Goal: Task Accomplishment & Management: Use online tool/utility

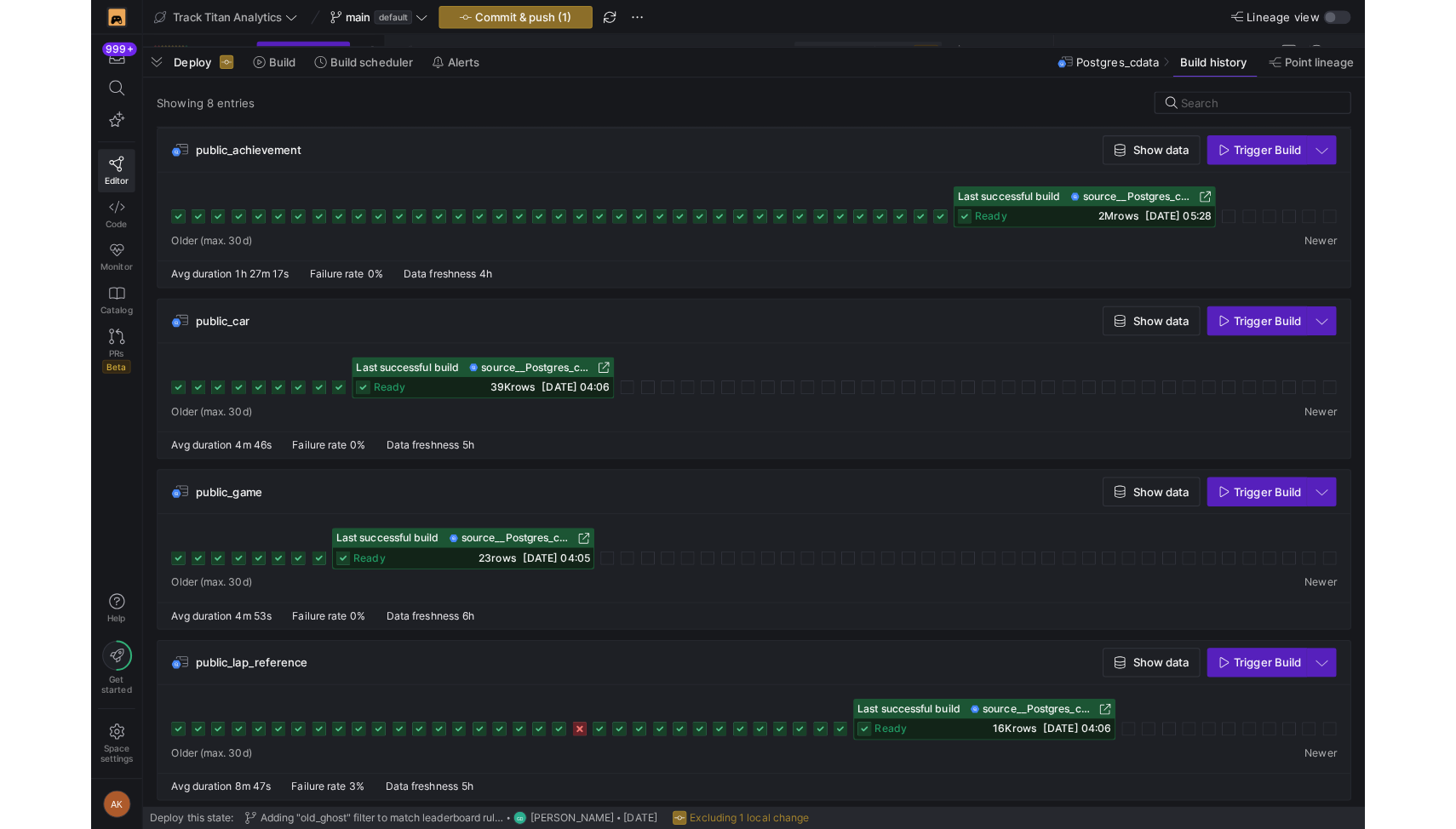
scroll to position [678, 0]
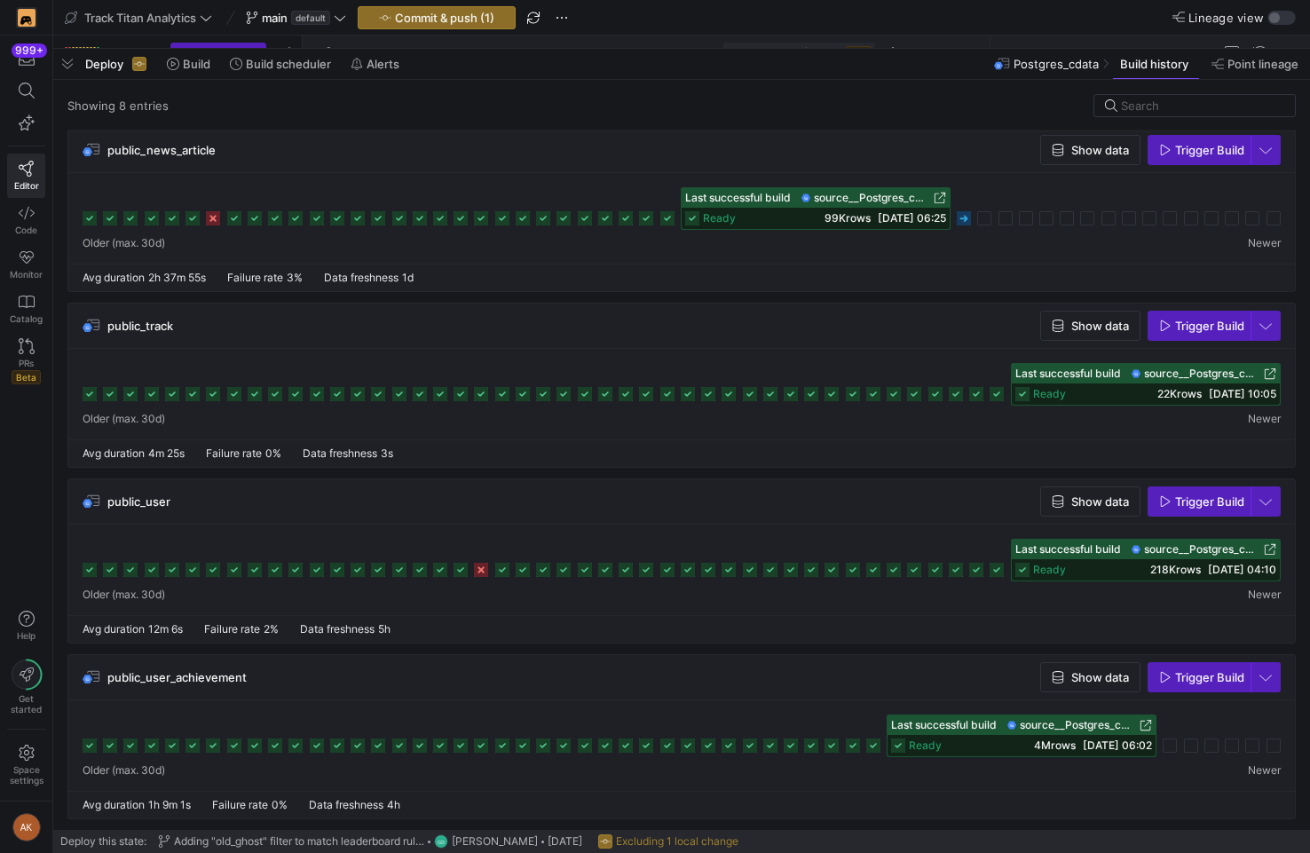
click at [413, 107] on div "Showing 8 entries" at bounding box center [681, 112] width 1228 height 37
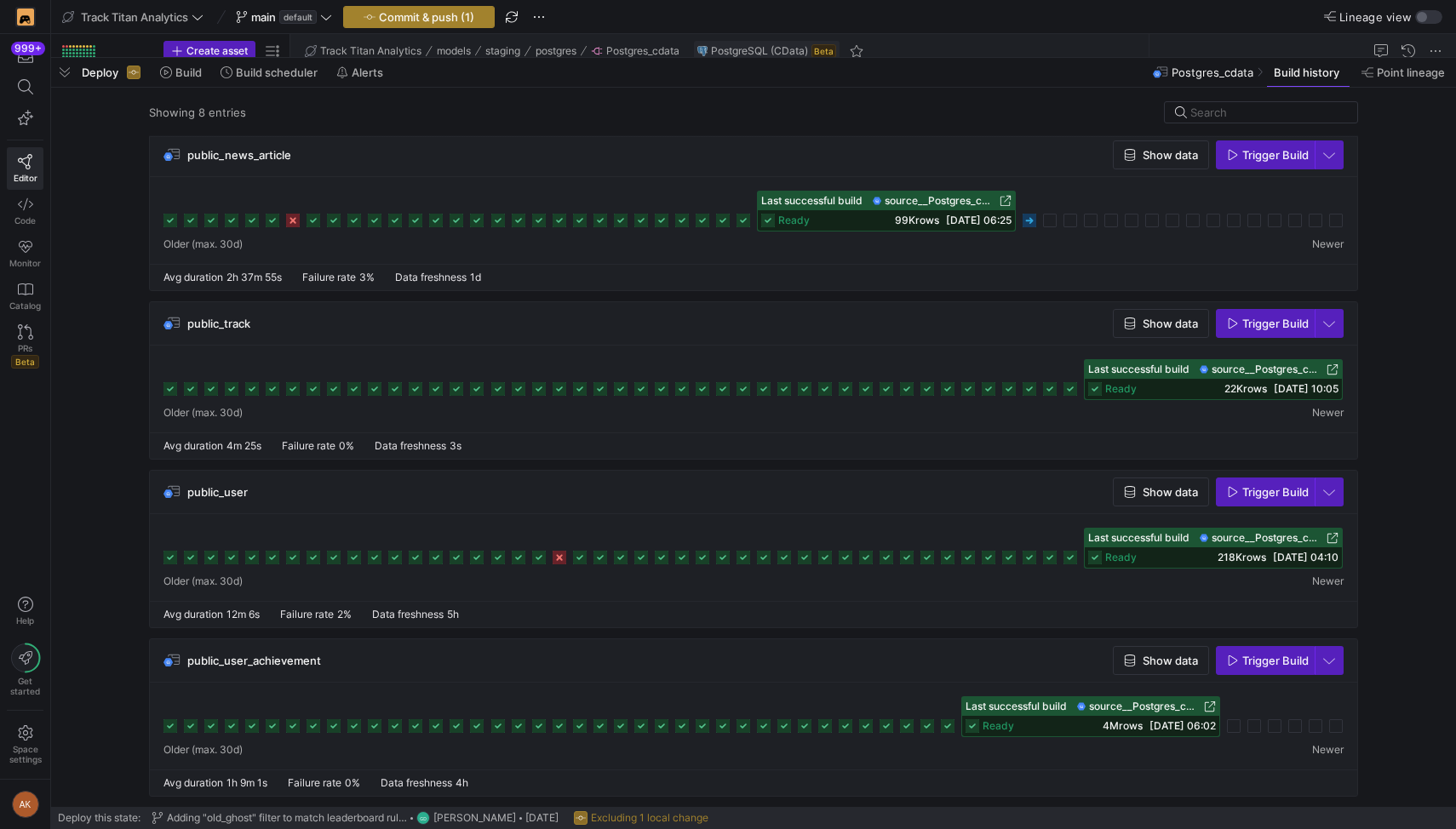
click at [398, 12] on span "Commit & push (1)" at bounding box center [426, 17] width 95 height 13
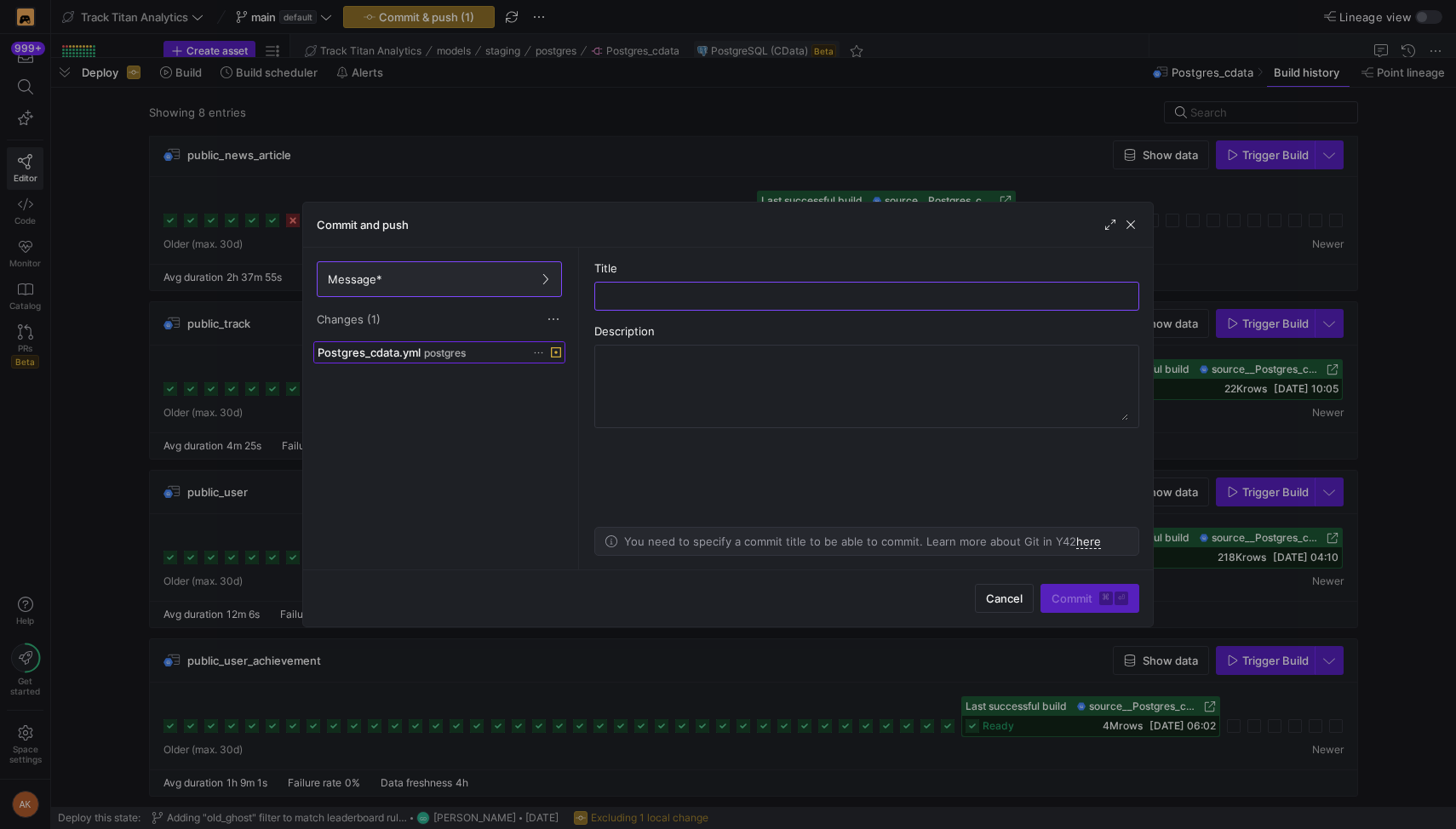
click at [436, 348] on span "postgres" at bounding box center [444, 353] width 41 height 12
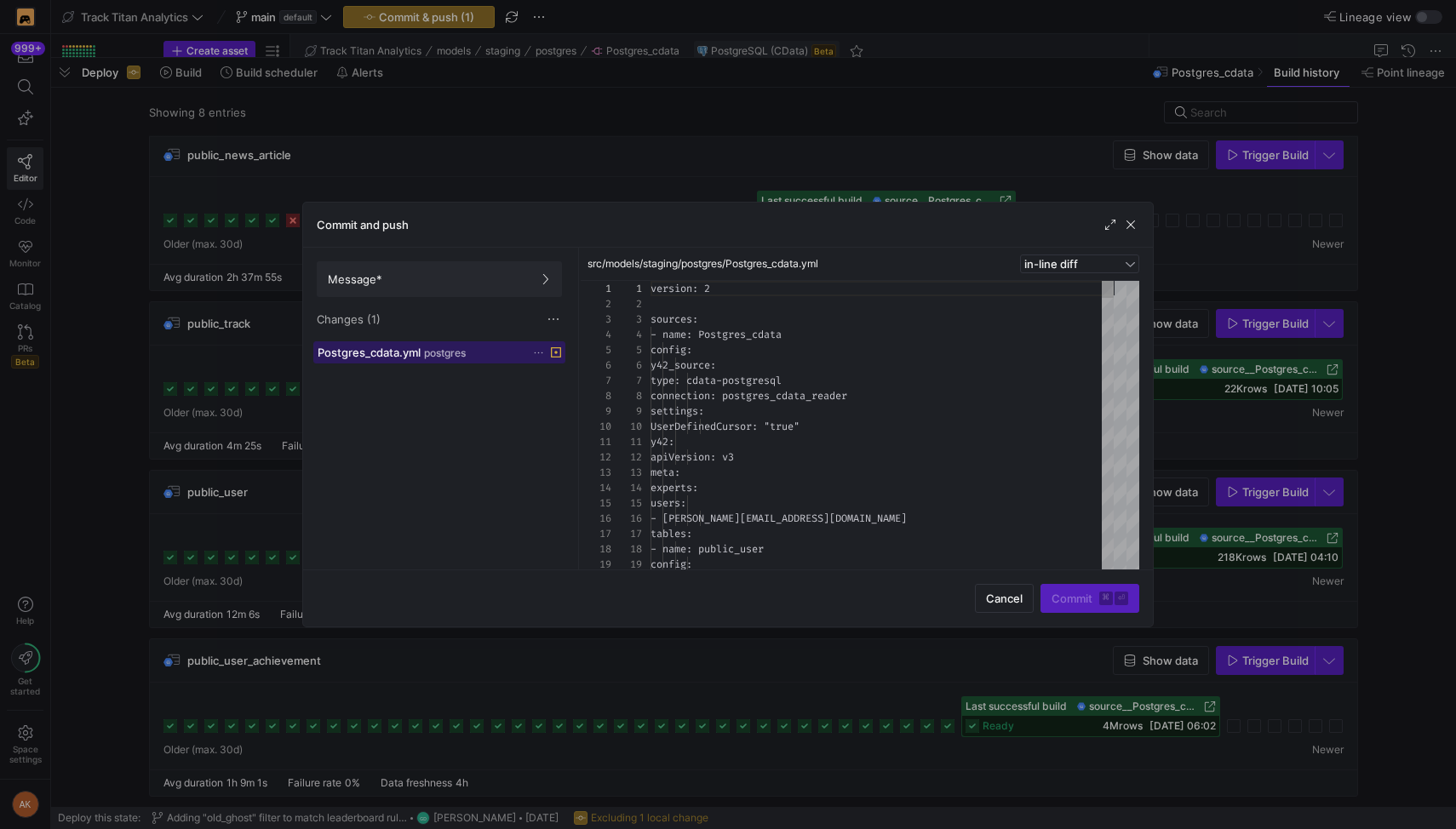
scroll to position [154, 0]
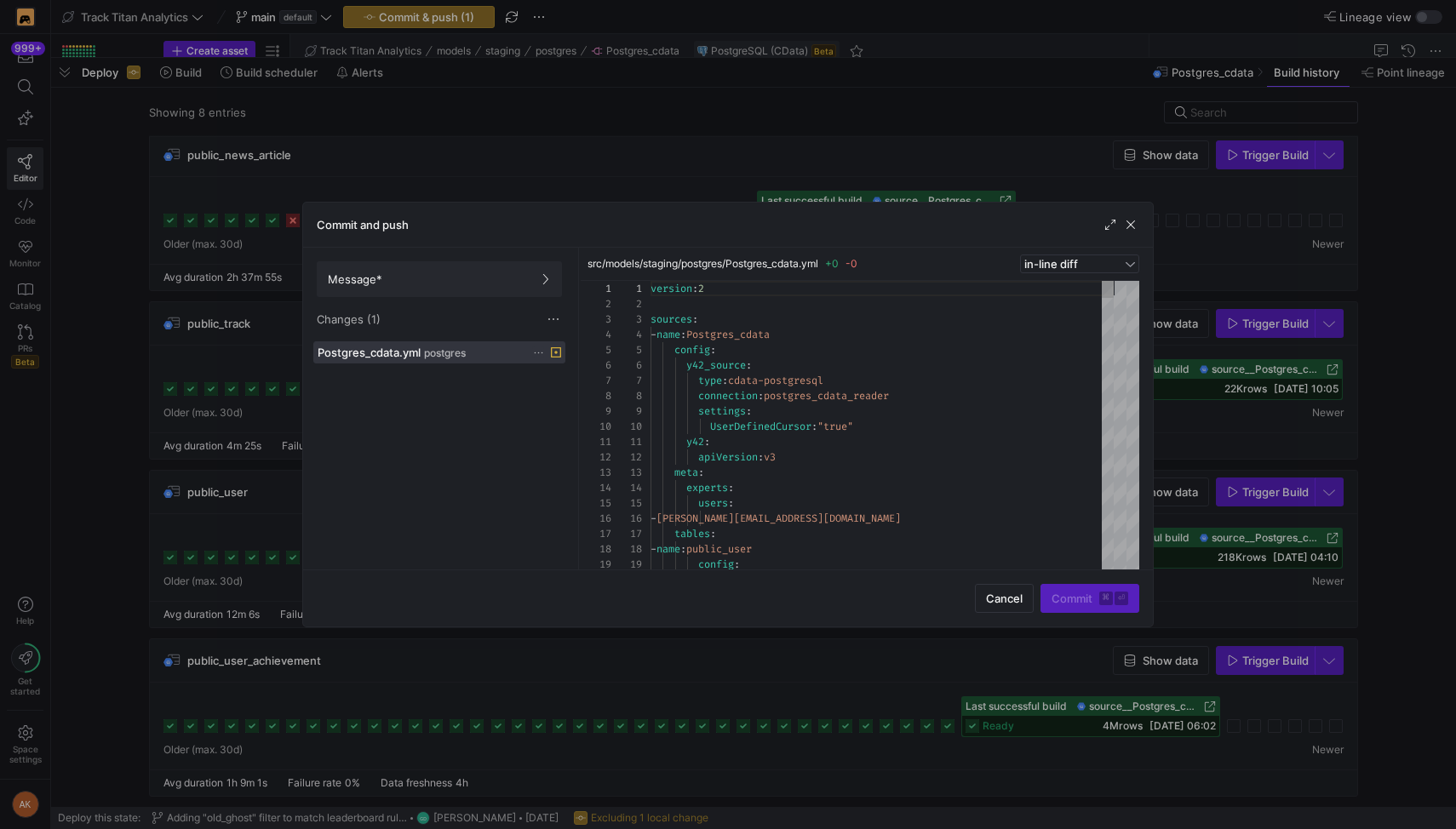
click at [537, 352] on icon at bounding box center [538, 353] width 12 height 12
click at [593, 397] on span "Discard" at bounding box center [602, 401] width 118 height 13
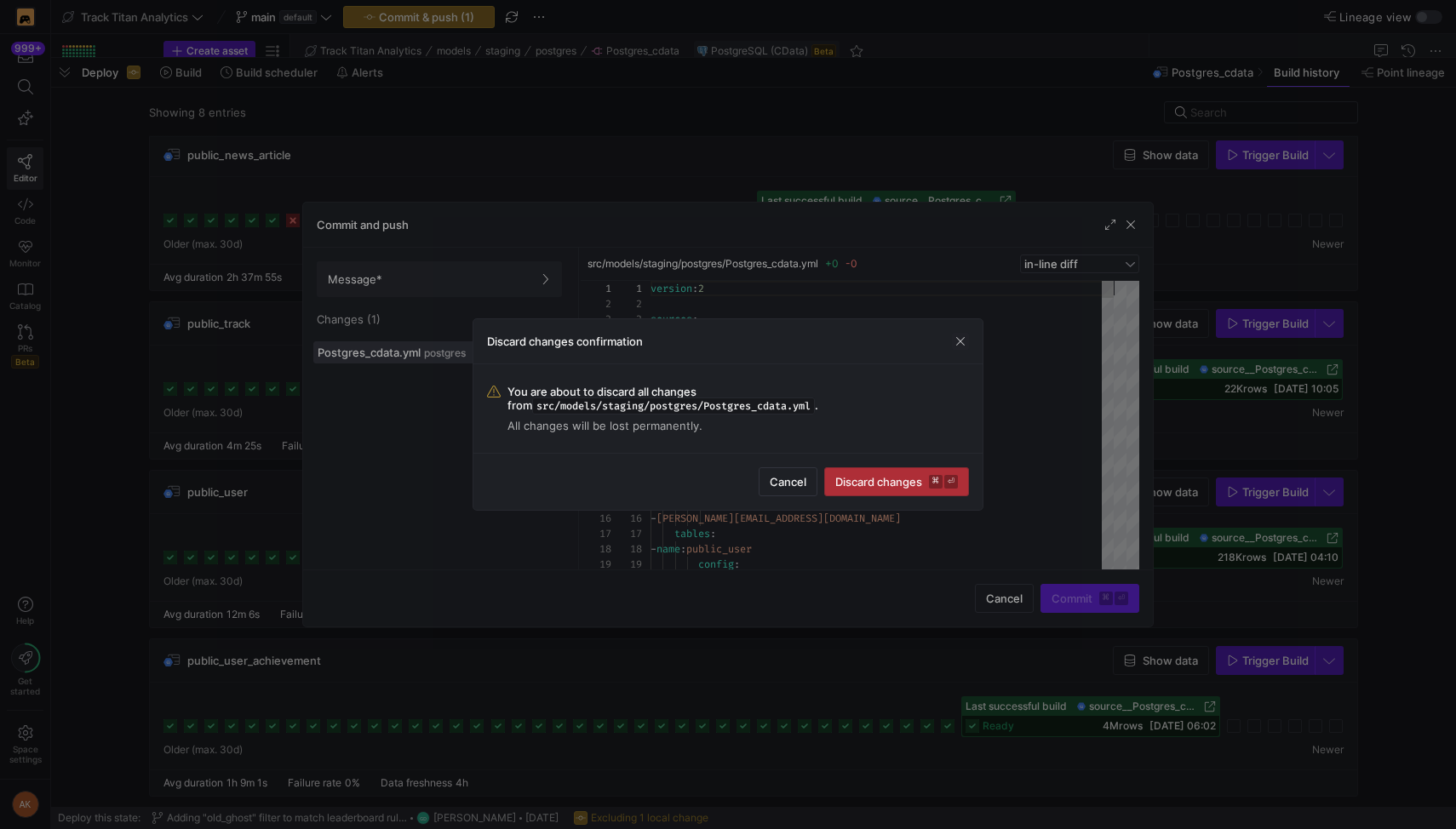
click at [878, 475] on span "Discard changes ⌘ ⏎" at bounding box center [896, 482] width 123 height 13
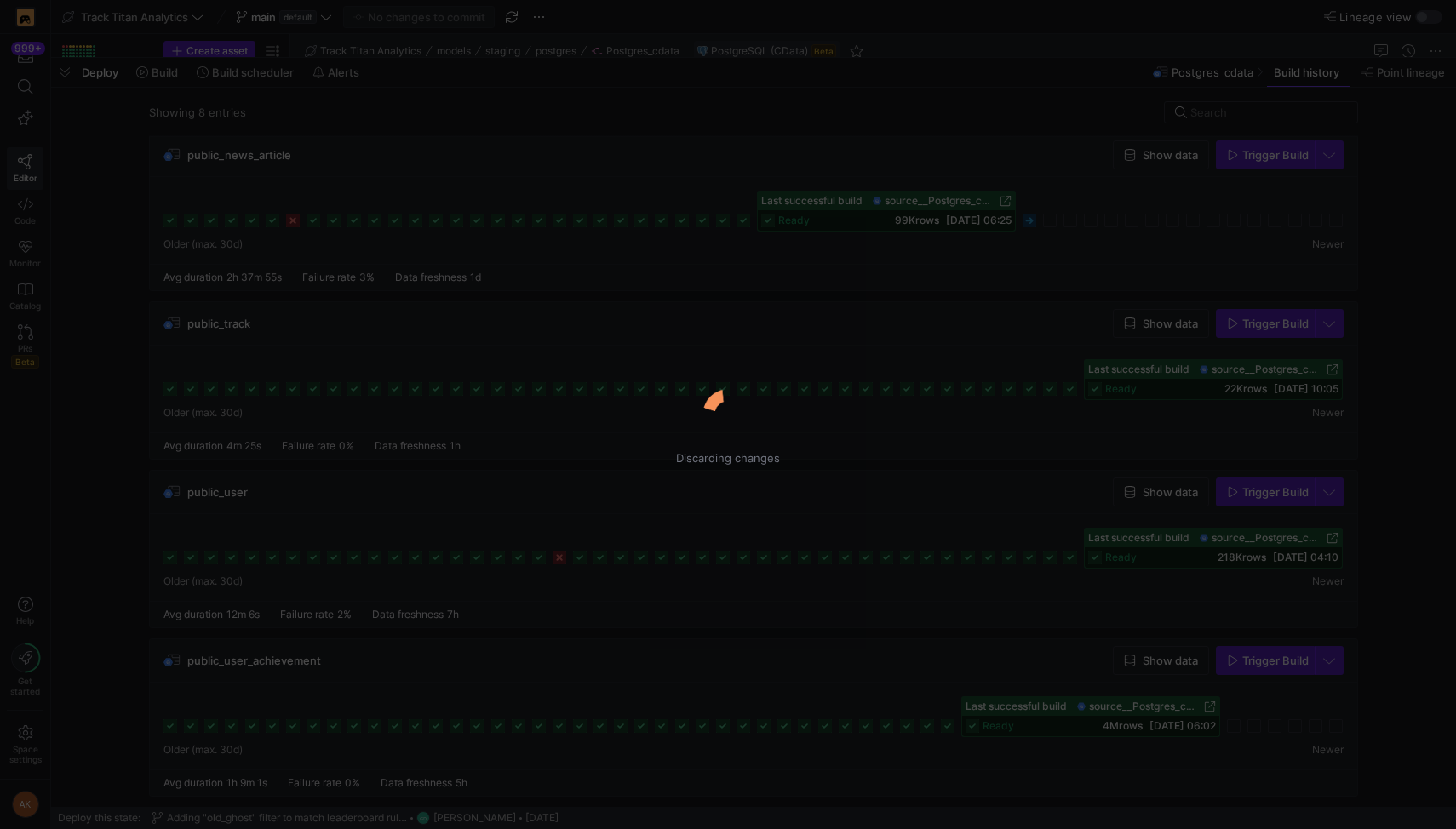
scroll to position [12, 0]
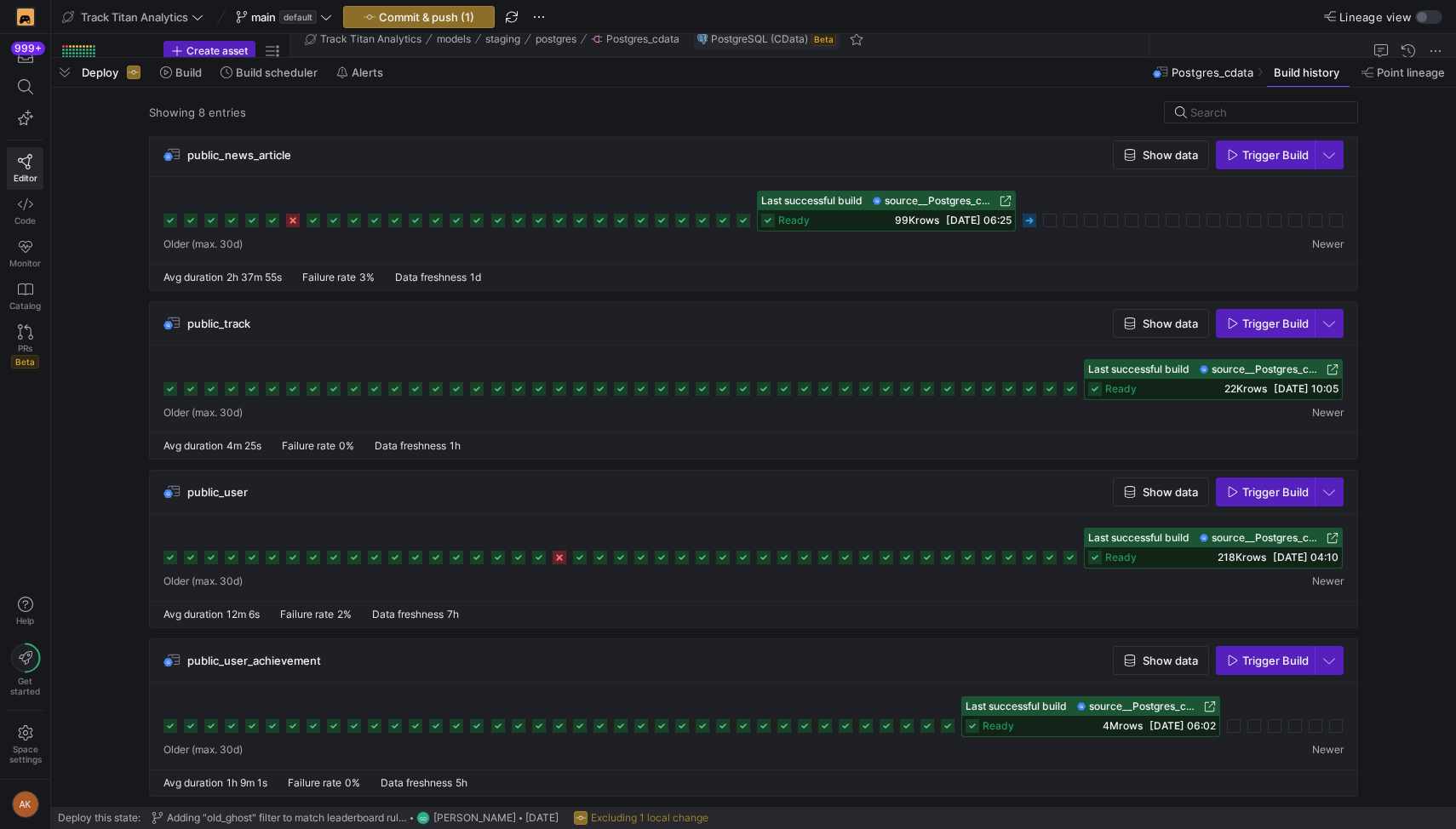
click at [534, 90] on div "Showing 8 entries public_achievement Show data Trigger Build" at bounding box center [753, 447] width 1405 height 720
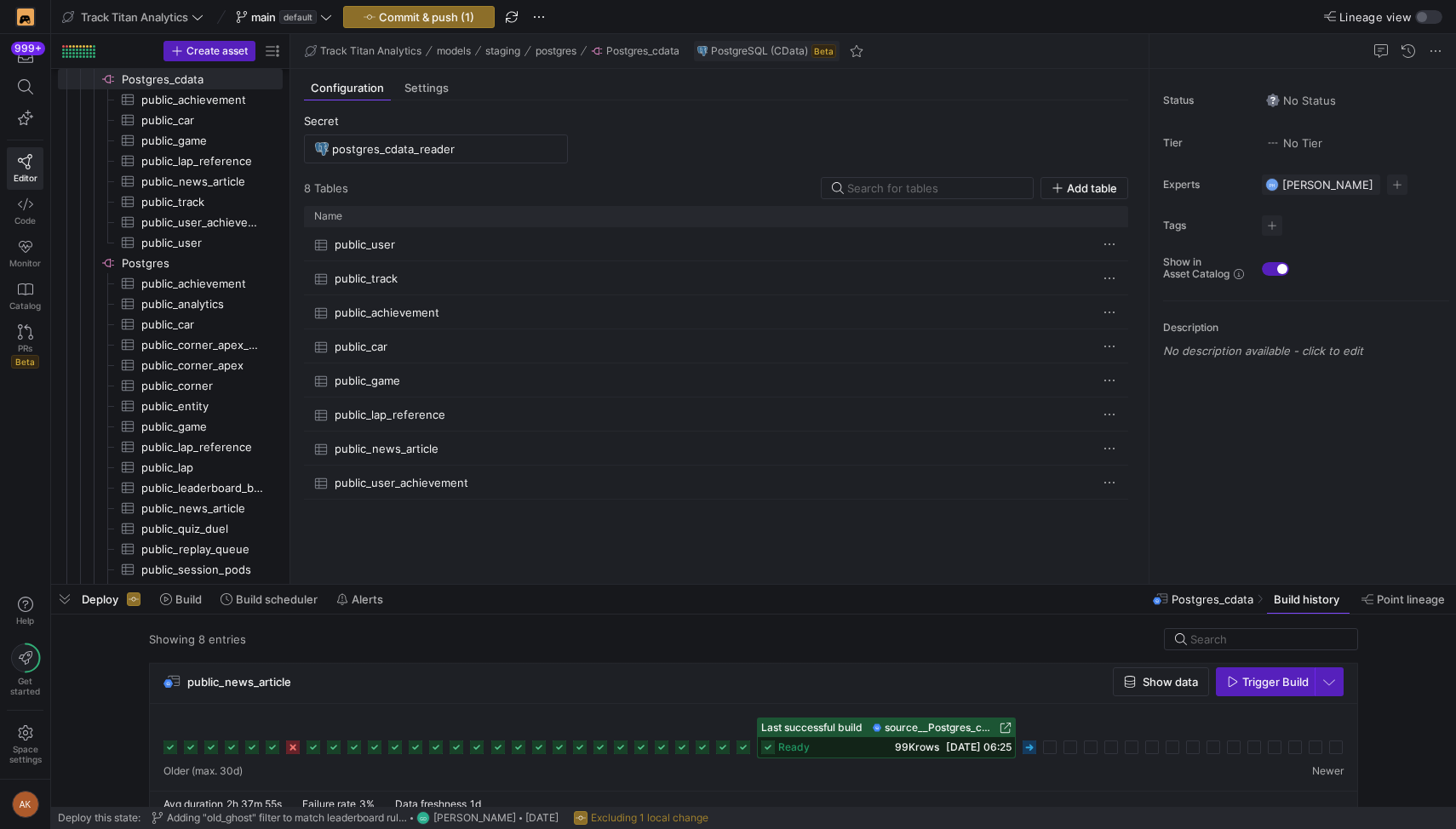
scroll to position [0, 0]
drag, startPoint x: 512, startPoint y: 59, endPoint x: 131, endPoint y: 311, distance: 456.8
click at [444, 588] on div at bounding box center [753, 584] width 1405 height 7
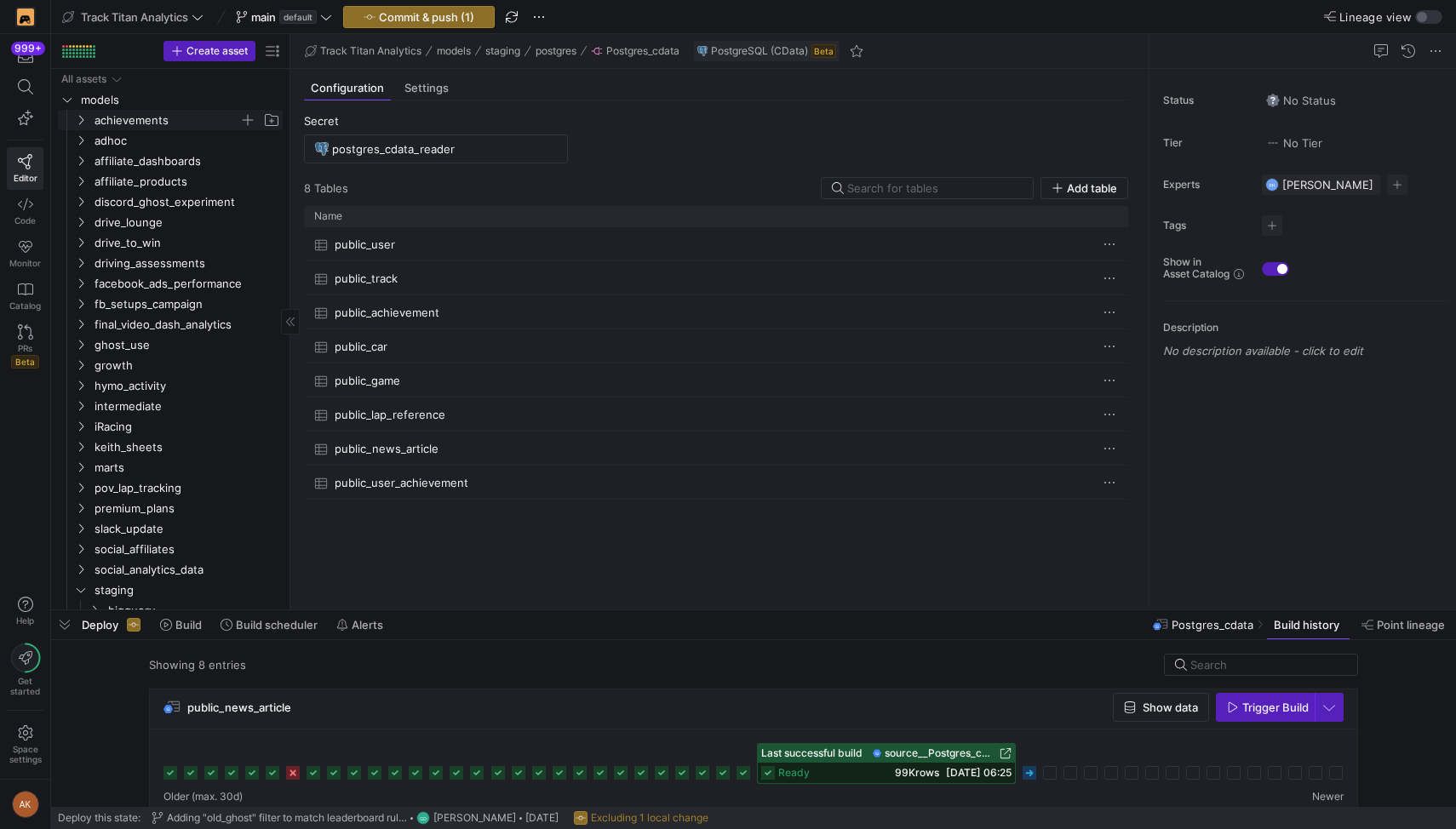
click at [82, 121] on icon "Press SPACE to select this row." at bounding box center [81, 120] width 12 height 11
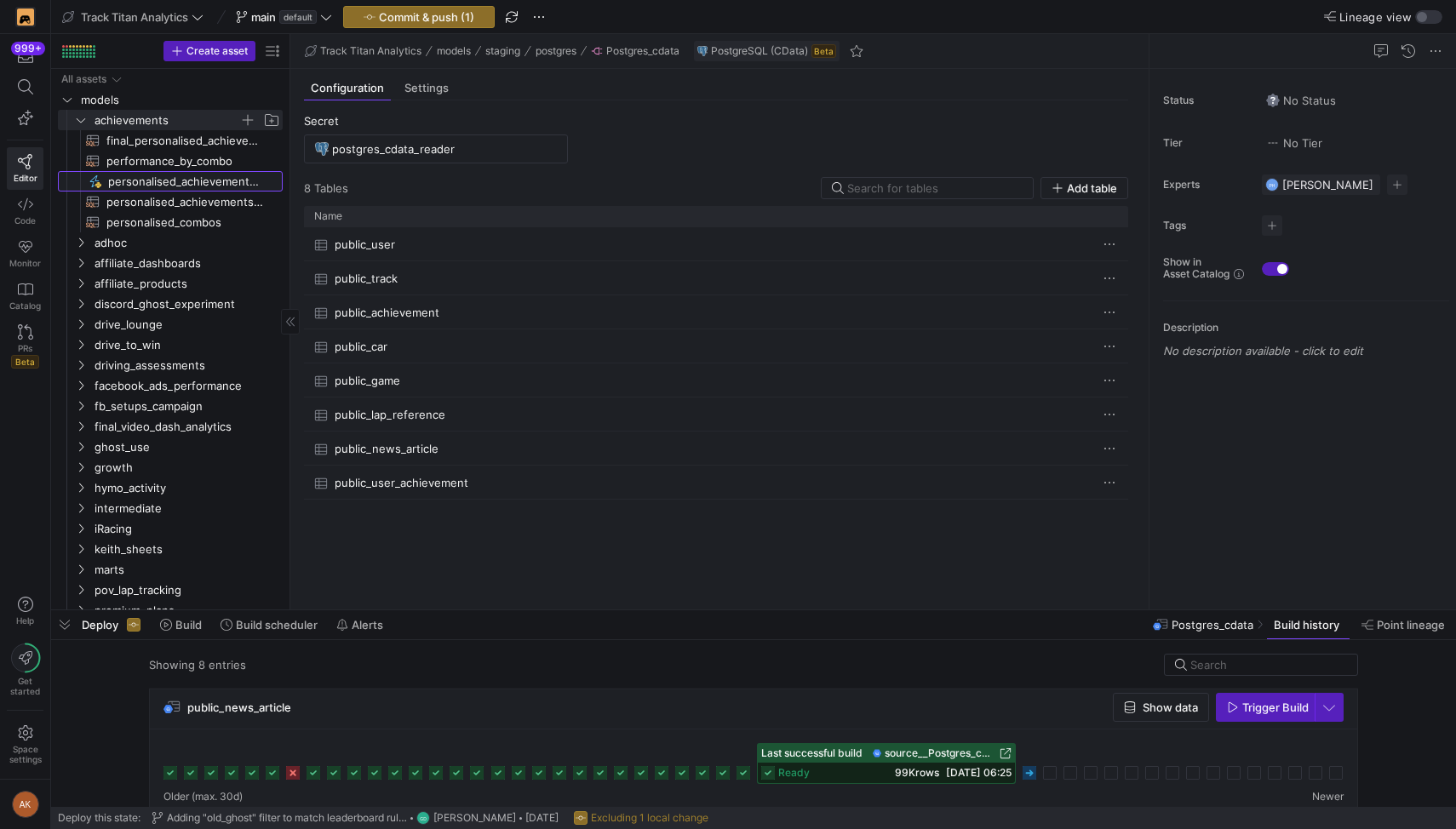
click at [153, 178] on span "personalised_achievements_s3​​​​​" at bounding box center [185, 181] width 155 height 19
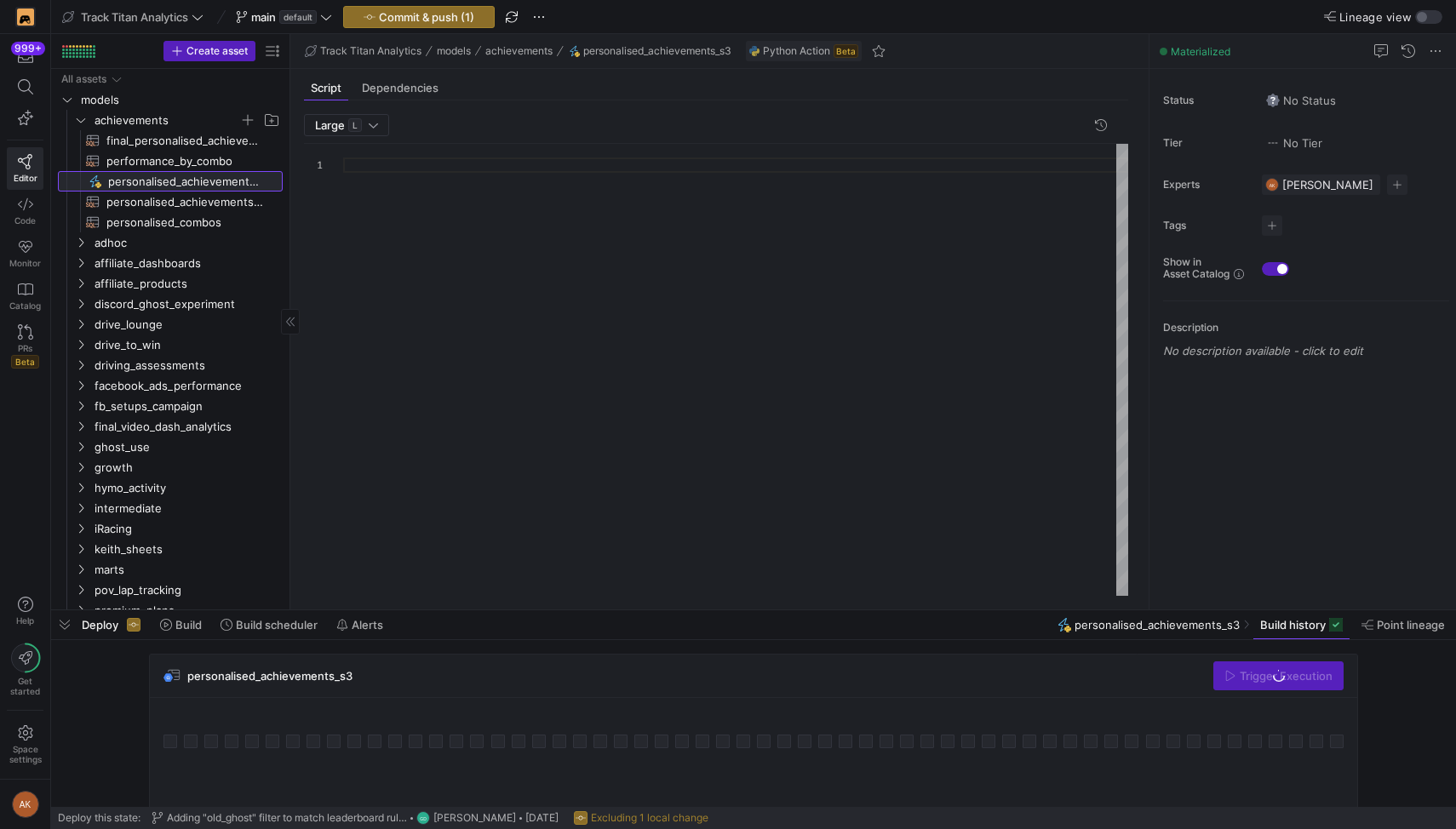
scroll to position [154, 0]
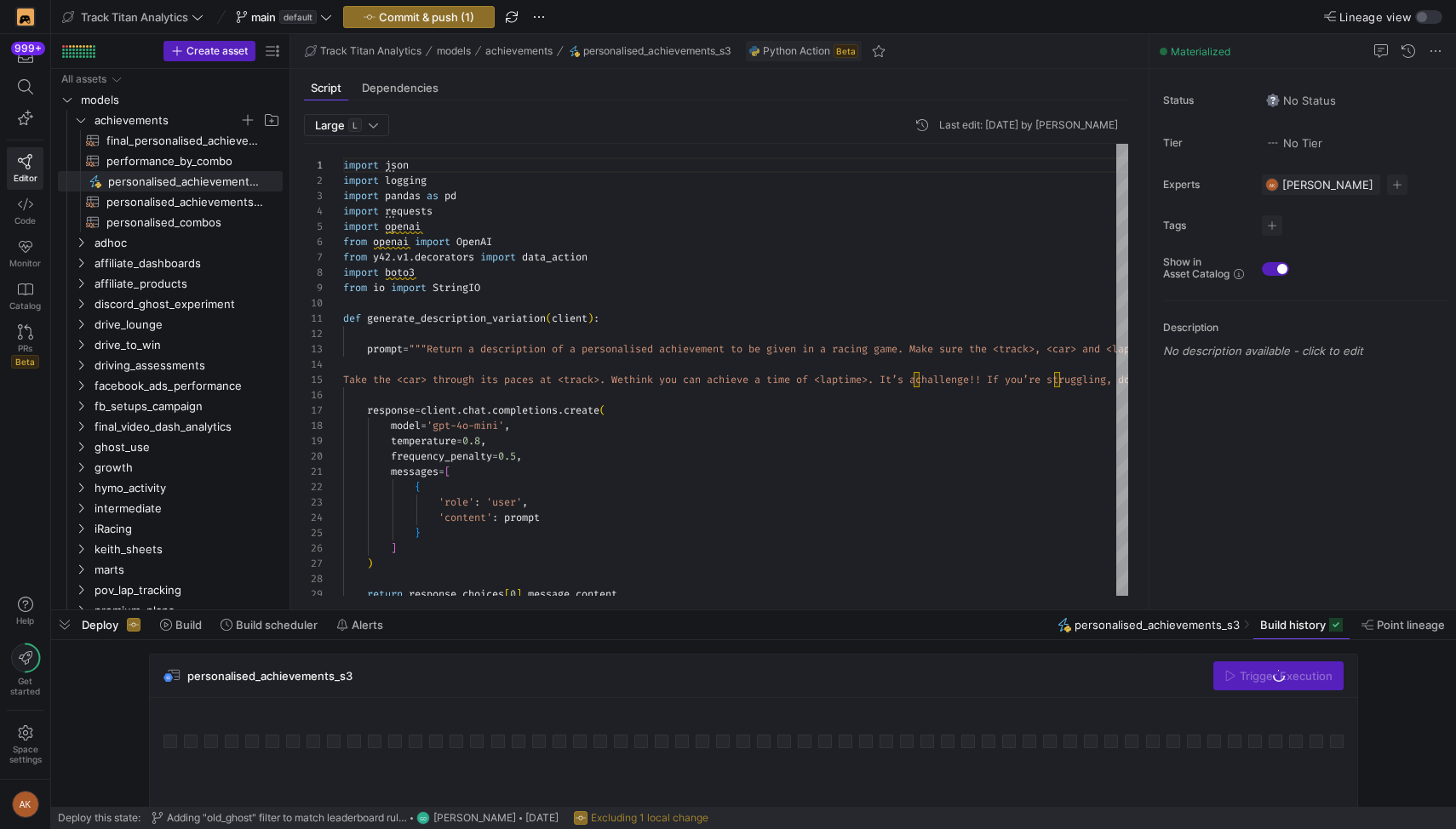
click at [1256, 744] on div at bounding box center [1337, 742] width 13 height 13
click at [1256, 741] on div at bounding box center [1337, 742] width 13 height 13
click at [1256, 735] on div at bounding box center [1337, 742] width 13 height 13
click at [221, 157] on span "performance_by_combo​​​​​​​​​​" at bounding box center [184, 161] width 156 height 19
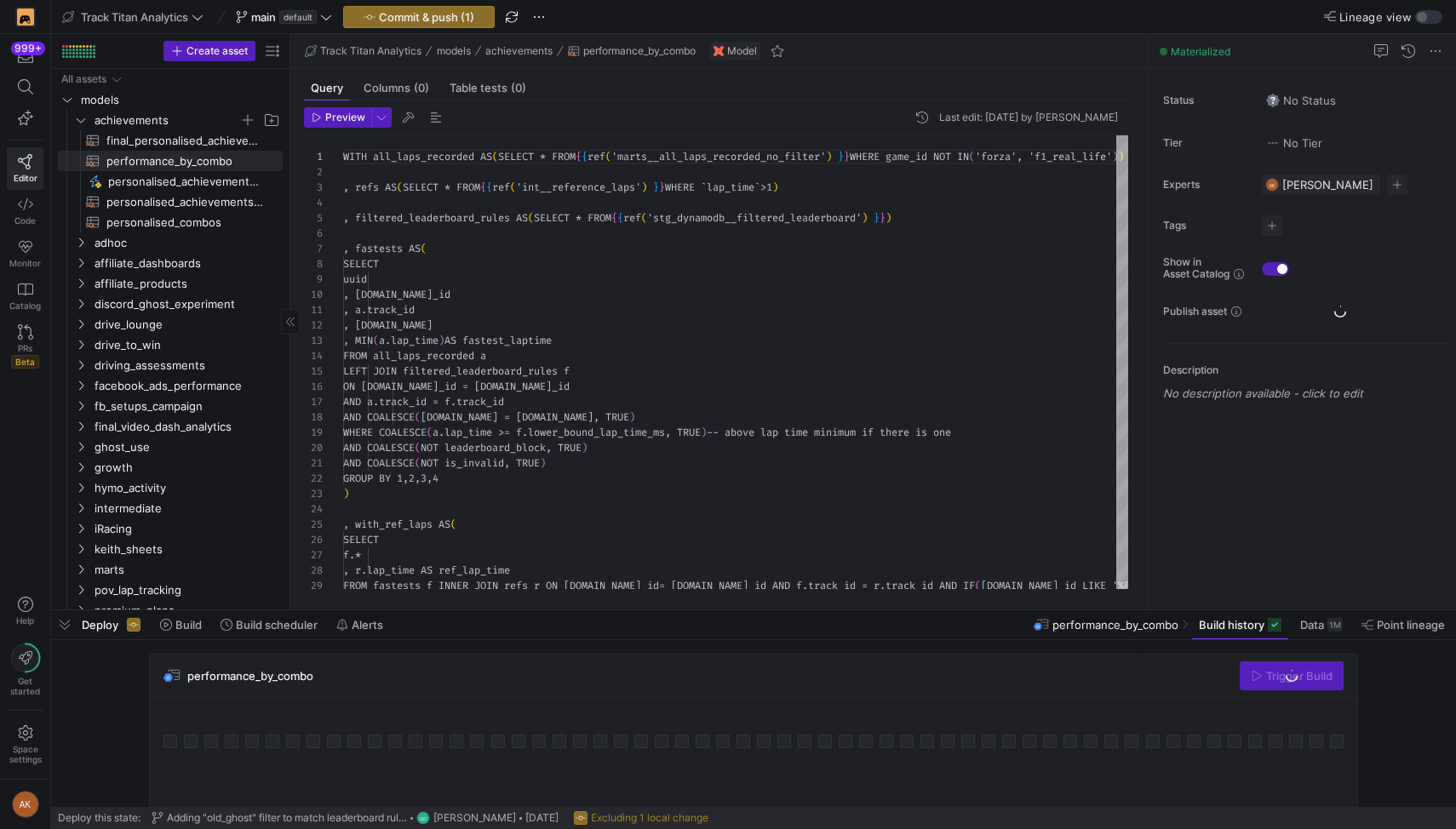
scroll to position [154, 0]
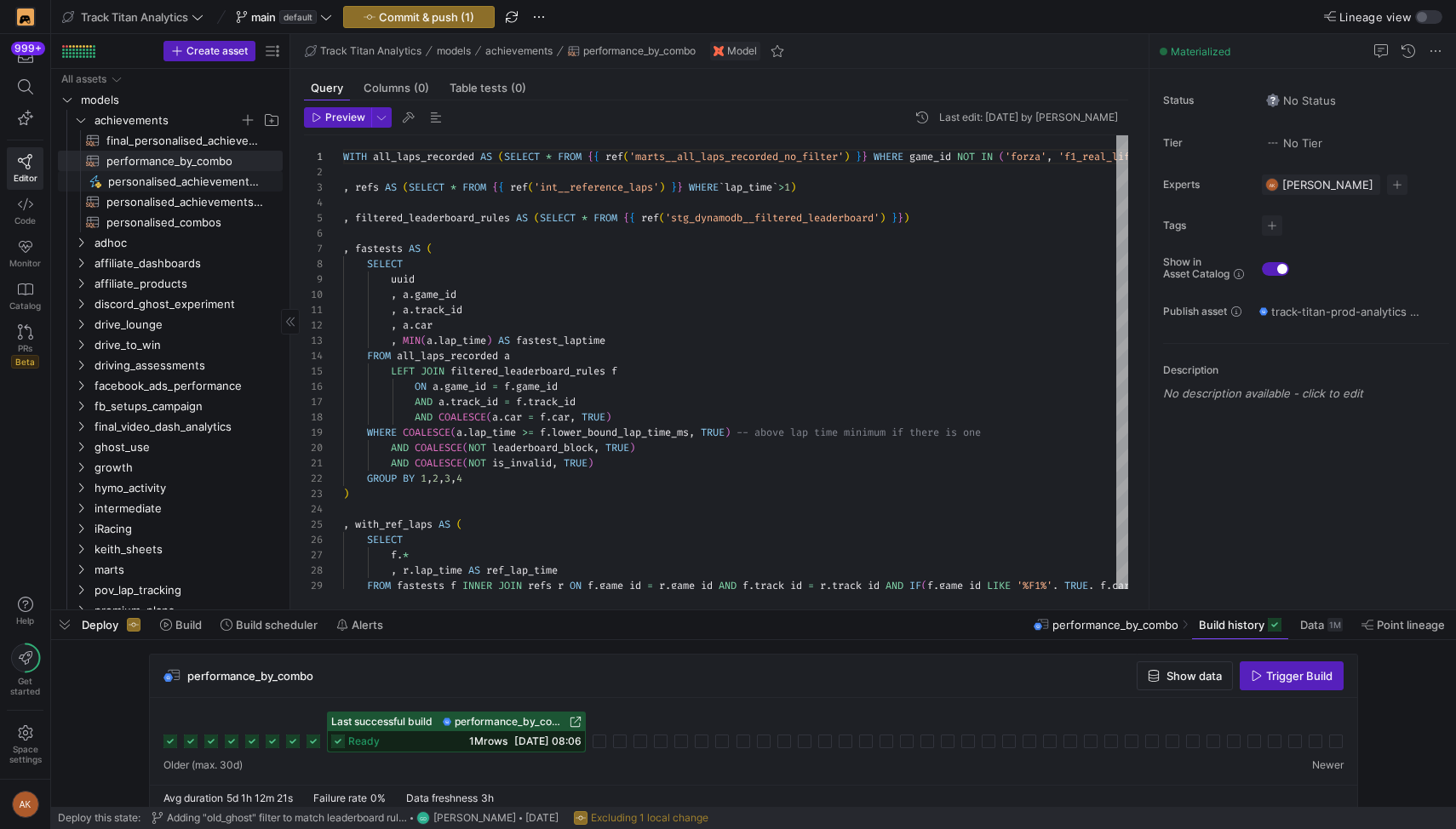
click at [216, 182] on span "personalised_achievements_s3​​​​​" at bounding box center [185, 181] width 155 height 19
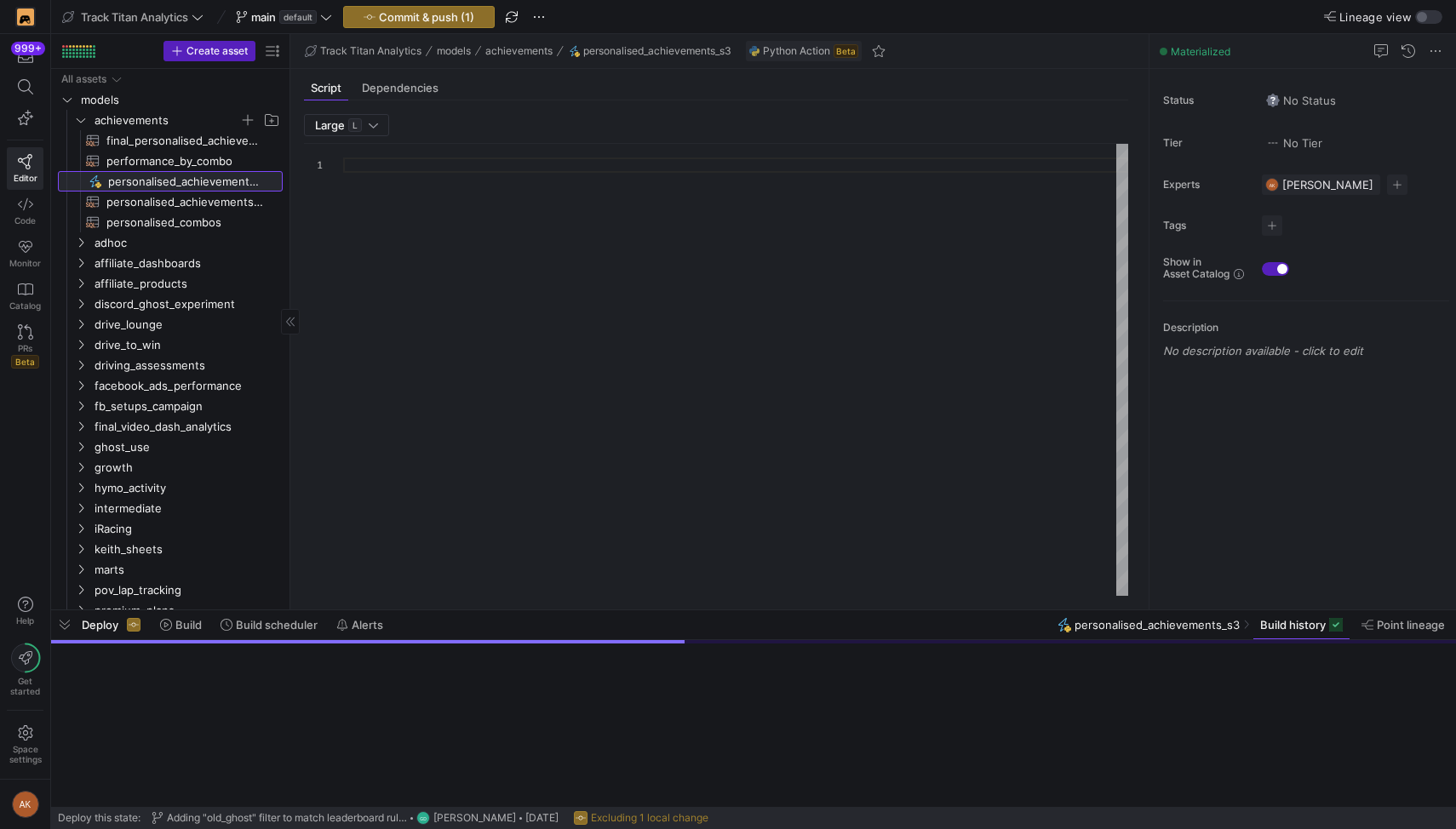
type textarea "import json import logging import pandas as pd import requests import openai fr…"
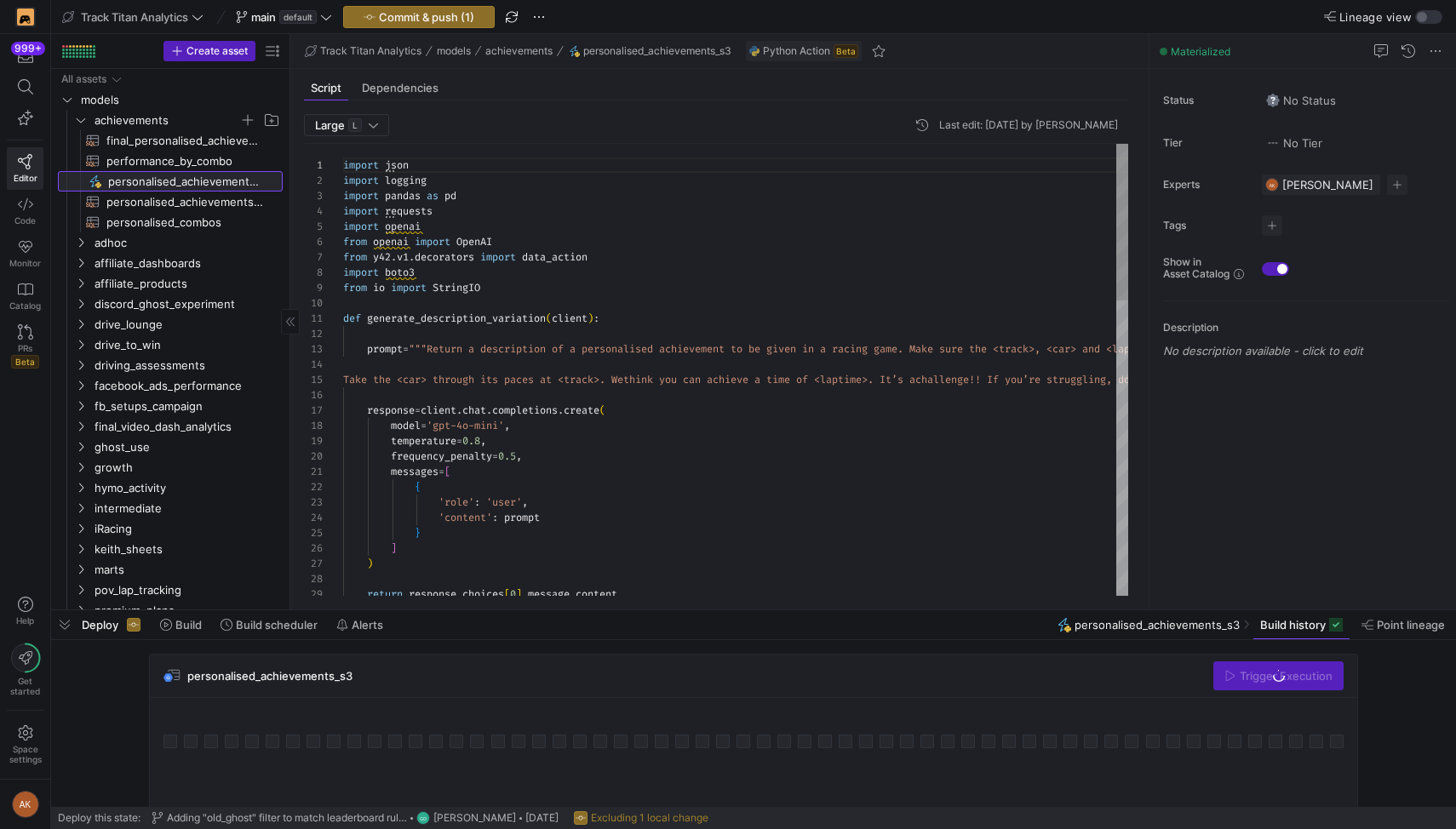
scroll to position [154, 0]
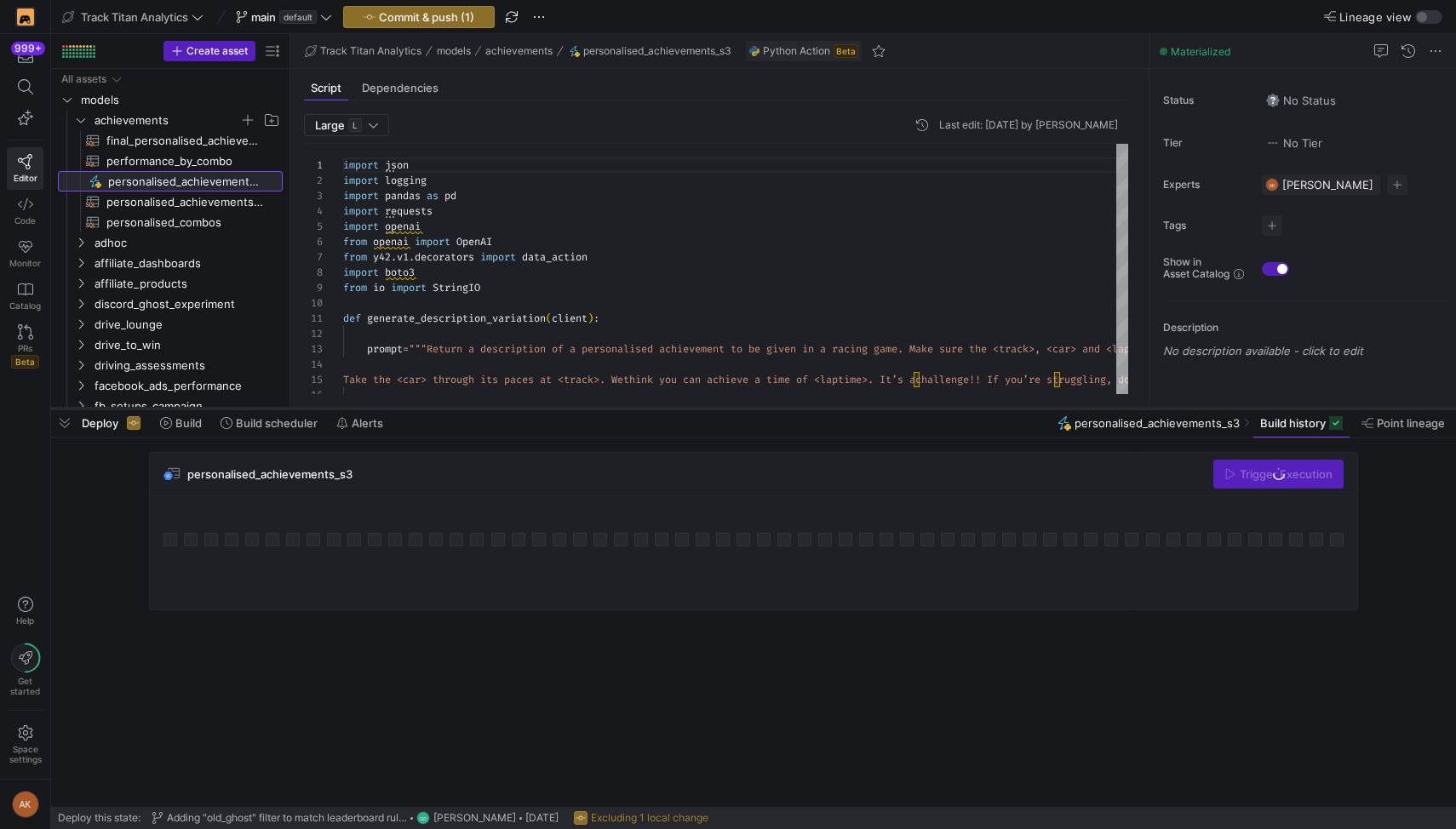
drag, startPoint x: 753, startPoint y: 610, endPoint x: 767, endPoint y: 410, distance: 200.5
click at [767, 409] on div at bounding box center [753, 408] width 1405 height 7
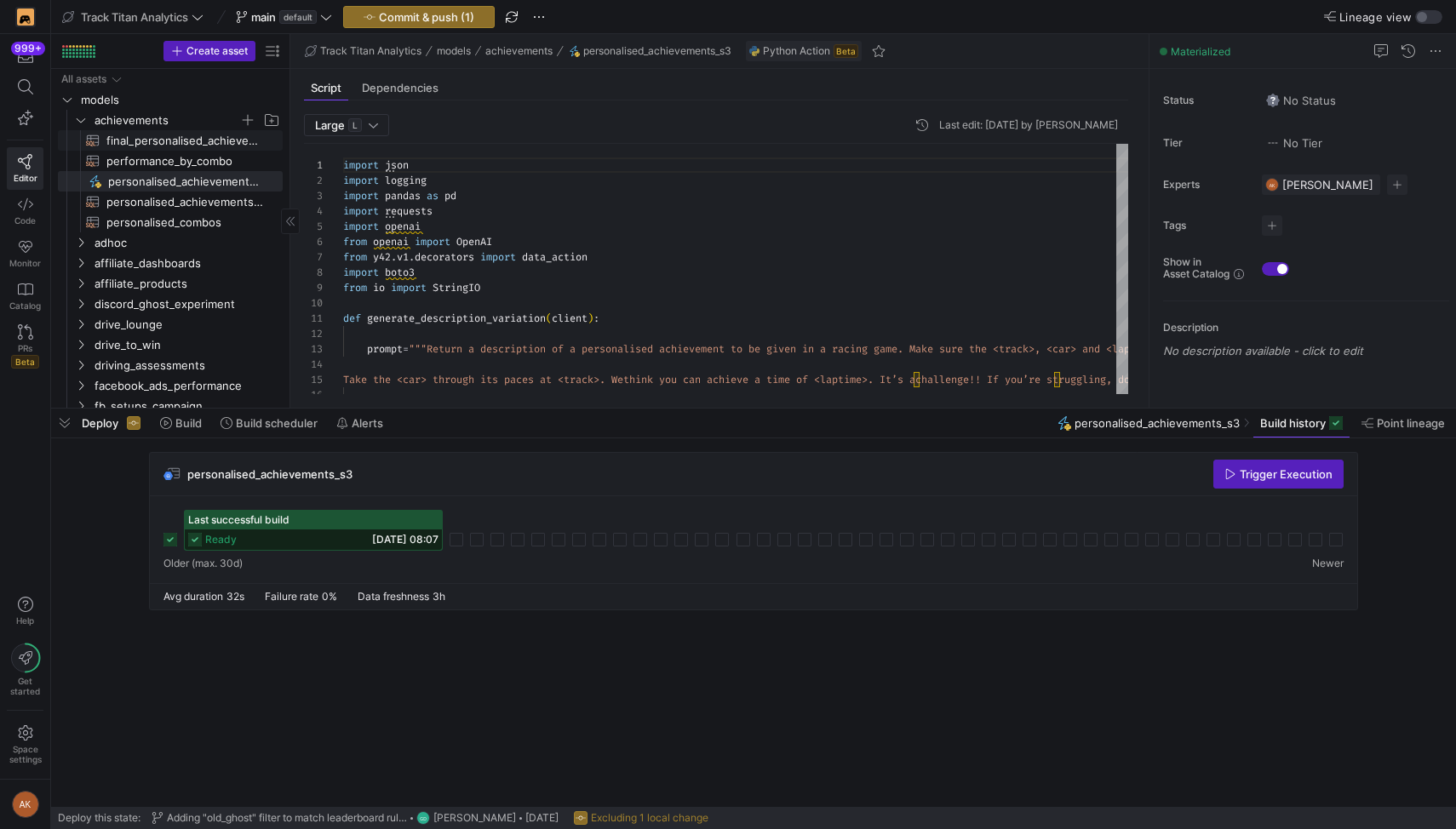
click at [203, 140] on span "final_personalised_achievements​​​​​​​​​​" at bounding box center [184, 141] width 156 height 19
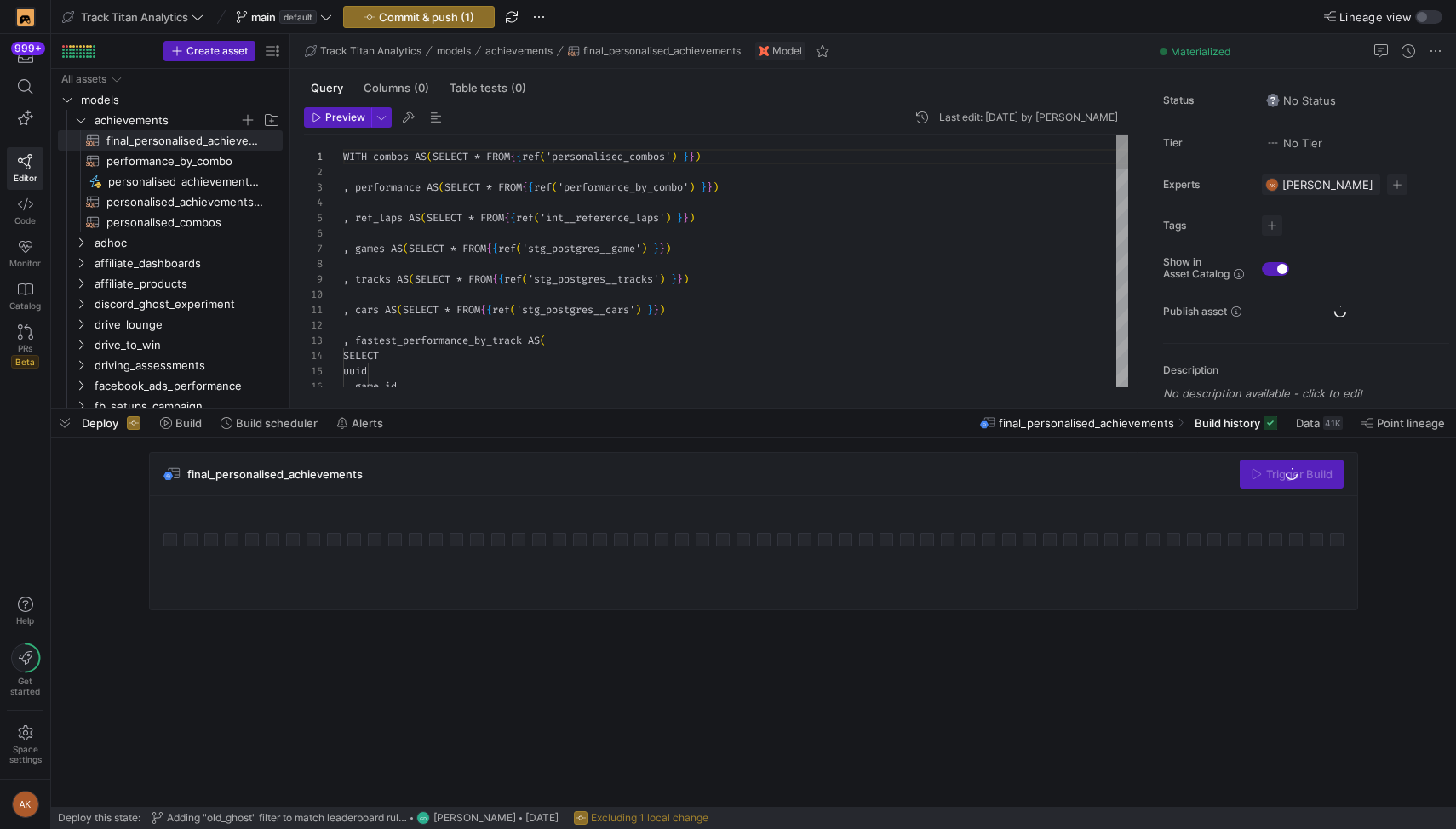
scroll to position [154, 0]
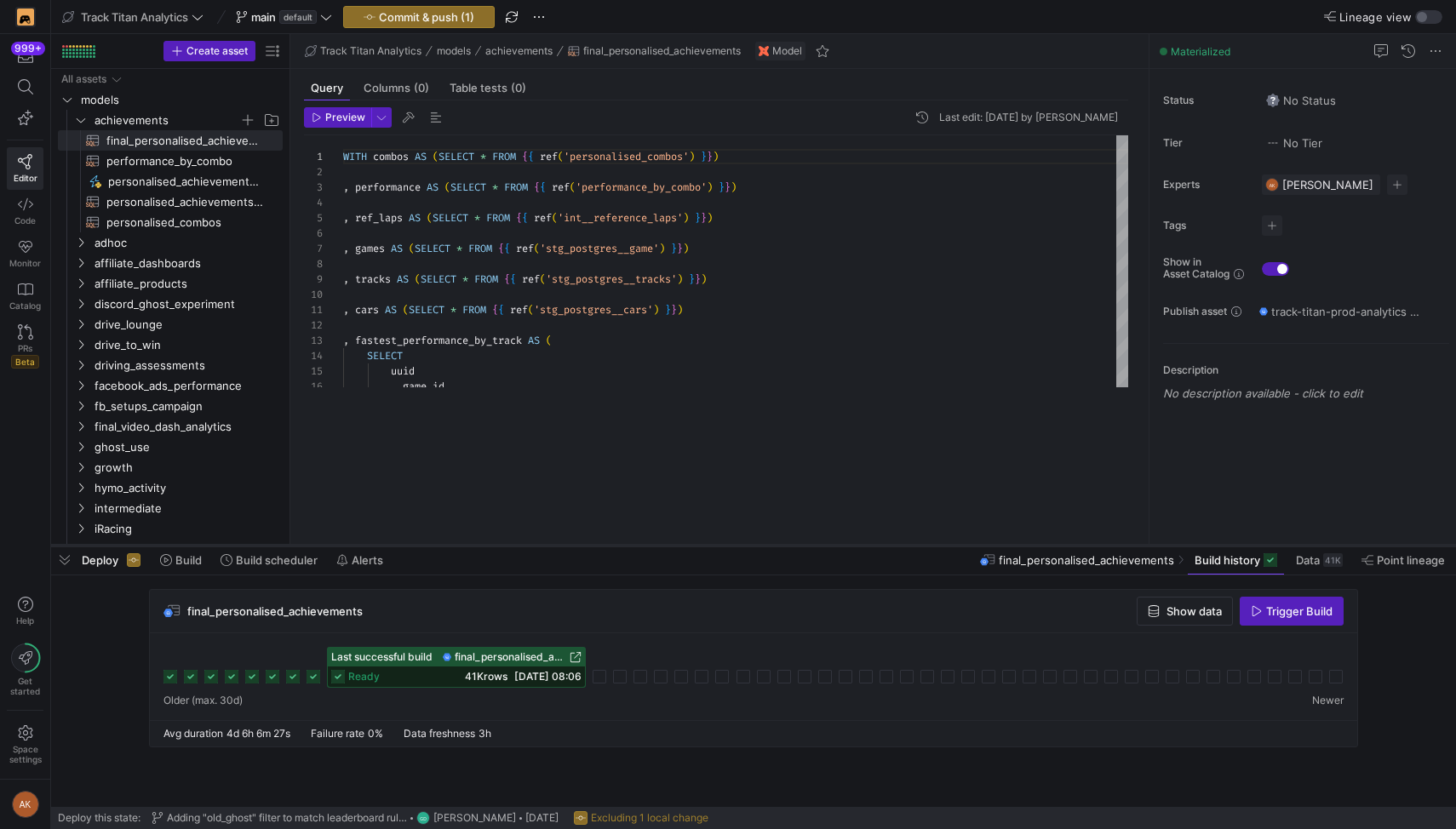
drag, startPoint x: 525, startPoint y: 405, endPoint x: 532, endPoint y: 550, distance: 145.2
click at [532, 549] on div at bounding box center [753, 545] width 1405 height 7
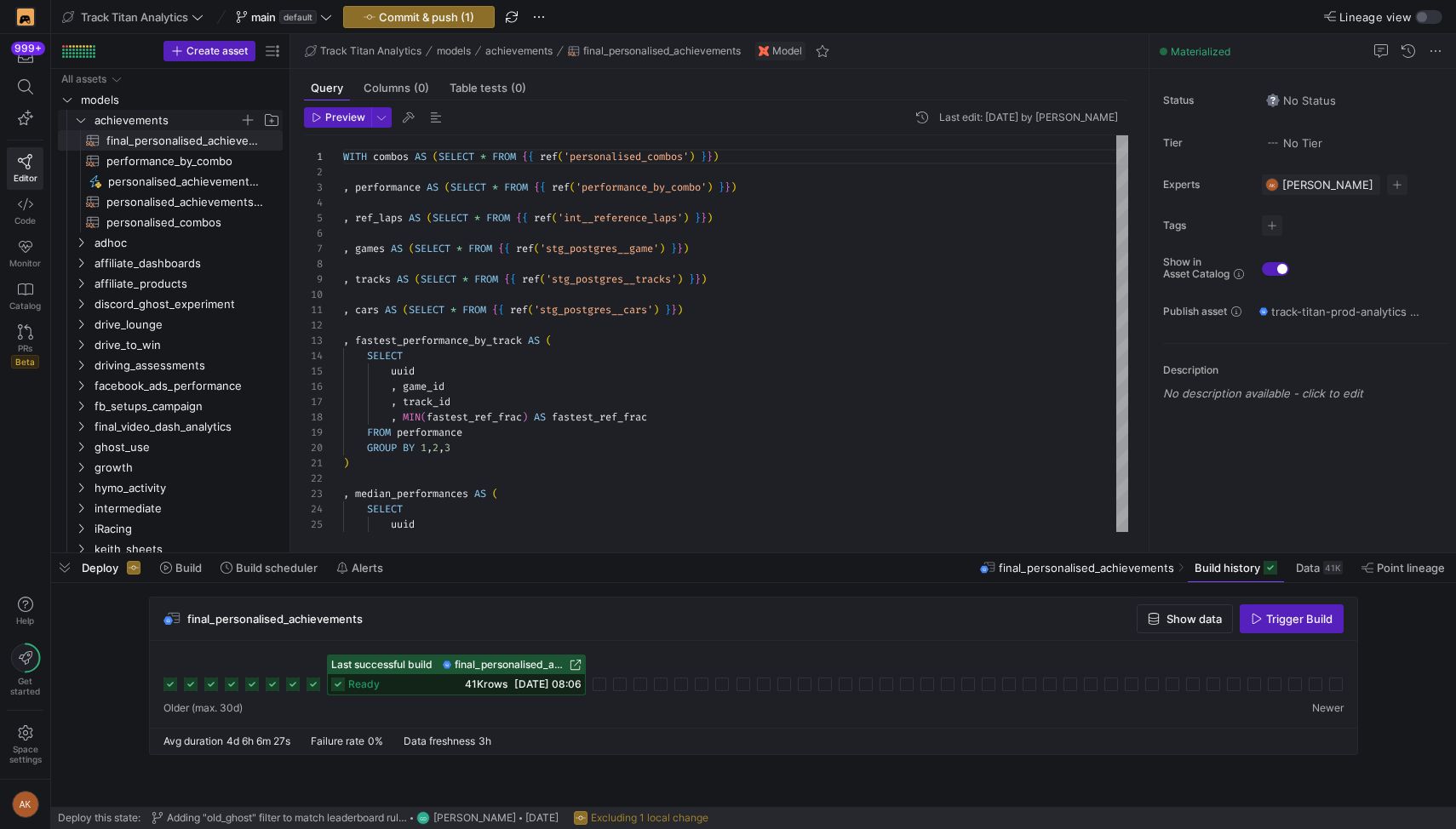
click at [84, 117] on icon "Press SPACE to select this row." at bounding box center [81, 120] width 12 height 11
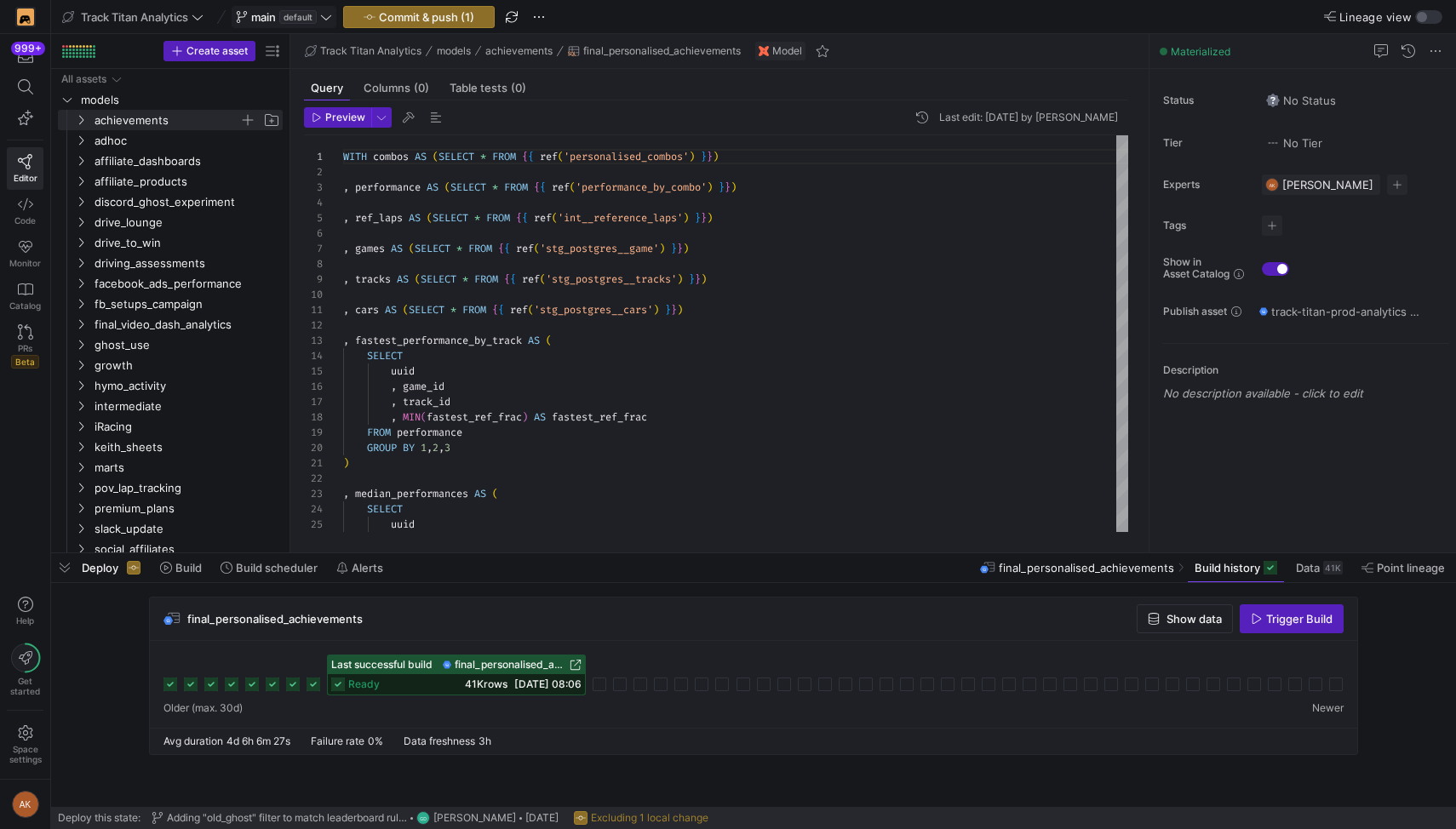
click at [272, 12] on span "main" at bounding box center [264, 17] width 25 height 13
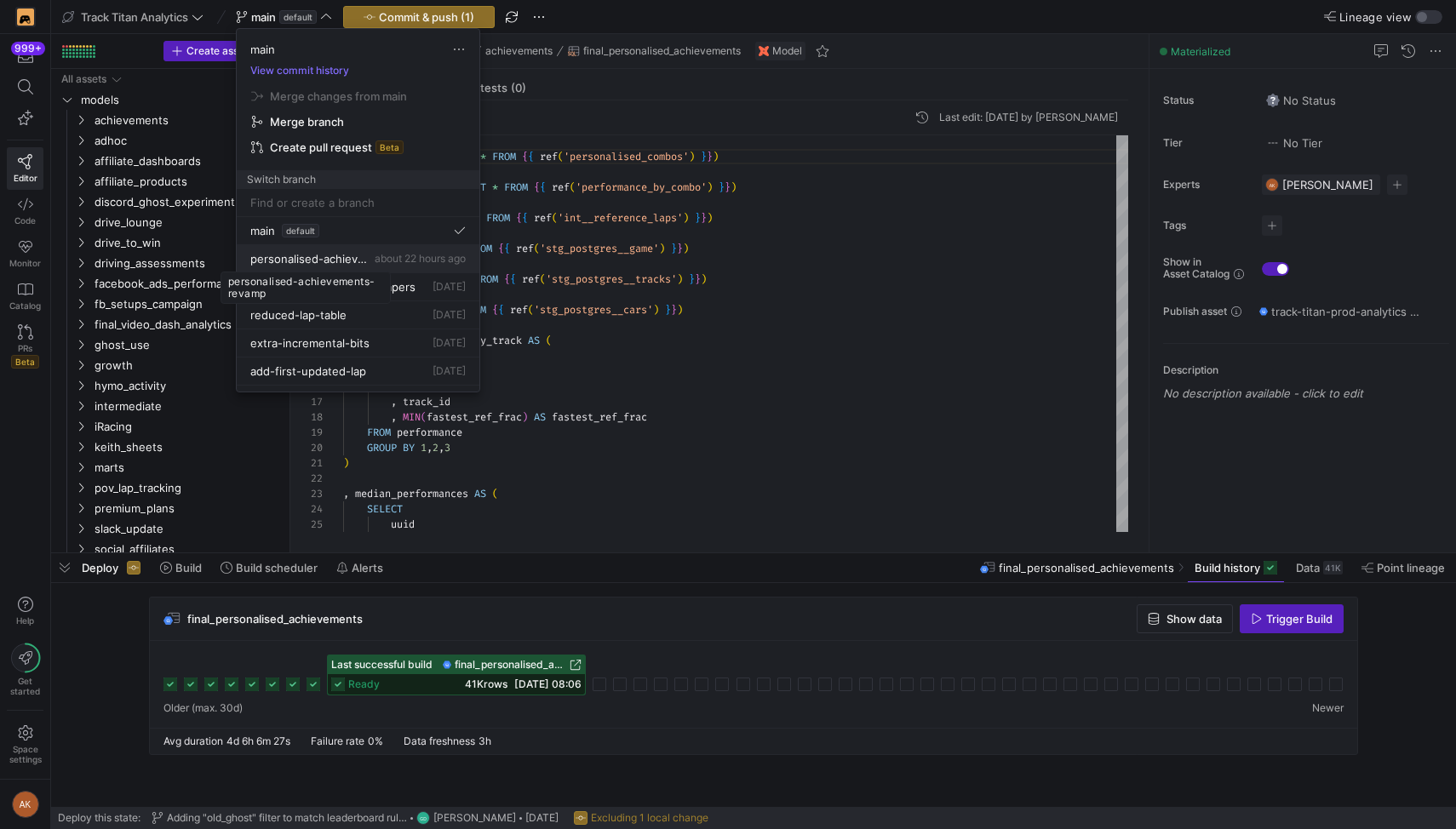
click at [298, 253] on span "personalised-achievements-revamp" at bounding box center [311, 259] width 121 height 13
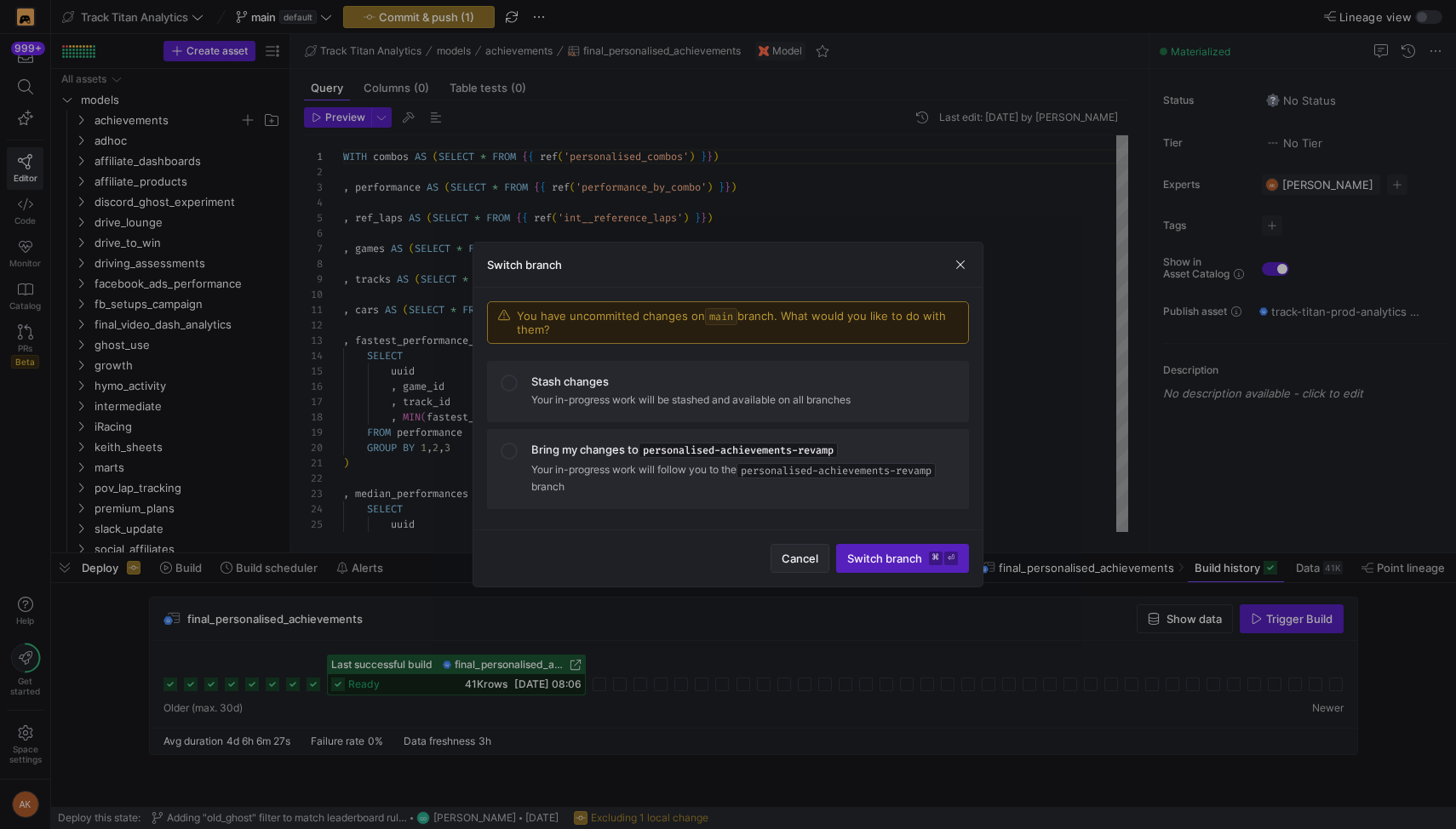
click at [787, 556] on span "Cancel" at bounding box center [800, 558] width 36 height 13
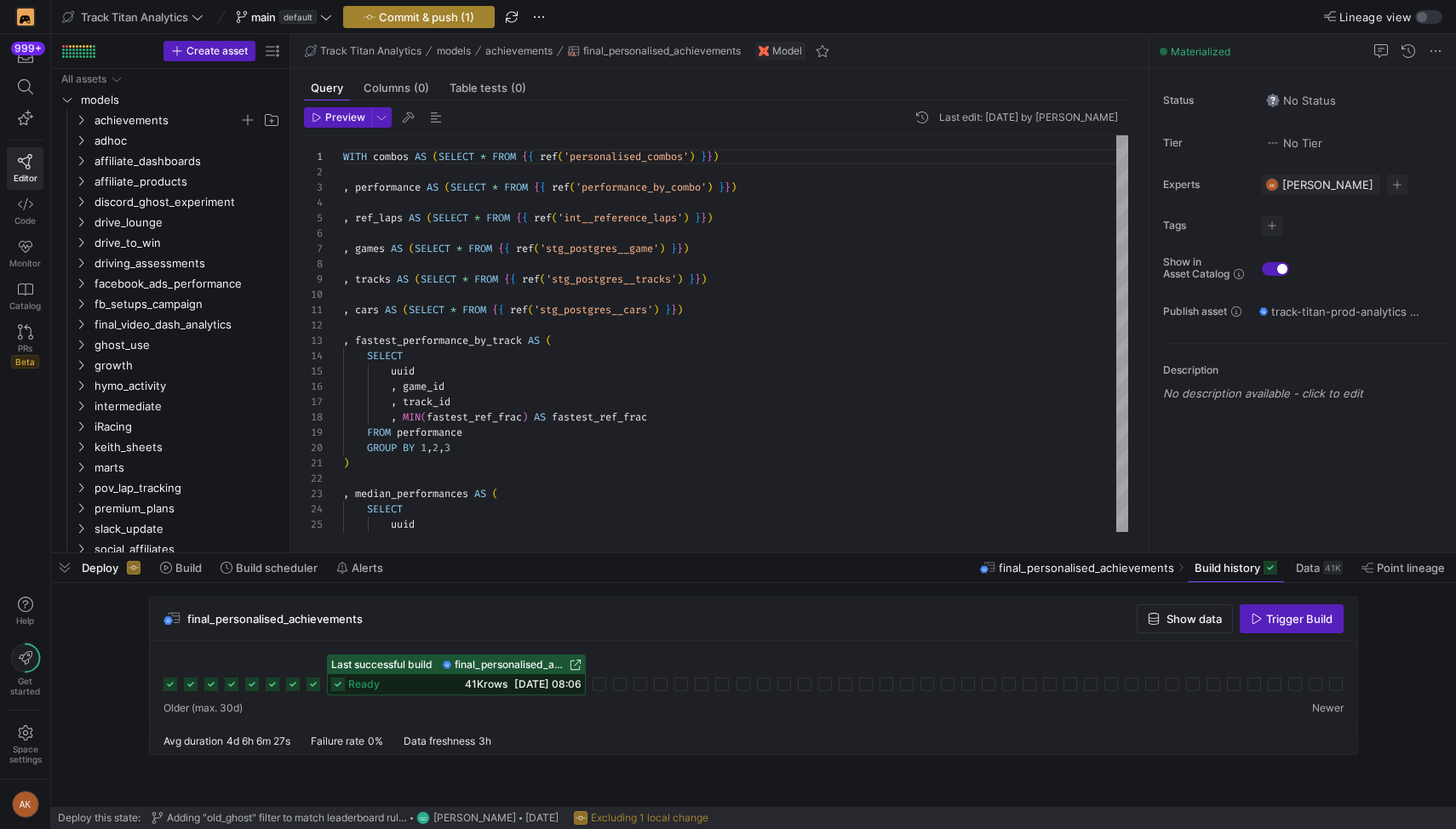
click at [374, 8] on span "button" at bounding box center [418, 16] width 150 height 20
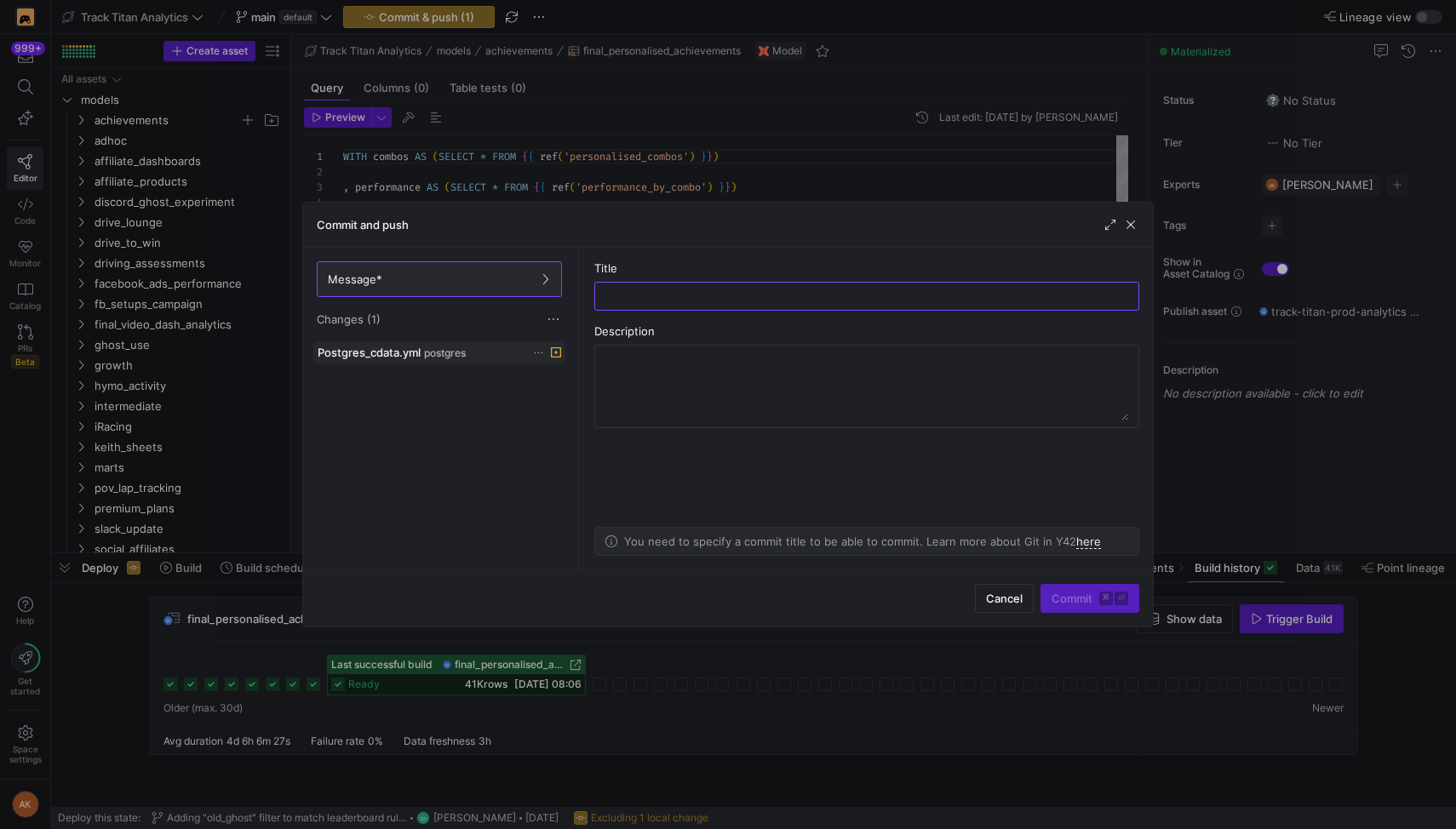
click at [533, 351] on icon at bounding box center [538, 353] width 12 height 12
click at [573, 395] on span "Discard" at bounding box center [562, 401] width 39 height 13
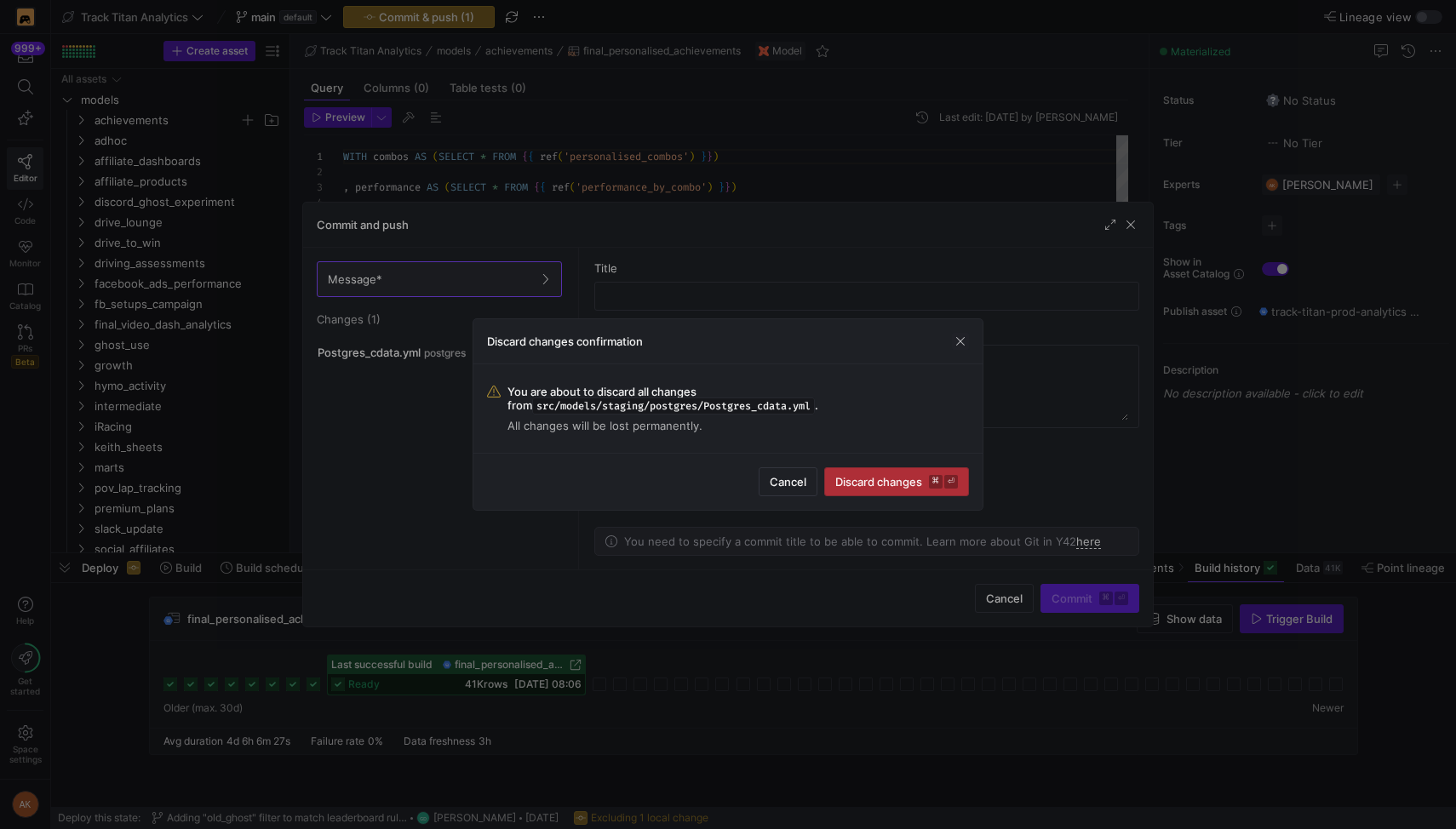
click at [881, 481] on span "Discard changes ⌘ ⏎" at bounding box center [896, 482] width 123 height 13
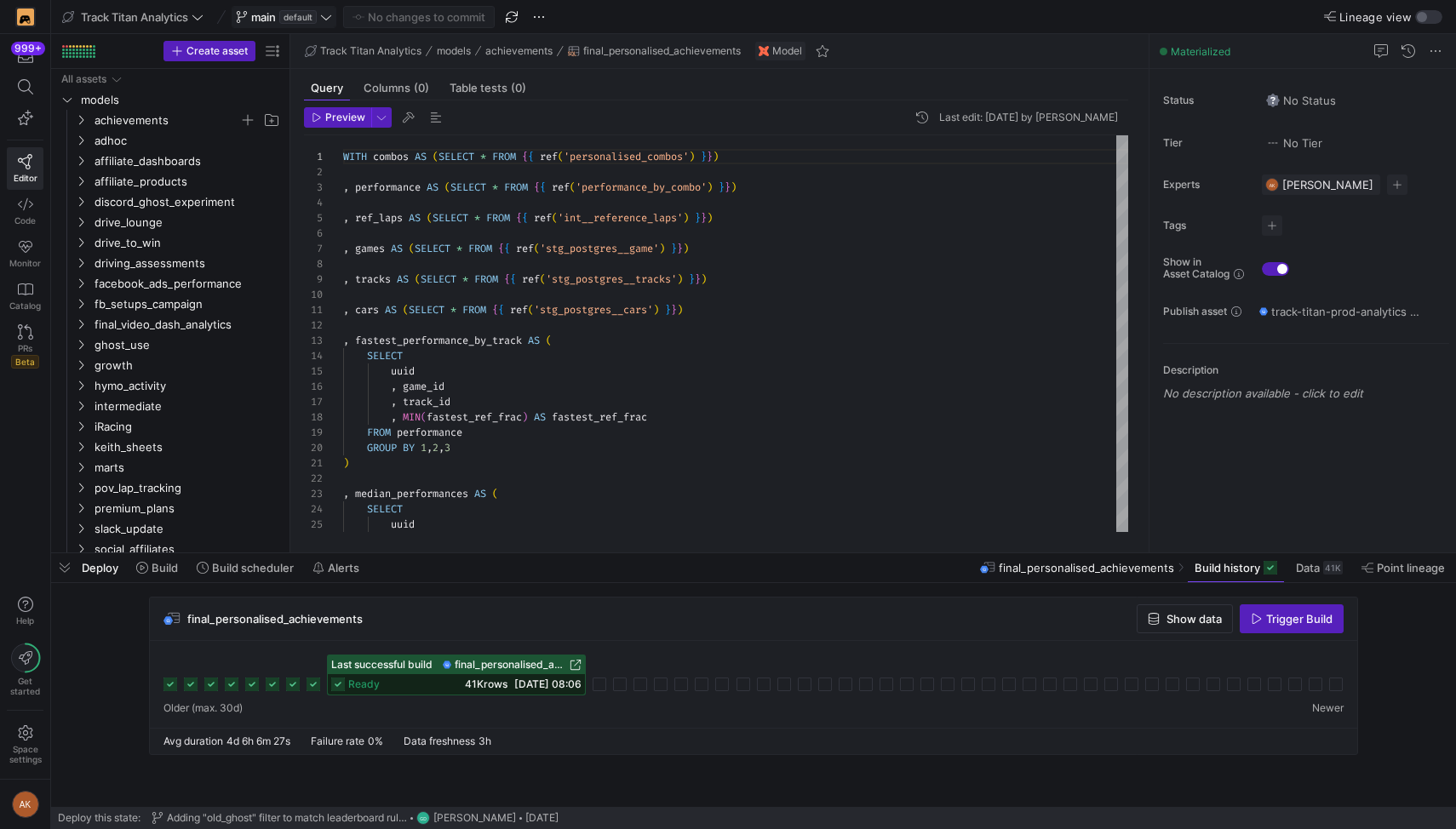
click at [262, 15] on span "main" at bounding box center [264, 17] width 25 height 13
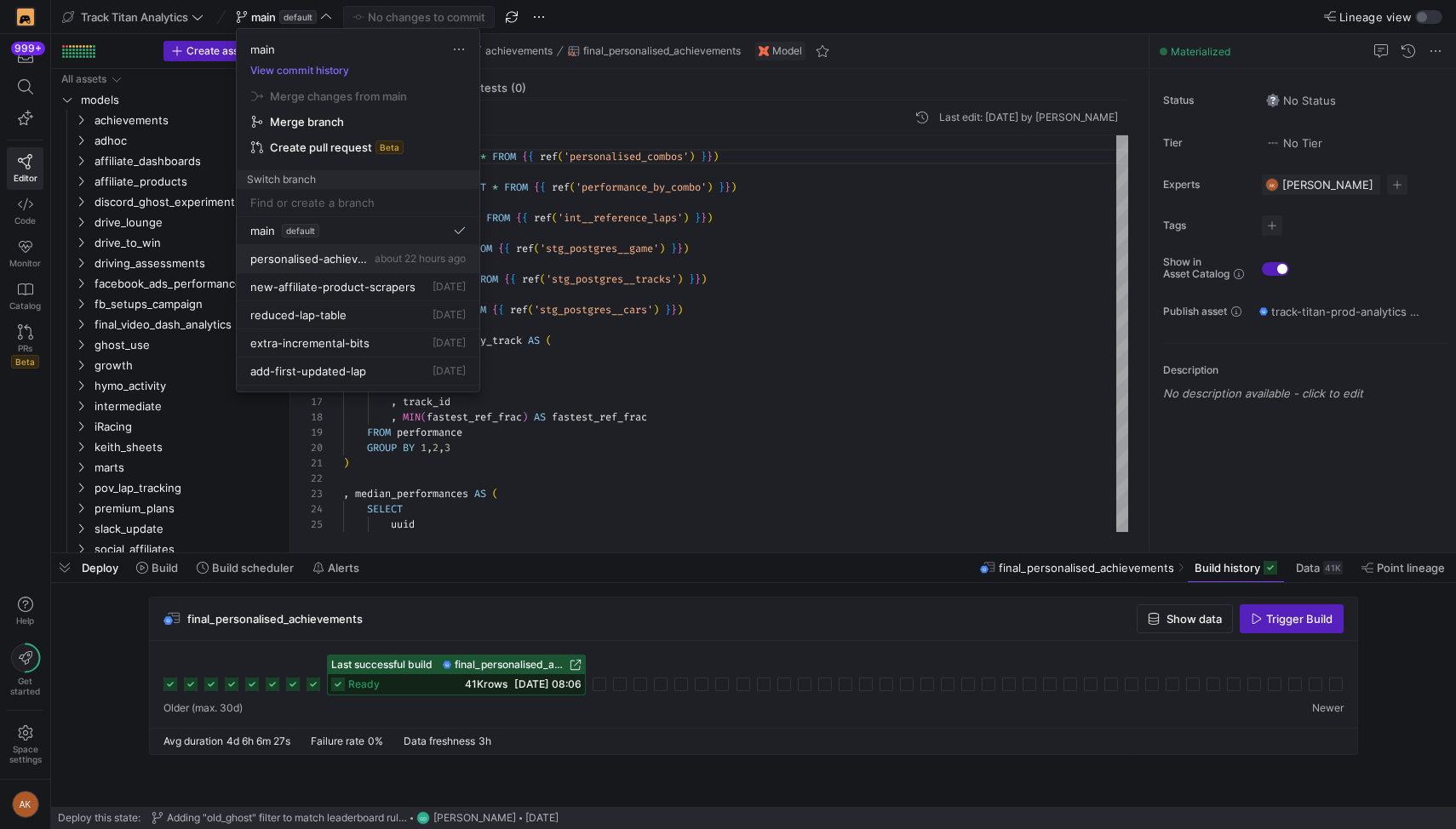
click at [293, 250] on button "personalised-achievements-revamp about 22 hours ago" at bounding box center [358, 259] width 243 height 28
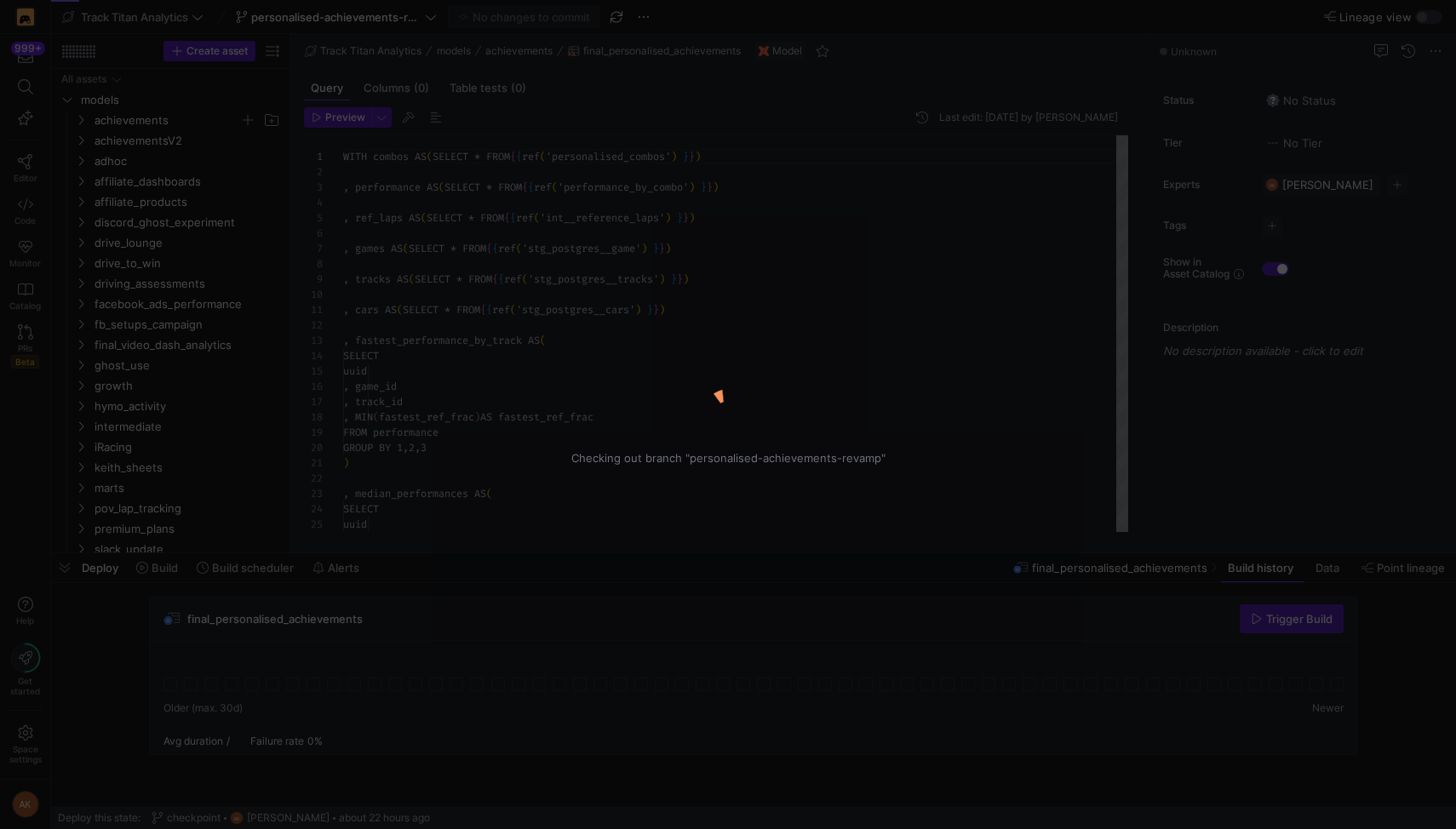
scroll to position [154, 0]
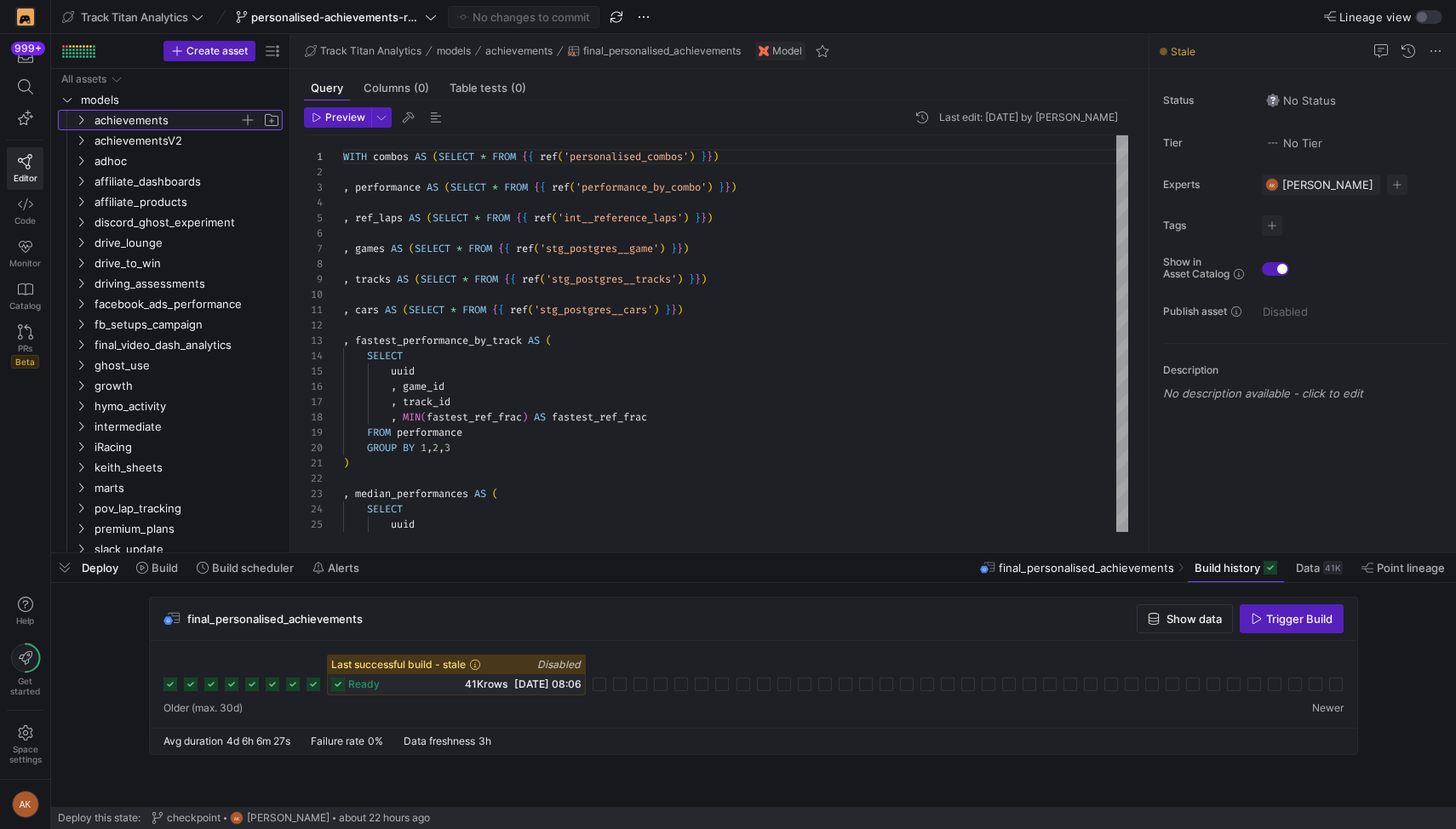
click at [172, 123] on span "achievements" at bounding box center [166, 120] width 145 height 19
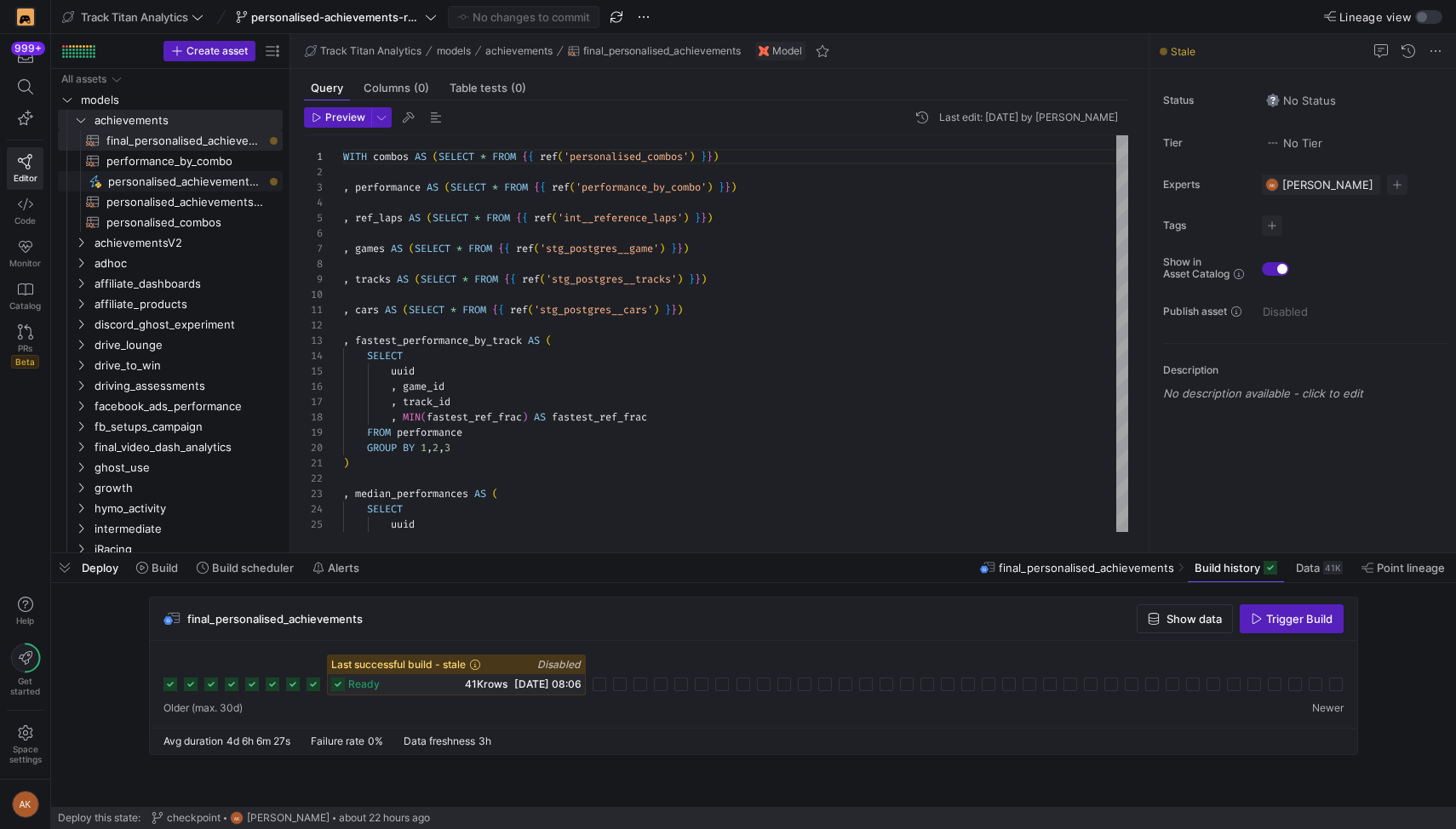
click at [155, 178] on span "personalised_achievements_s3​​​​​" at bounding box center [185, 181] width 155 height 19
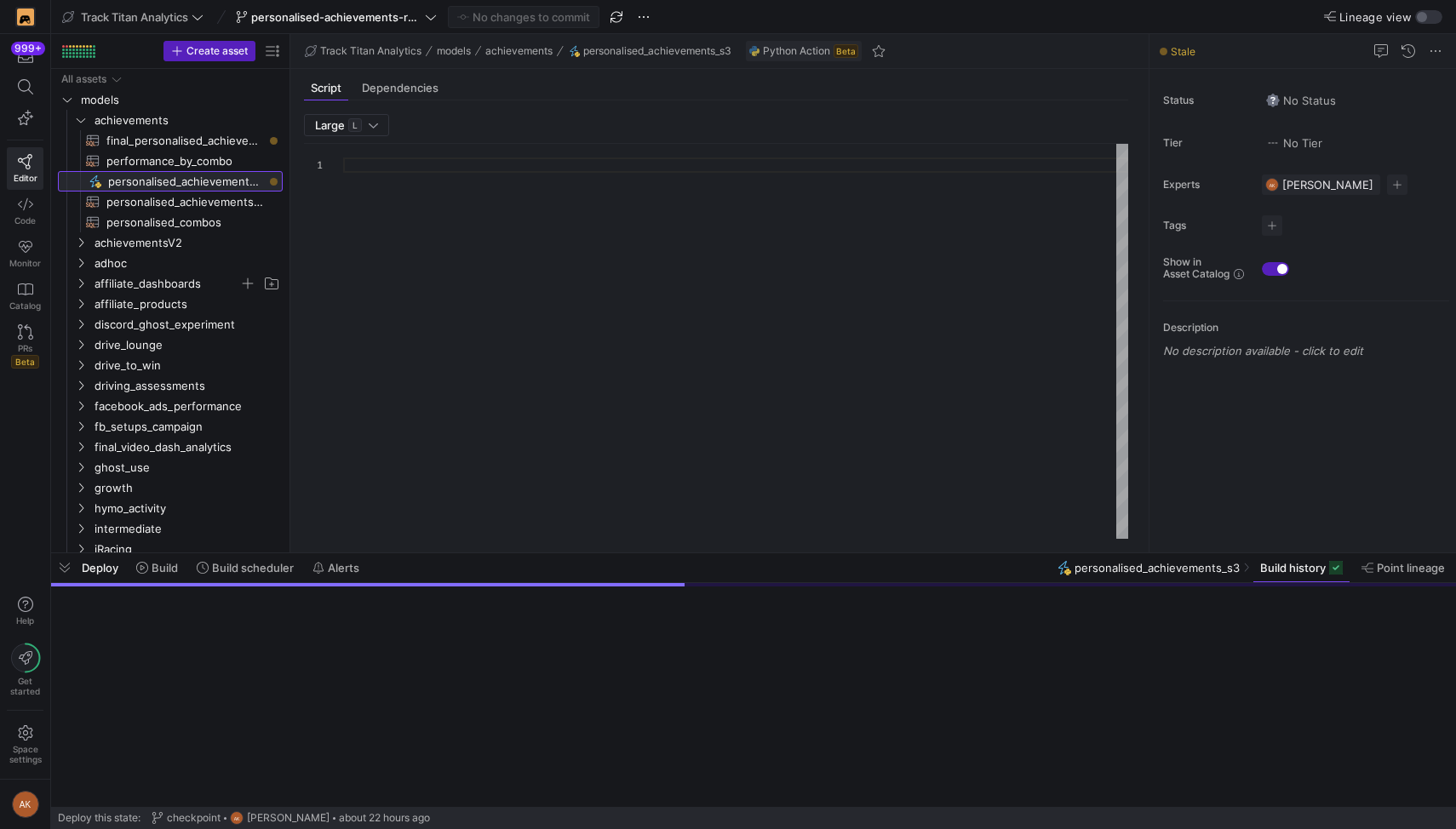
type textarea "import json import logging import pandas as pd import requests import openai fr…"
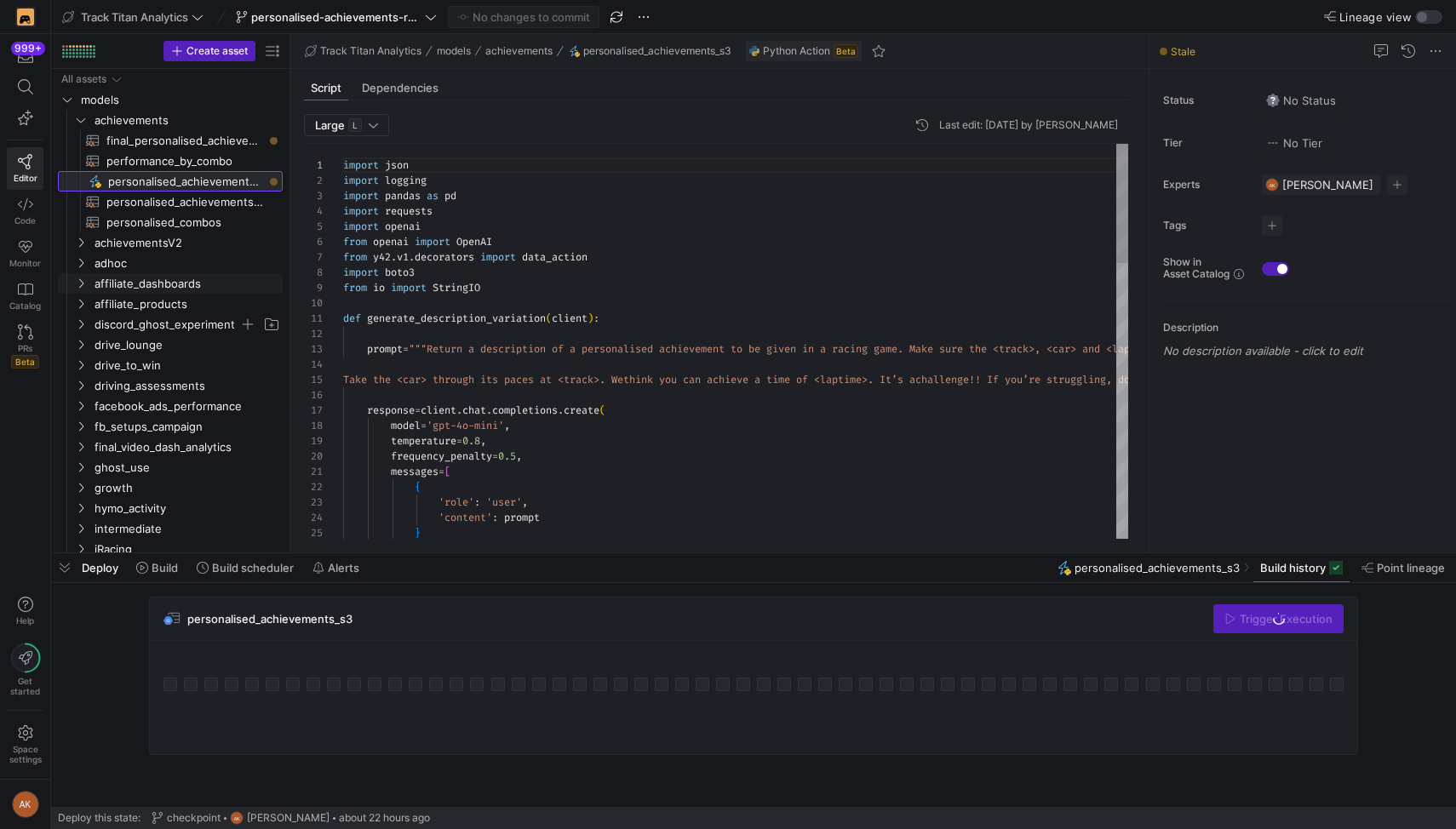
scroll to position [154, 0]
click at [167, 571] on span "Build" at bounding box center [165, 568] width 27 height 13
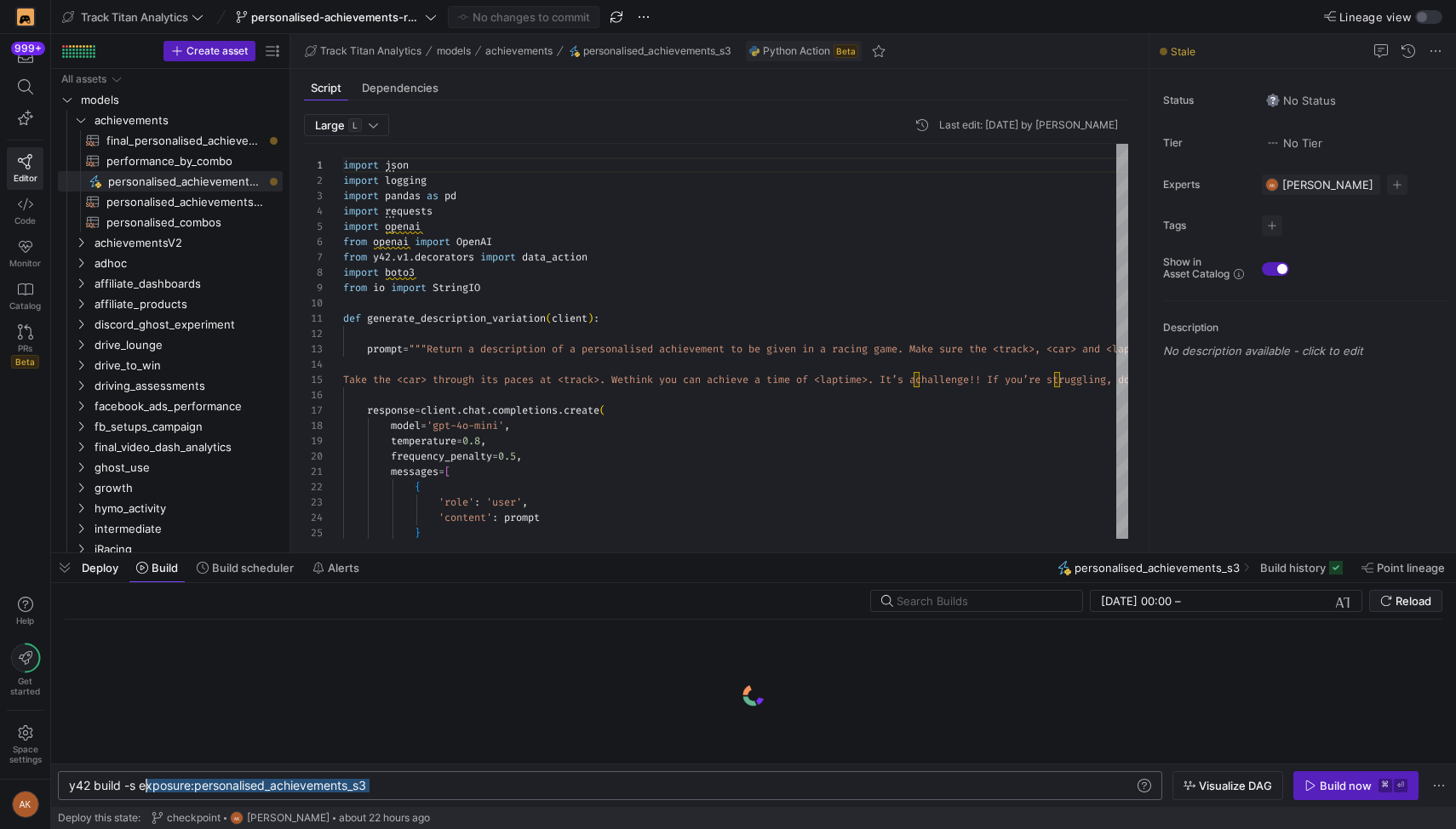
scroll to position [0, 71]
drag, startPoint x: 371, startPoint y: 785, endPoint x: 140, endPoint y: 793, distance: 231.1
click at [140, 793] on div "y42 build -s exposure:personalised_achievements_s3" at bounding box center [602, 786] width 1065 height 13
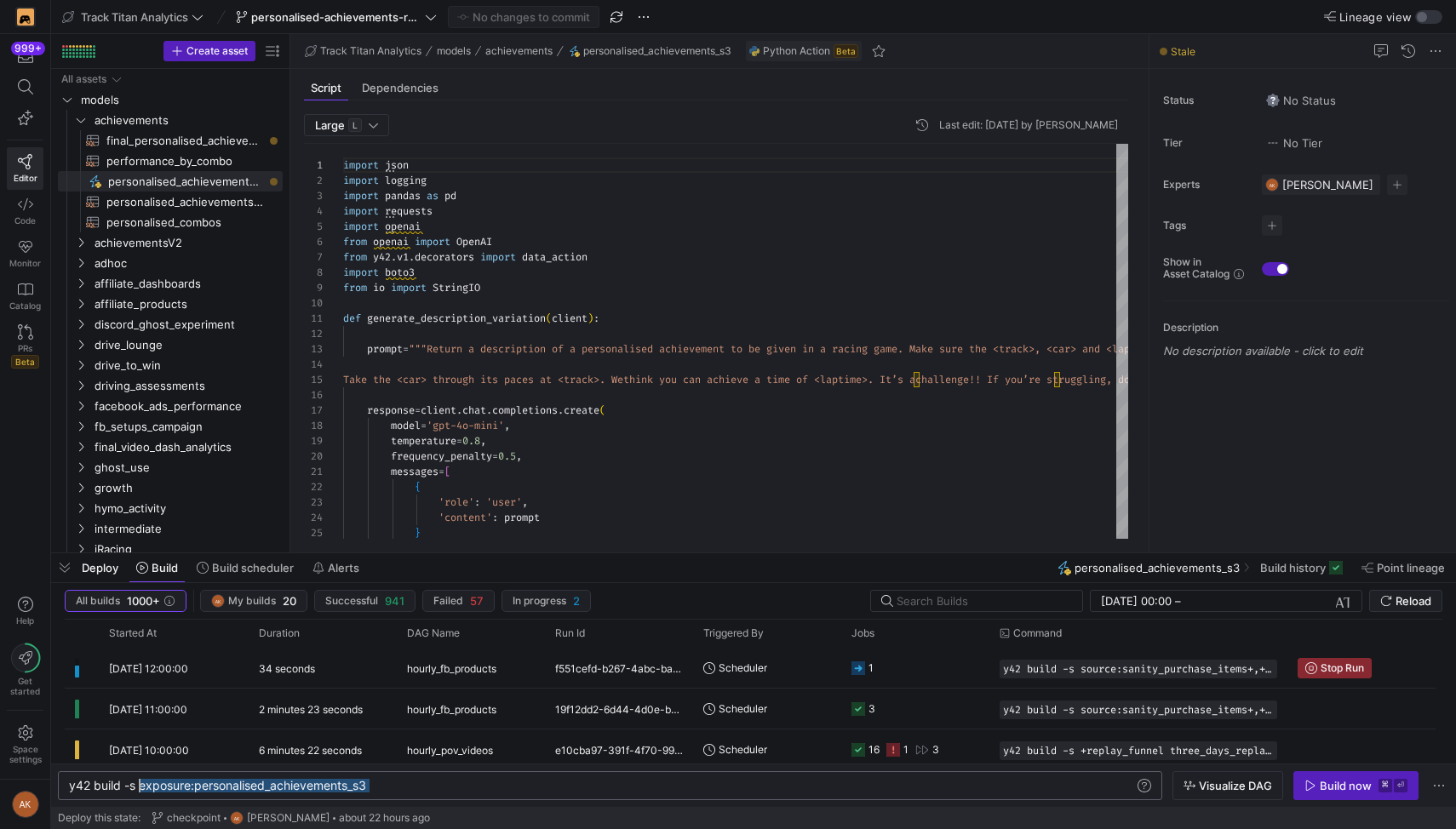
click at [150, 786] on div "y42 build -s exposure:personalised_achievements_s3" at bounding box center [602, 786] width 1065 height 13
click at [61, 564] on span "button" at bounding box center [64, 568] width 27 height 29
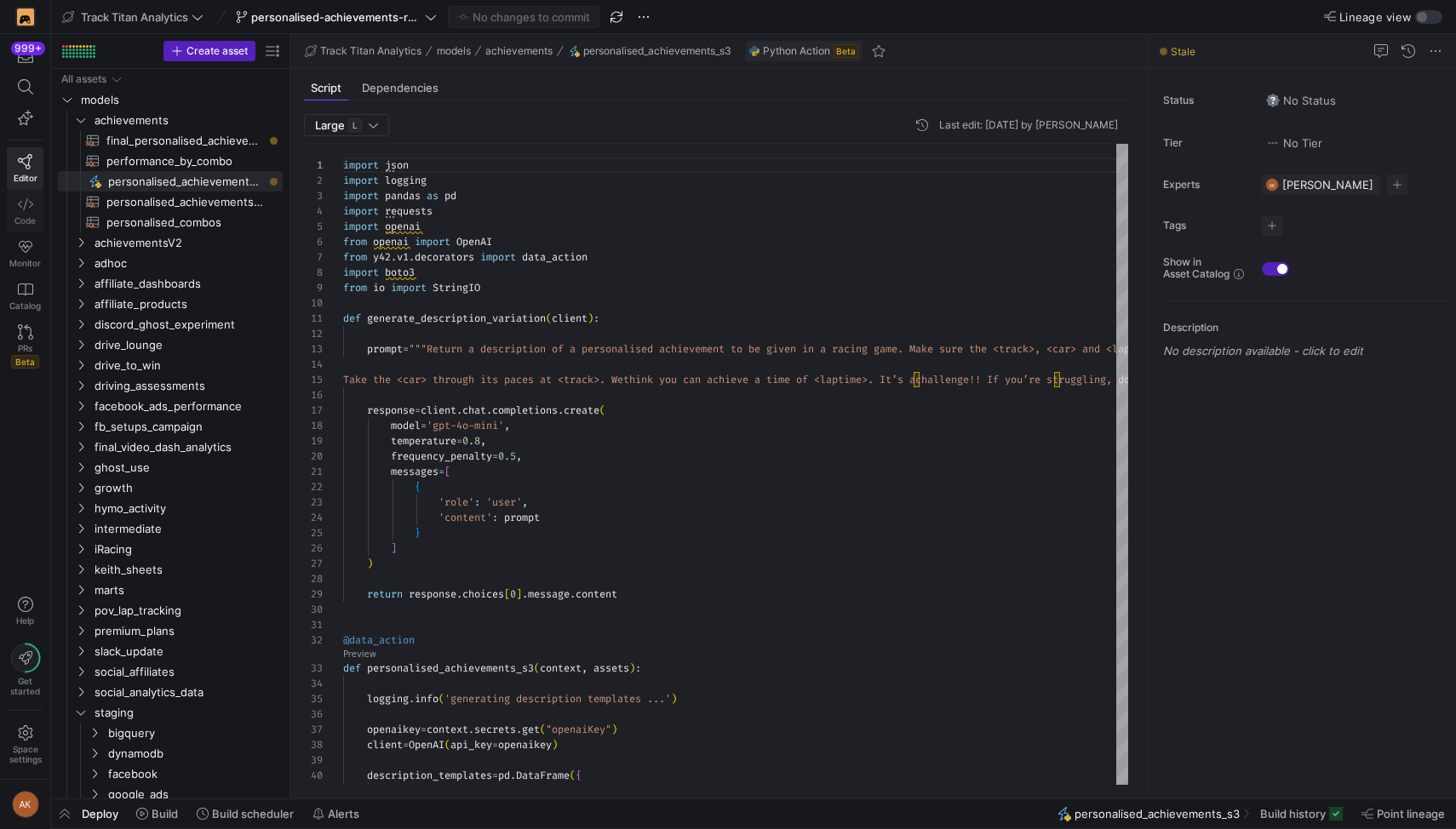
click at [31, 217] on span "Code" at bounding box center [25, 221] width 21 height 11
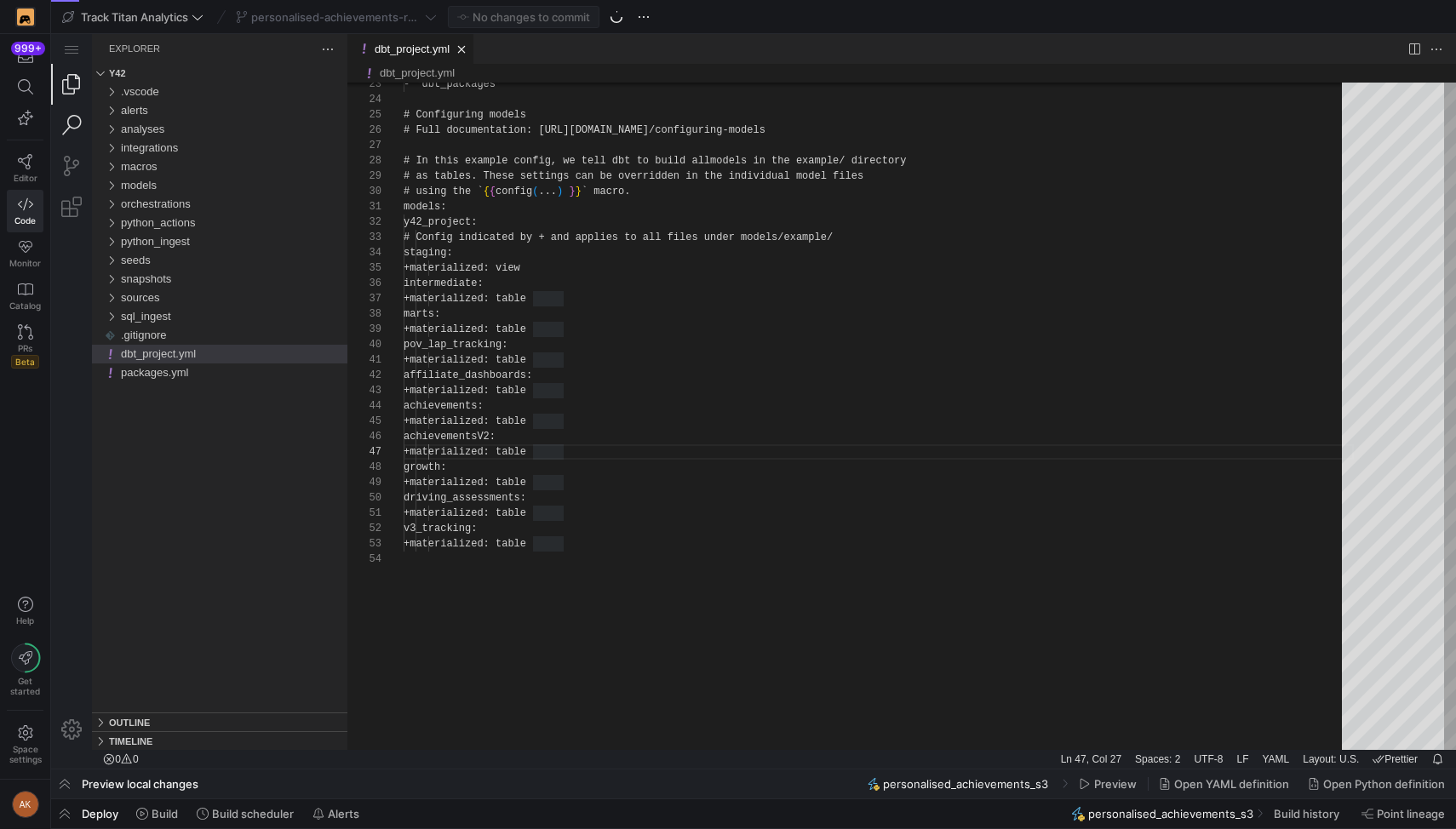
click at [77, 120] on link "Search (⇧⌘F)" at bounding box center [71, 125] width 41 height 41
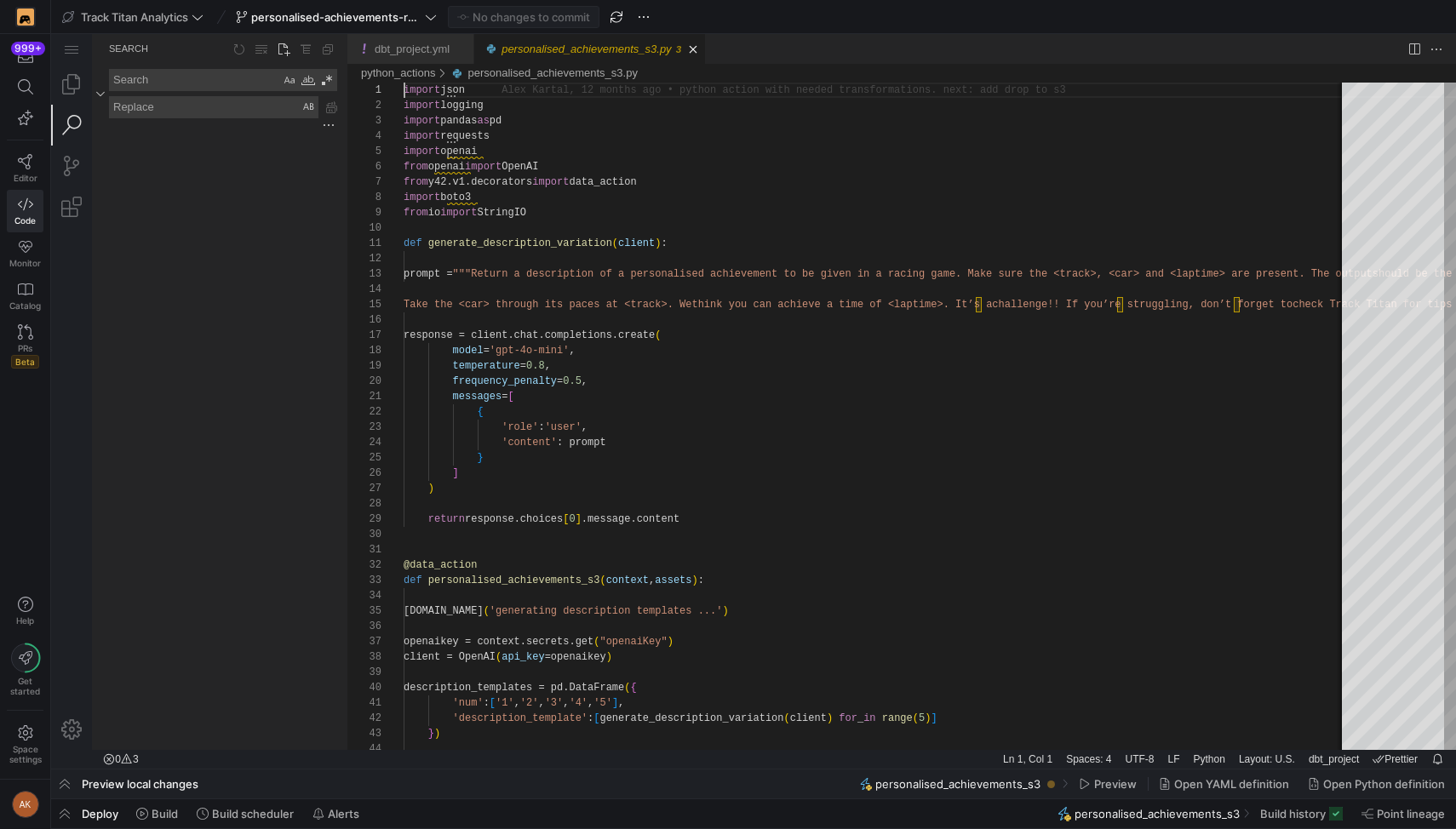
click at [137, 85] on textarea "Search: Type Search Term and press Enter to search" at bounding box center [194, 80] width 170 height 20
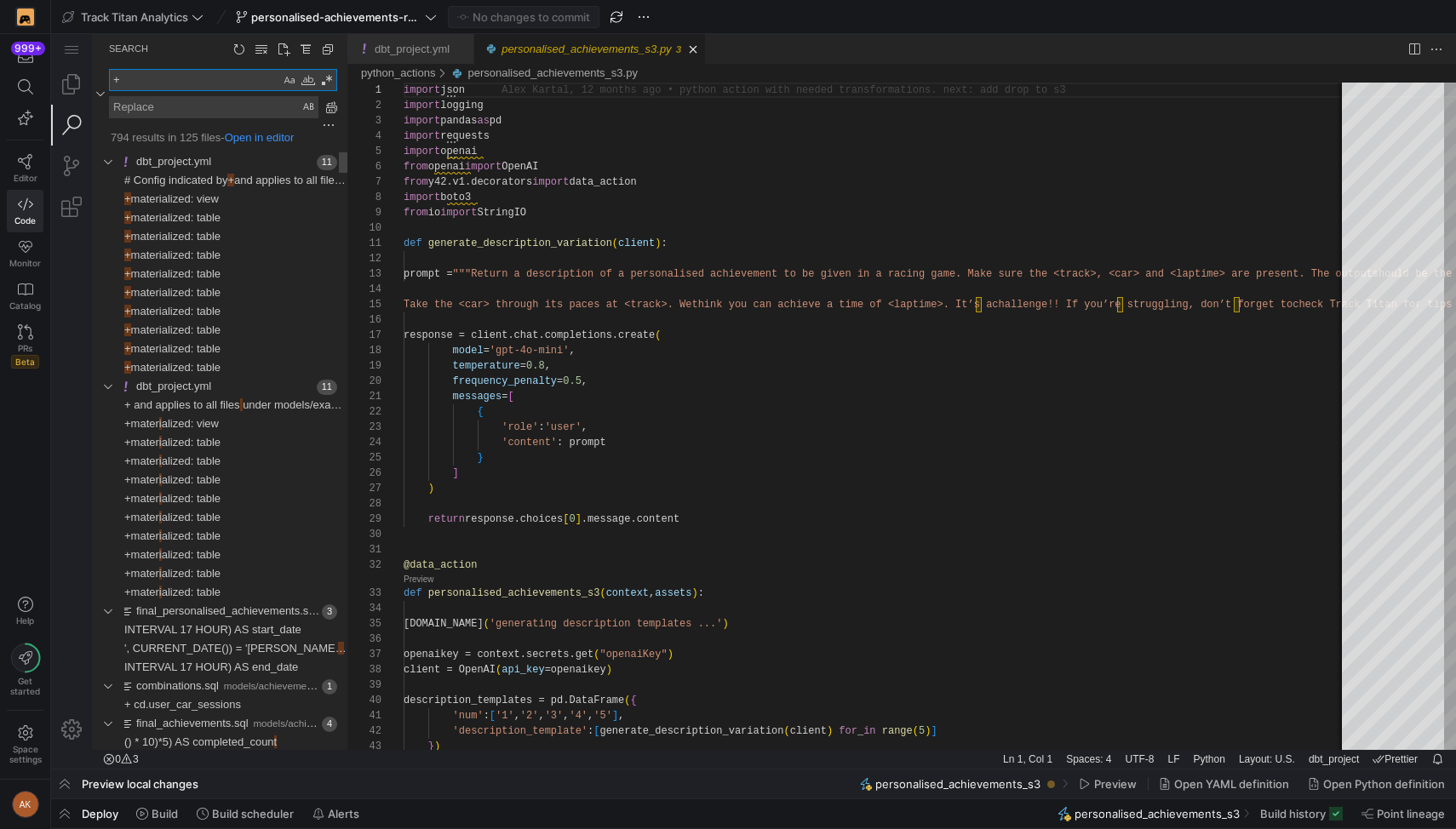
paste textarea "exposure:personalised_achievements_s3"
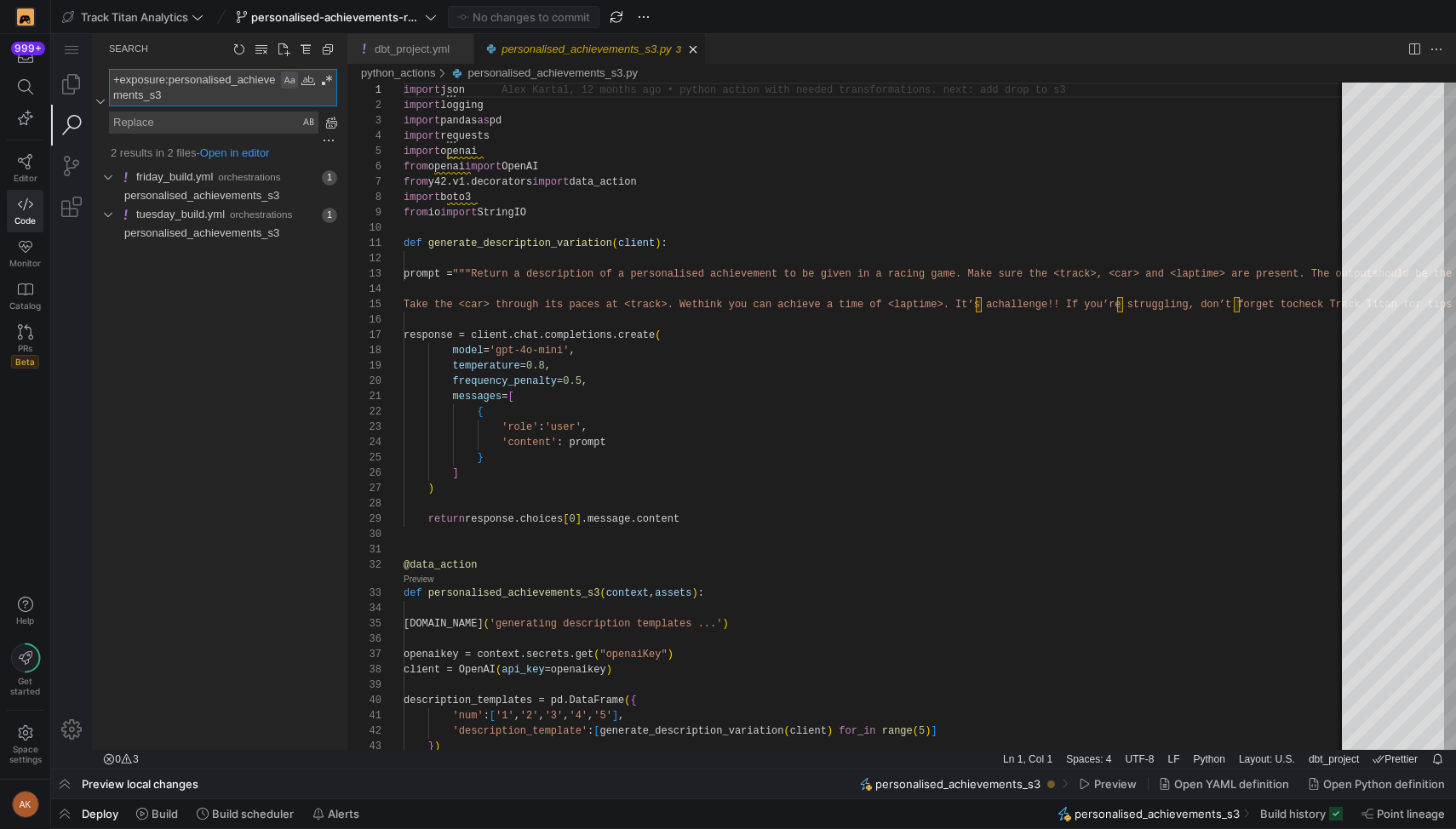
type textarea "+exposure:personalised_achievements_s3"
click at [290, 82] on div "Match Case (⌥⌘C)" at bounding box center [290, 81] width 17 height 17
click at [302, 80] on div "Match Whole Word (⌥⌘W)" at bounding box center [308, 81] width 17 height 17
click at [225, 194] on span "personalised_achievements_s3" at bounding box center [202, 195] width 155 height 12
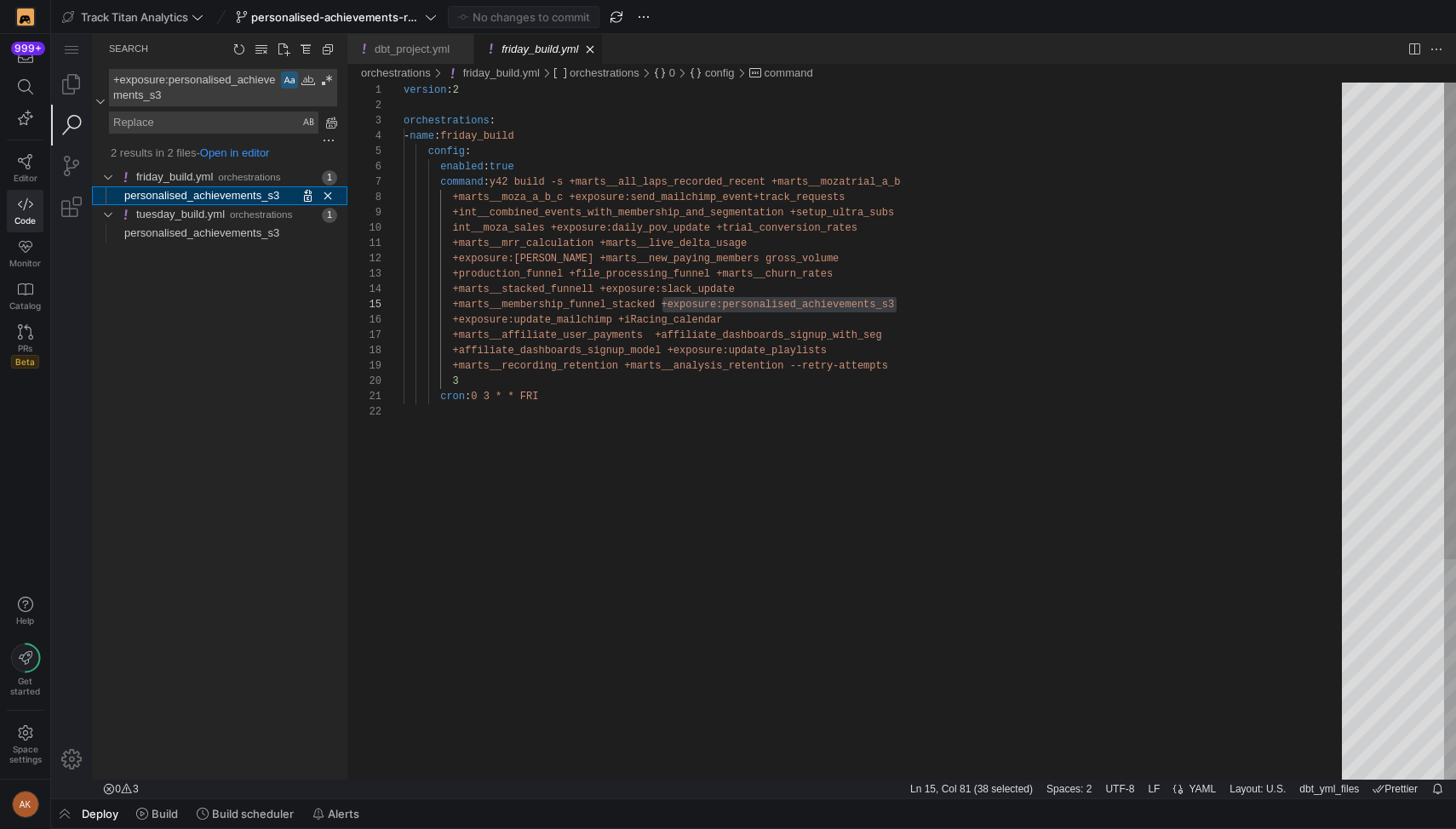
scroll to position [154, 491]
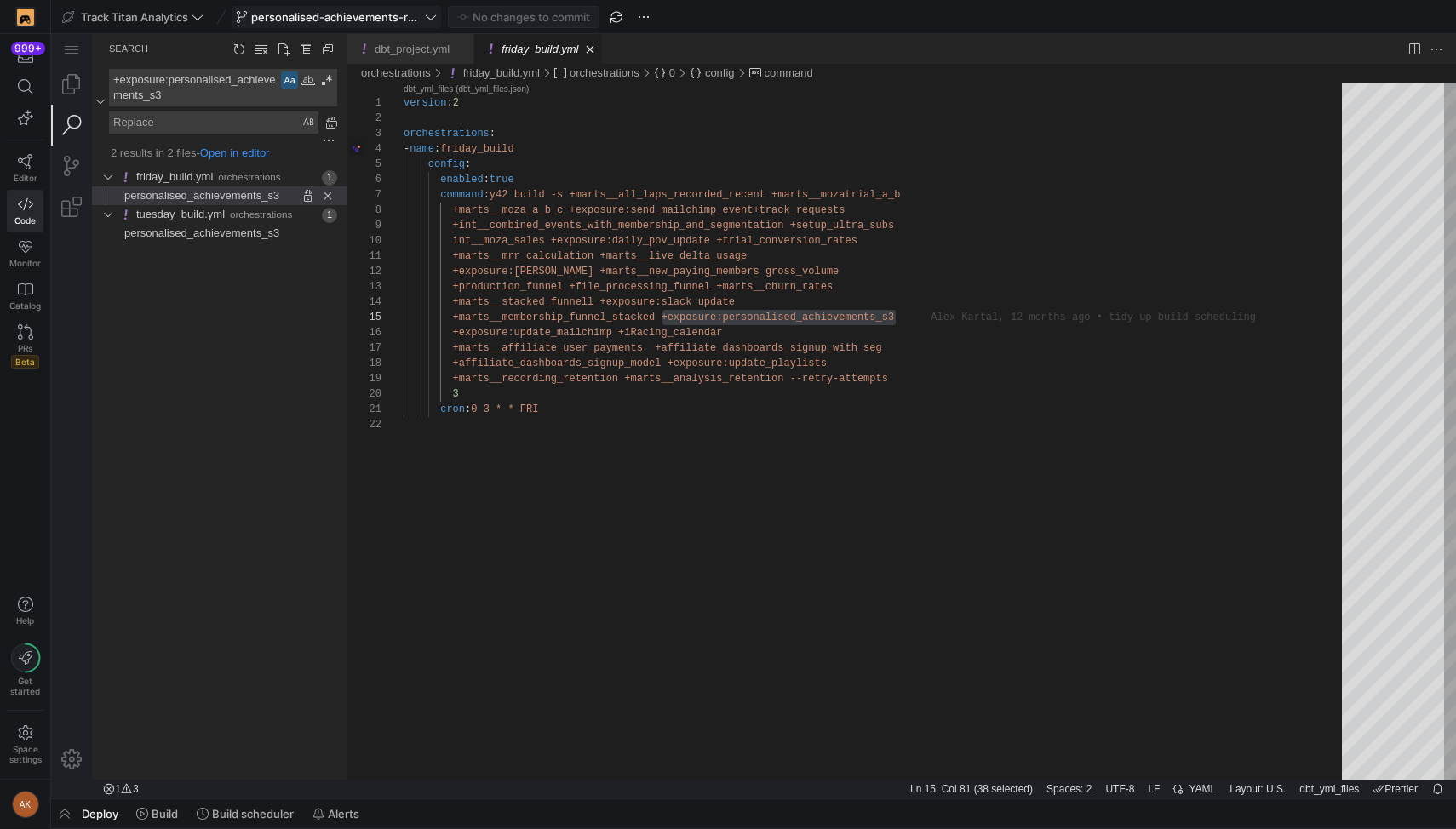
click at [411, 11] on span "personalised-achievements-revamp" at bounding box center [336, 17] width 170 height 13
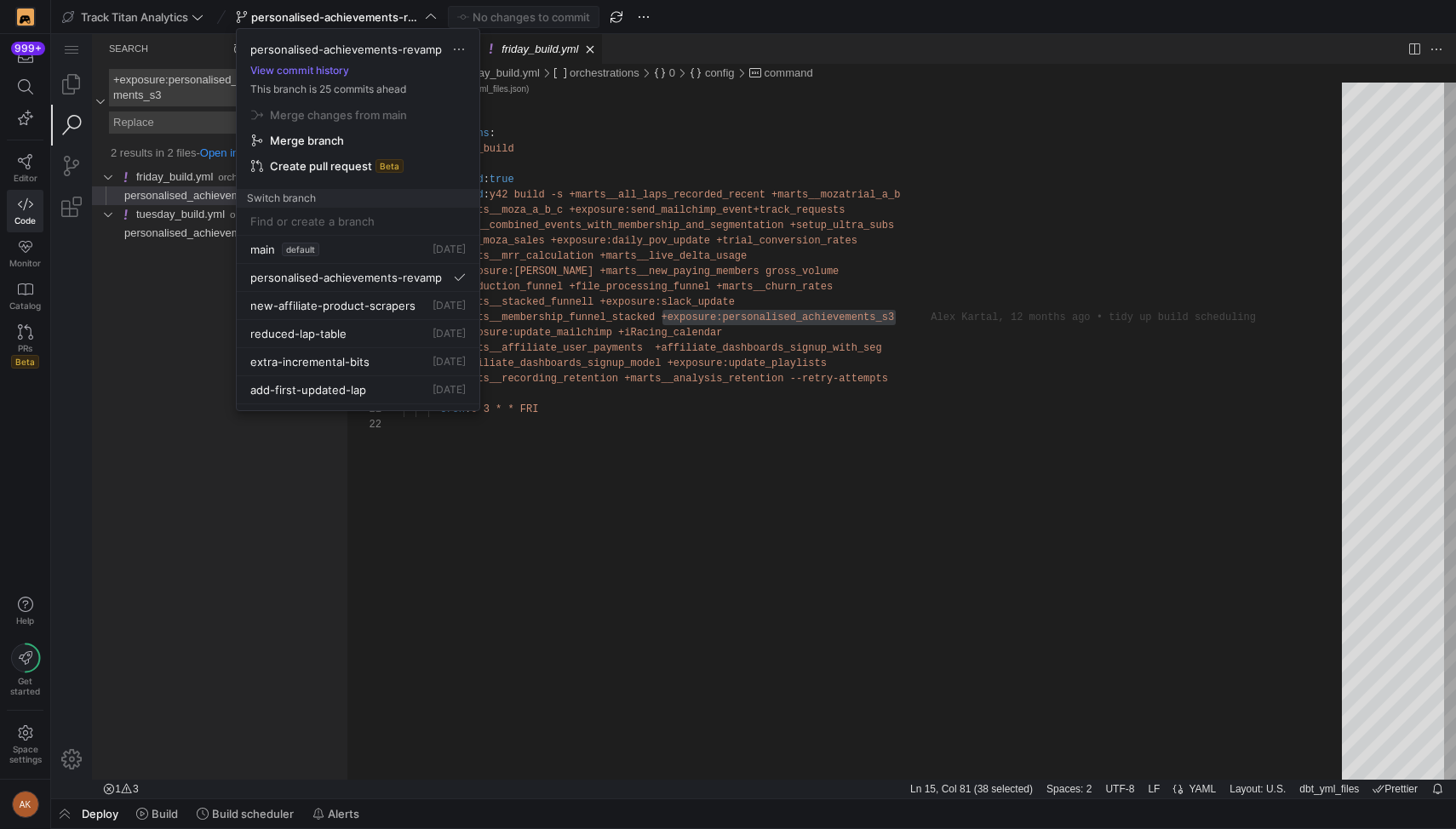
drag, startPoint x: 887, startPoint y: 313, endPoint x: 843, endPoint y: 279, distance: 55.6
click at [887, 313] on div at bounding box center [728, 414] width 1456 height 829
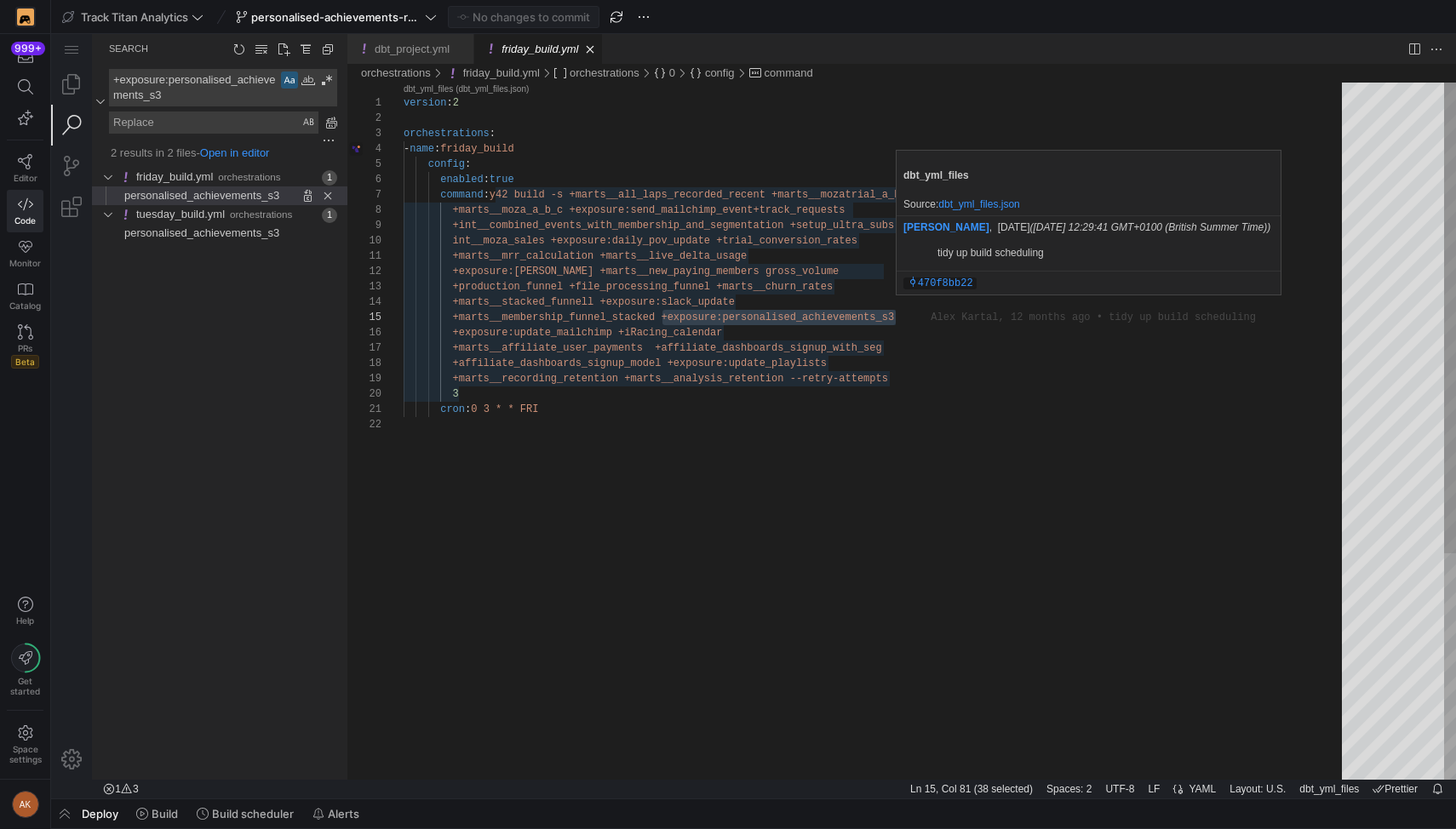
click at [895, 317] on div "version : 2 orchestrations : - name : friday_build config : enabled : true comm…" at bounding box center [879, 598] width 950 height 1031
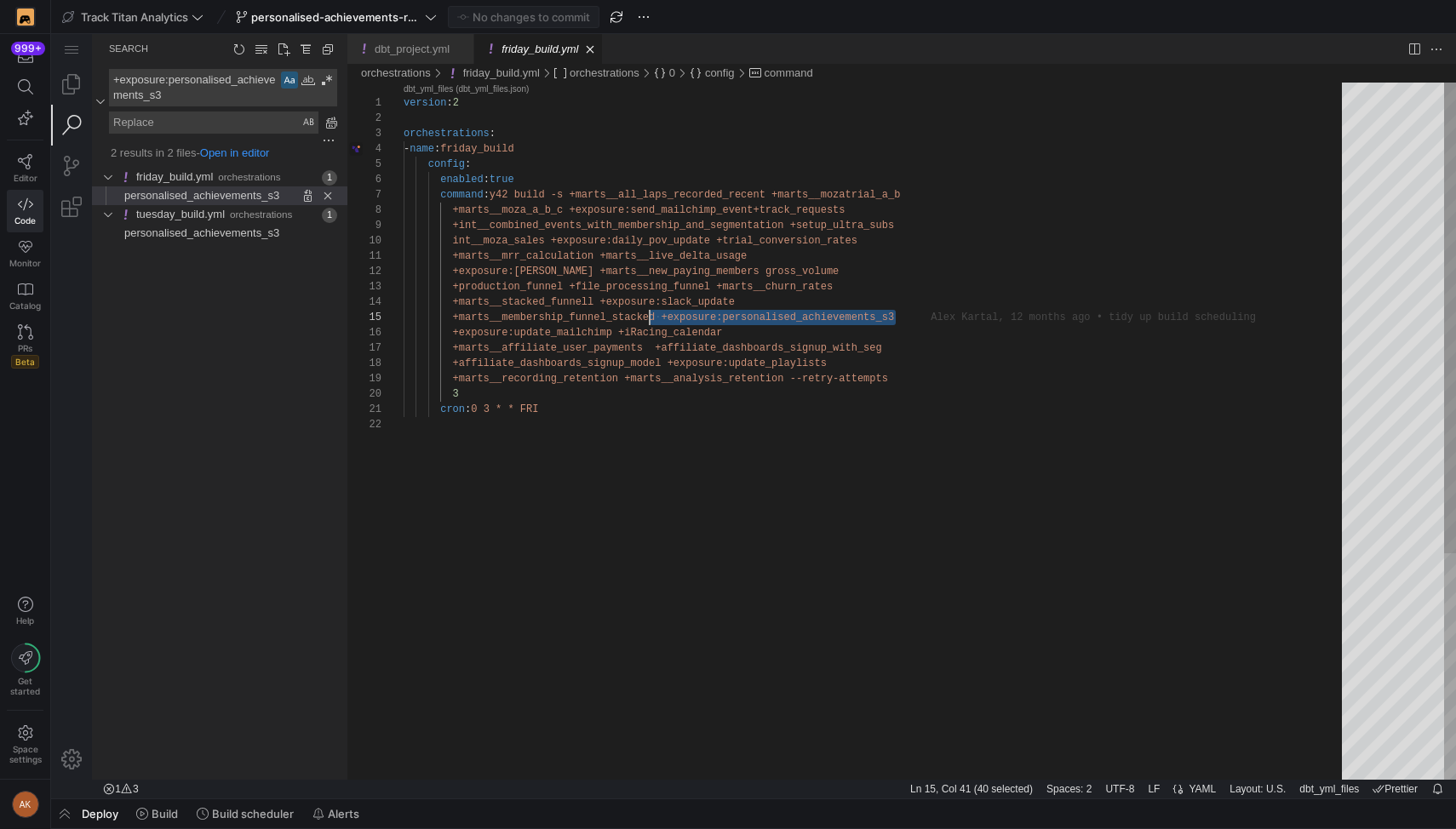
scroll to position [61, 252]
drag, startPoint x: 895, startPoint y: 318, endPoint x: 656, endPoint y: 316, distance: 239.0
click at [656, 316] on div "version : 2 orchestrations : - name : friday_build config : enabled : true comm…" at bounding box center [879, 598] width 950 height 1031
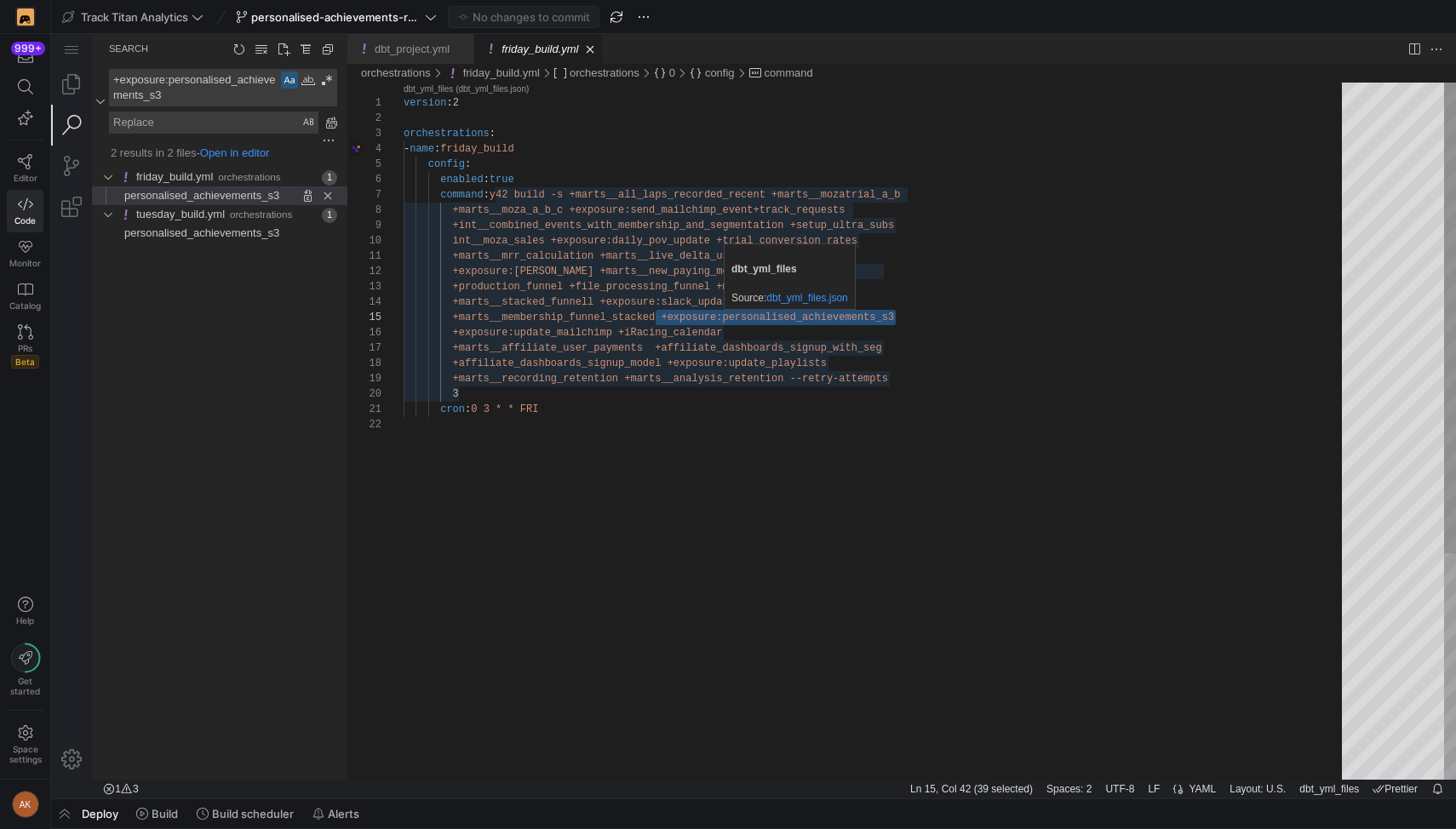
type textarea "+marts__mrr_calculation +marts__live_delta_usage +exposure:keith_scratch_update…"
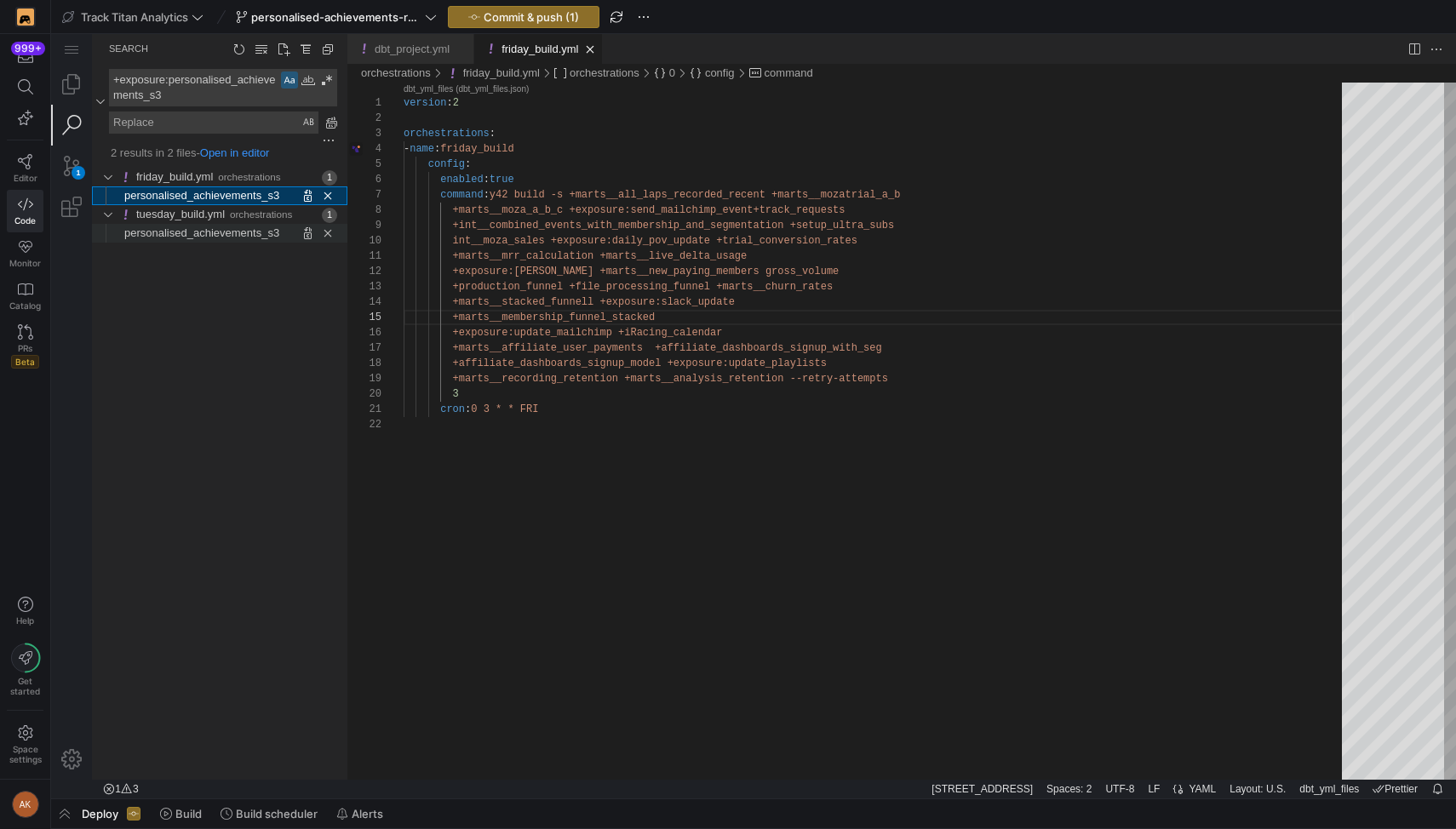
click at [203, 232] on span "personalised_achievements_s3" at bounding box center [202, 232] width 155 height 12
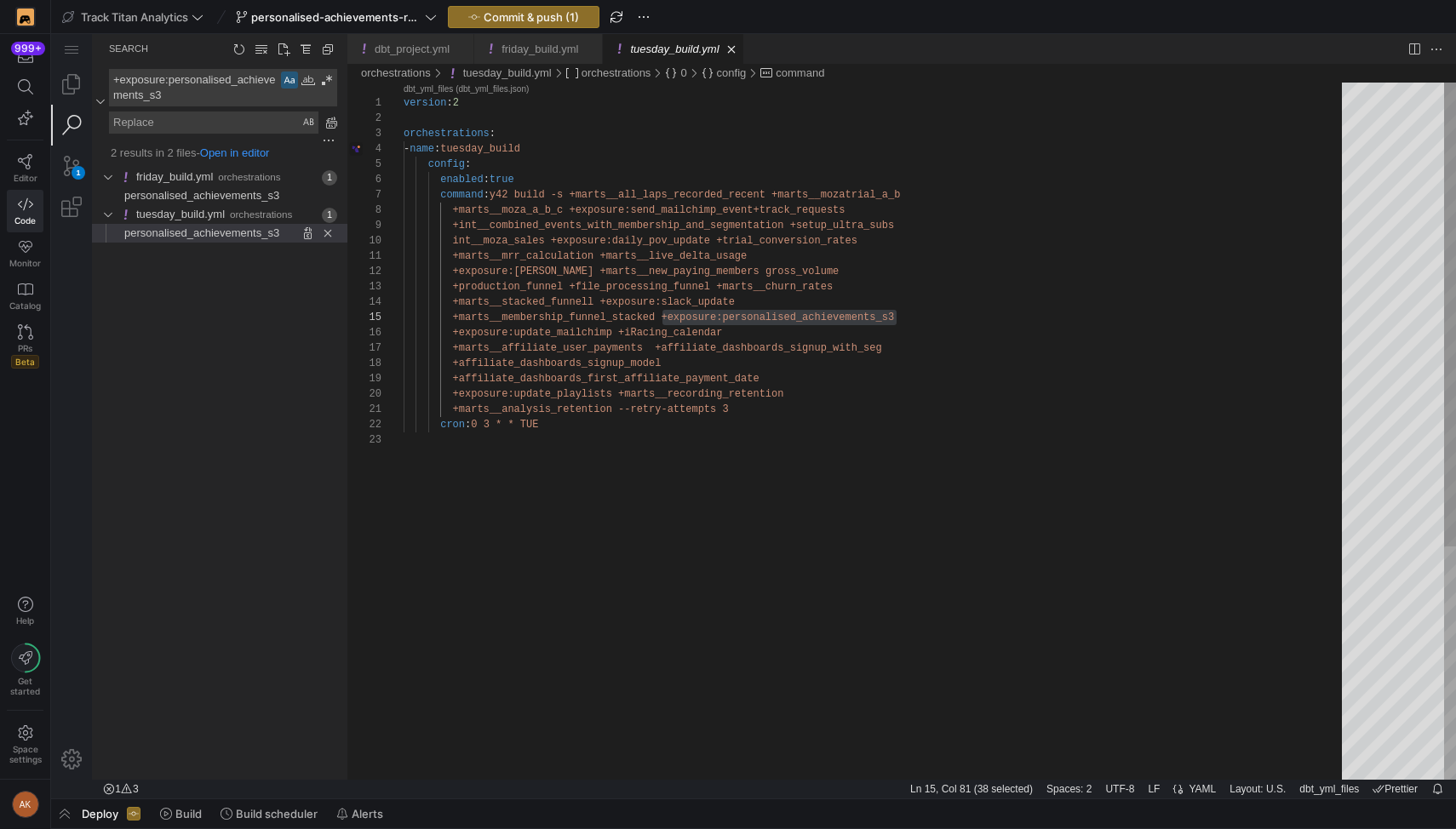
click at [729, 317] on div "version : 2 orchestrations : - name : tuesday_build config : enabled : true com…" at bounding box center [879, 605] width 950 height 1047
drag, startPoint x: 898, startPoint y: 317, endPoint x: 659, endPoint y: 320, distance: 239.0
type textarea "+marts__mrr_calculation +marts__live_delta_usage +exposure:keith_scratch_update…"
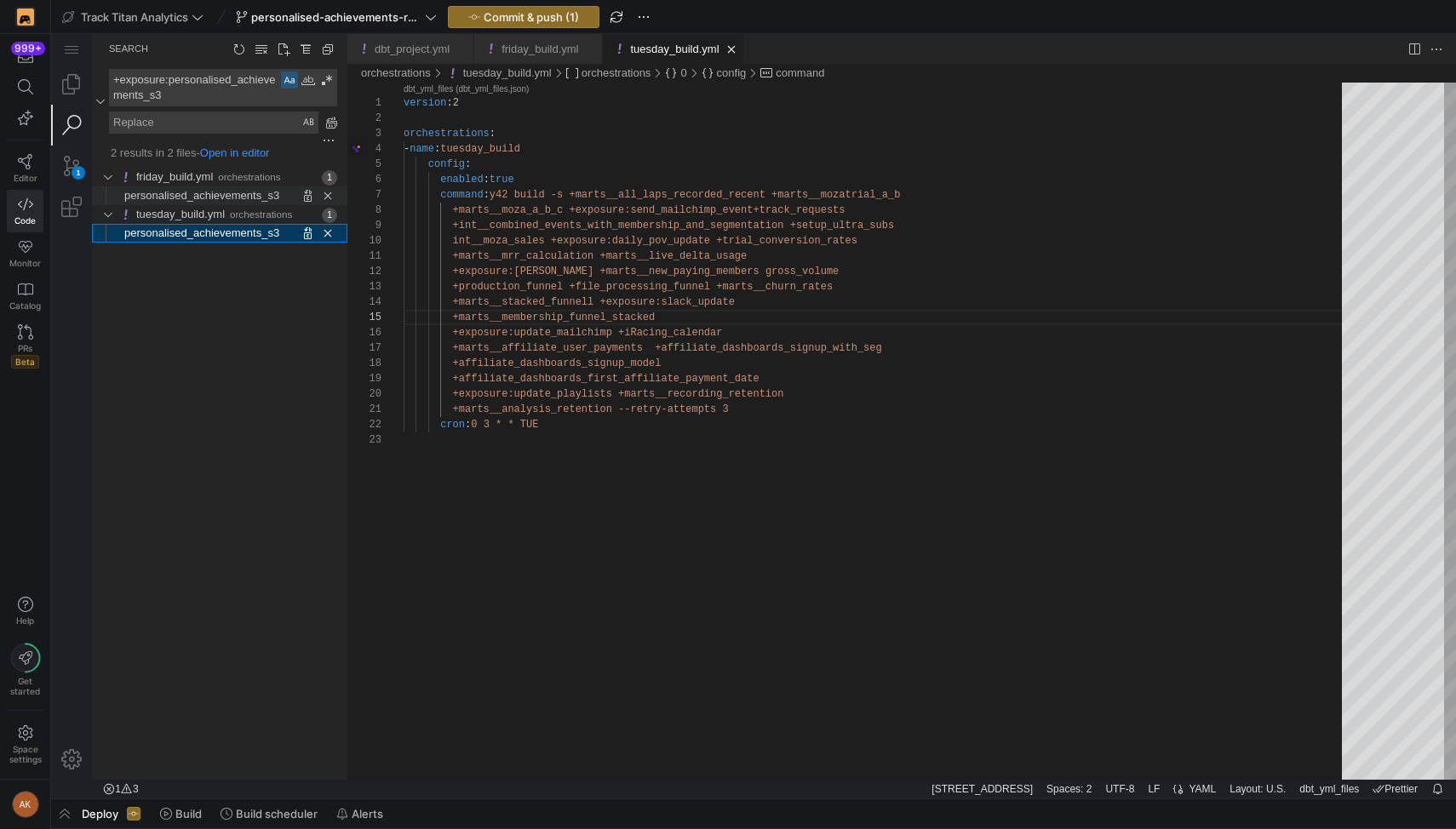
click at [257, 195] on span "personalised_achievements_s3" at bounding box center [202, 195] width 155 height 12
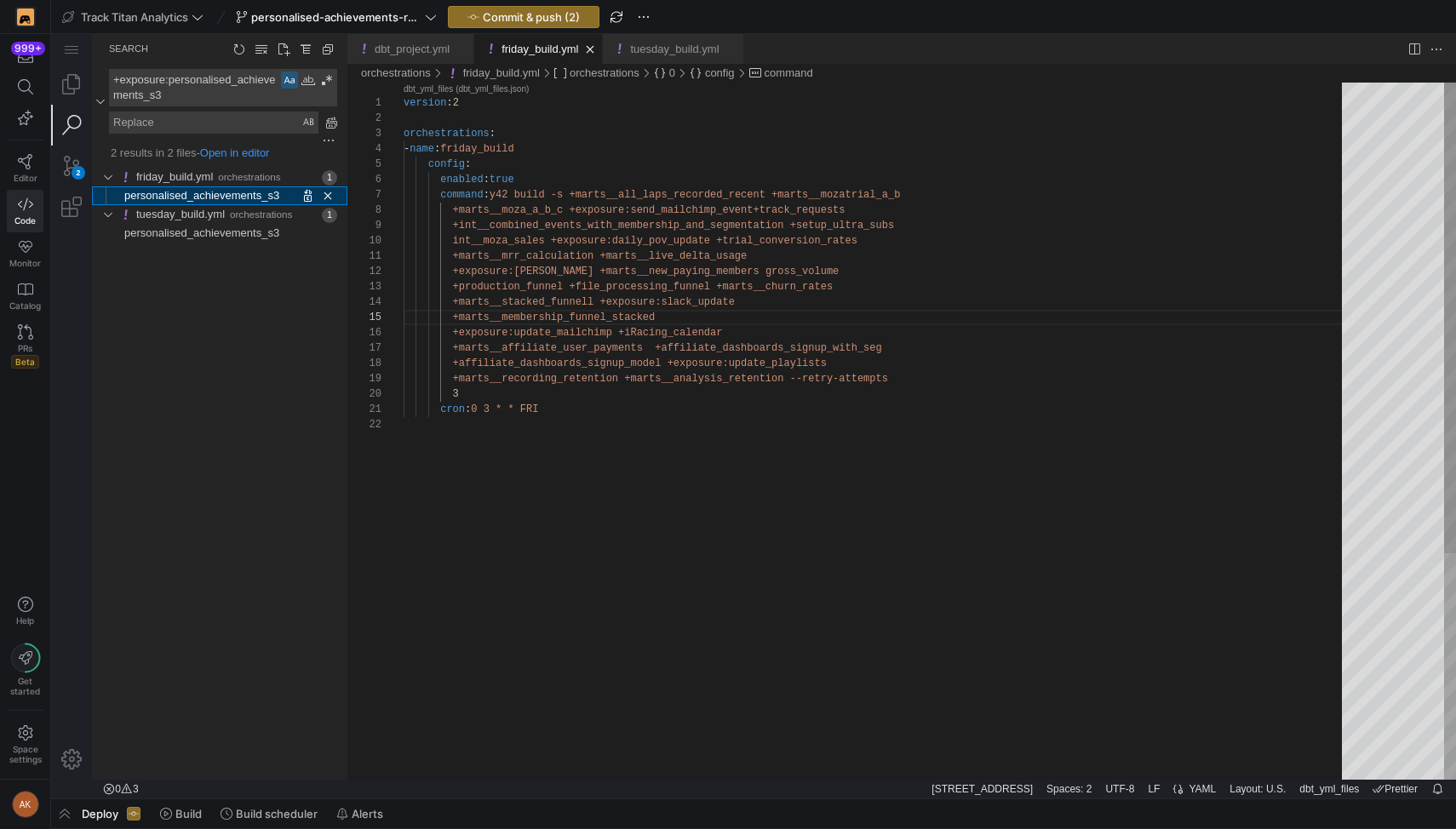
scroll to position [154, 252]
click at [706, 317] on div "version : 2 orchestrations : - name : friday_build config : enabled : true comm…" at bounding box center [879, 598] width 950 height 1031
type textarea "+marts__mrr_calculation +marts__live_delta_usage +exposure:keith_scratch_update…"
click at [735, 309] on div "version : 2 orchestrations : - name : friday_build config : enabled : true comm…" at bounding box center [879, 598] width 950 height 1031
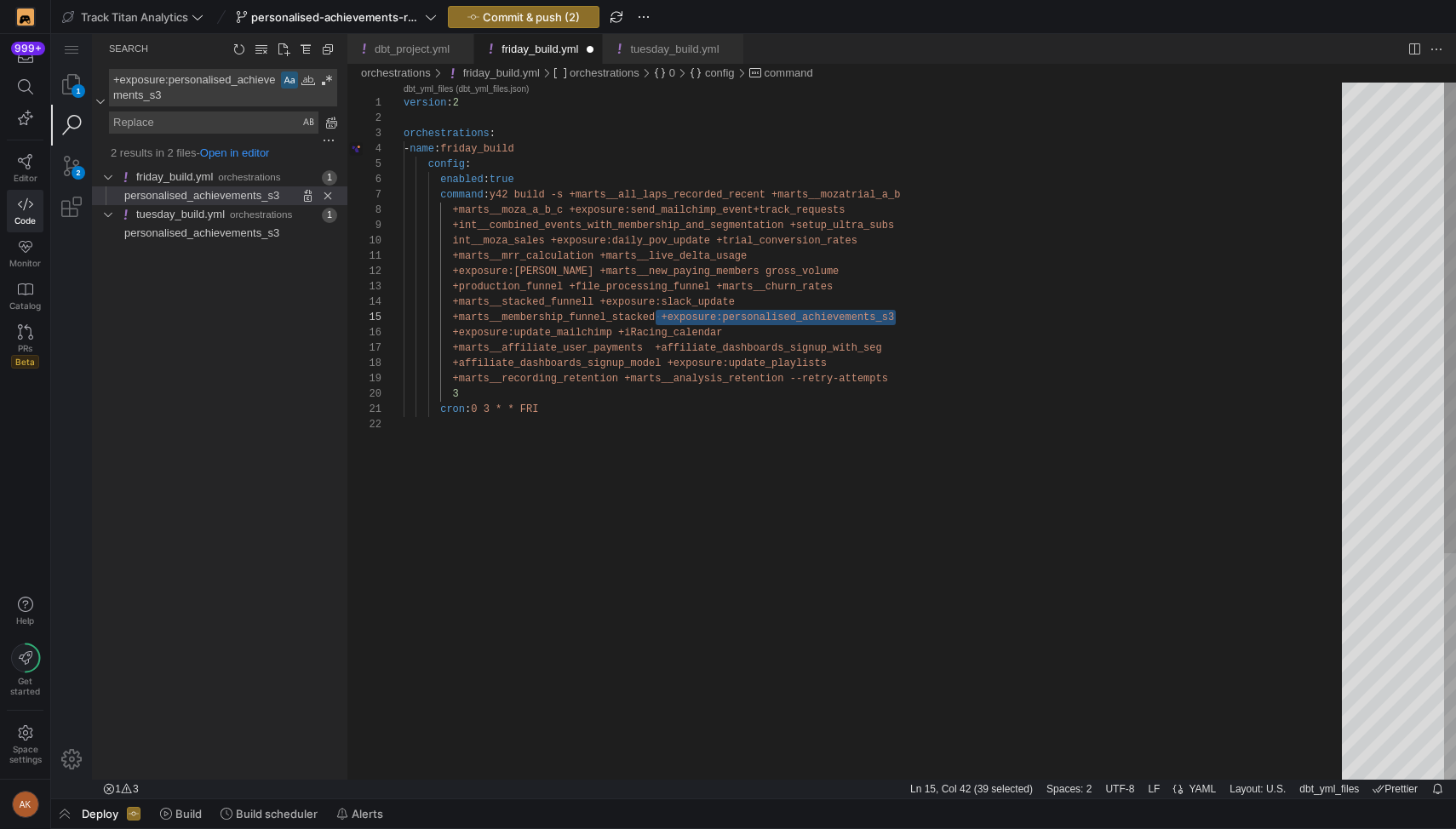
scroll to position [46, 332]
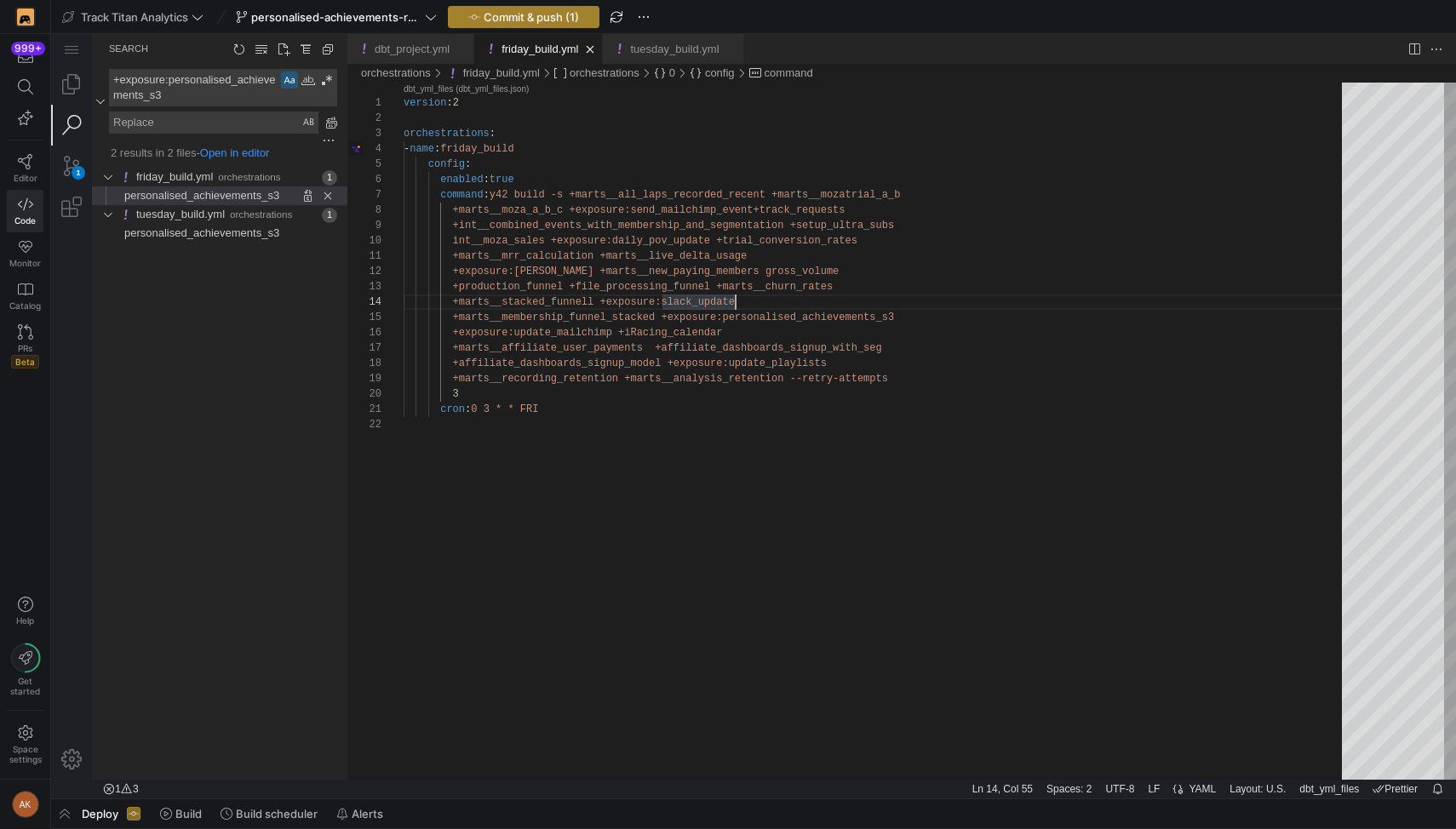
click at [529, 12] on span "Commit & push (1)" at bounding box center [531, 17] width 95 height 13
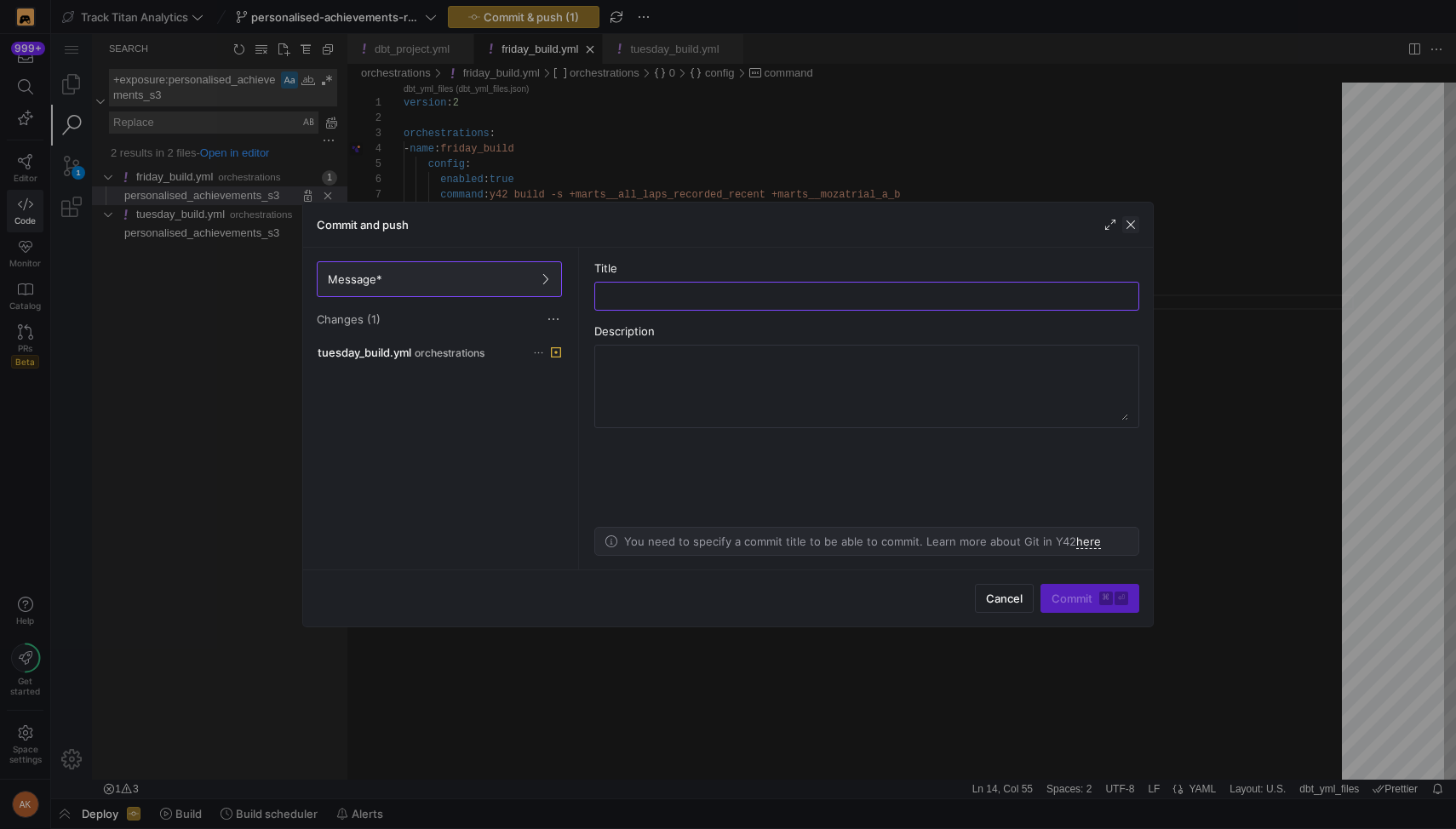
click at [1134, 225] on span "button" at bounding box center [1132, 225] width 17 height 17
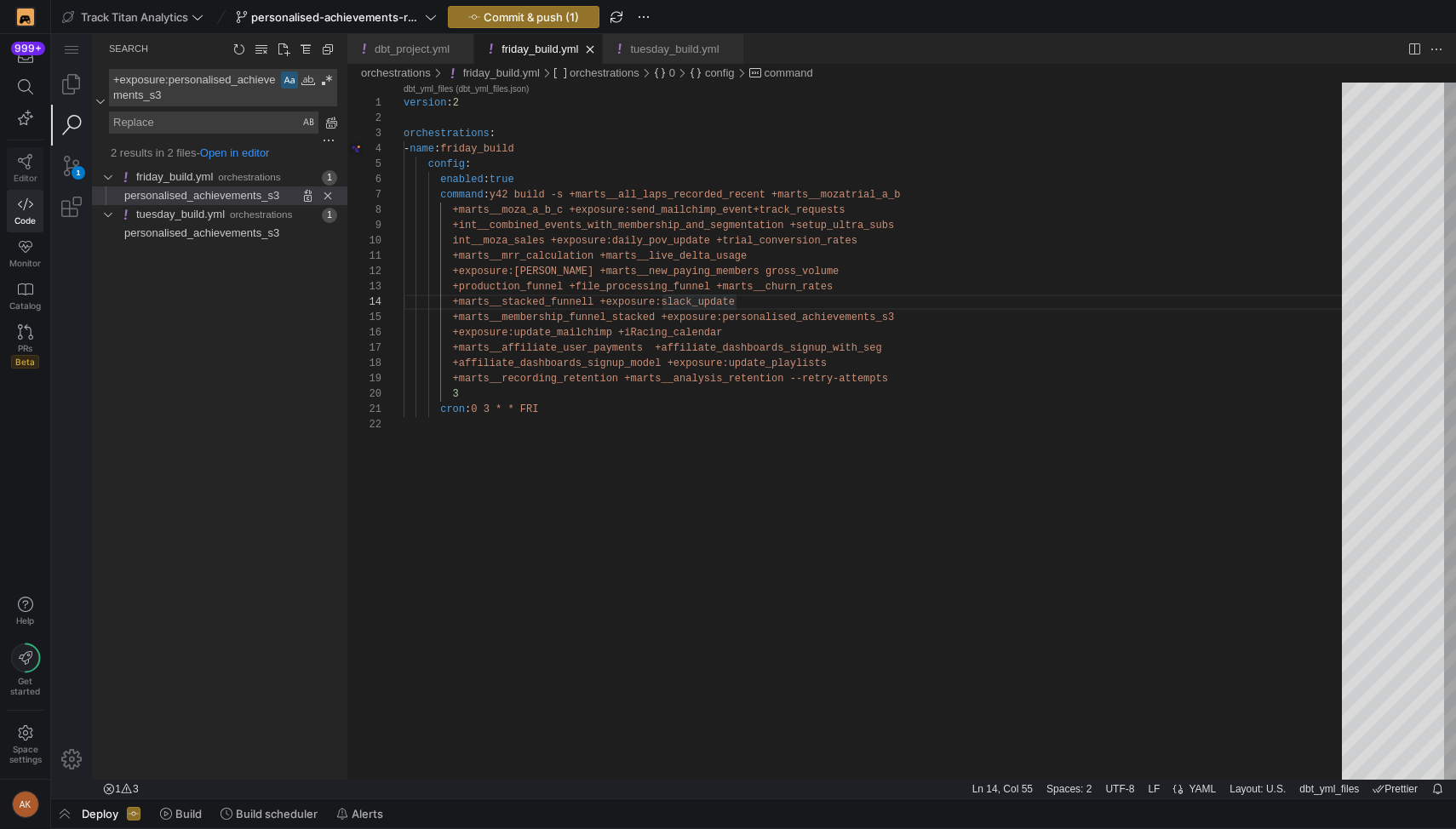
click at [34, 167] on link "Editor" at bounding box center [25, 169] width 36 height 42
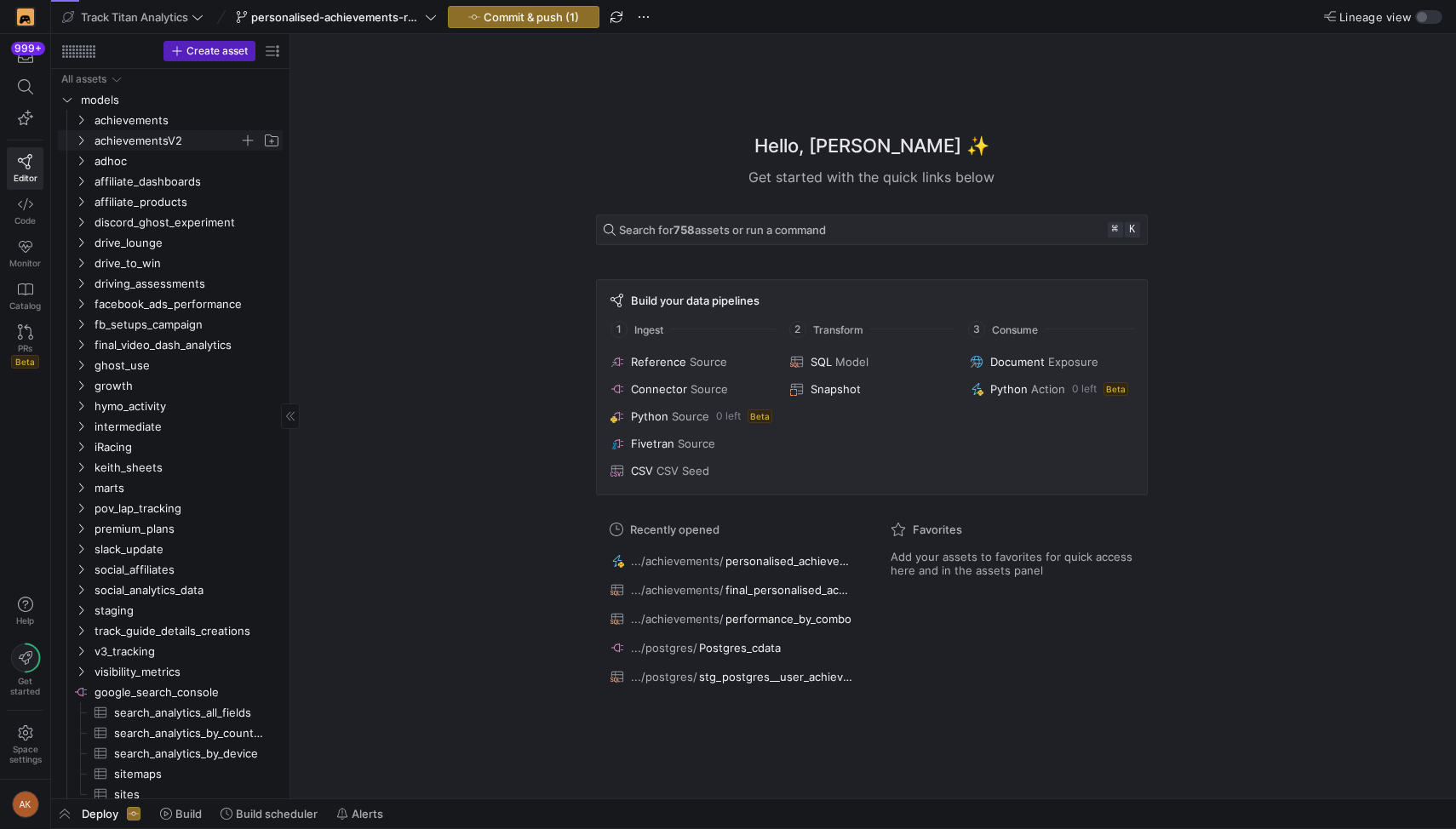
click at [125, 140] on span "achievementsV2" at bounding box center [166, 141] width 145 height 19
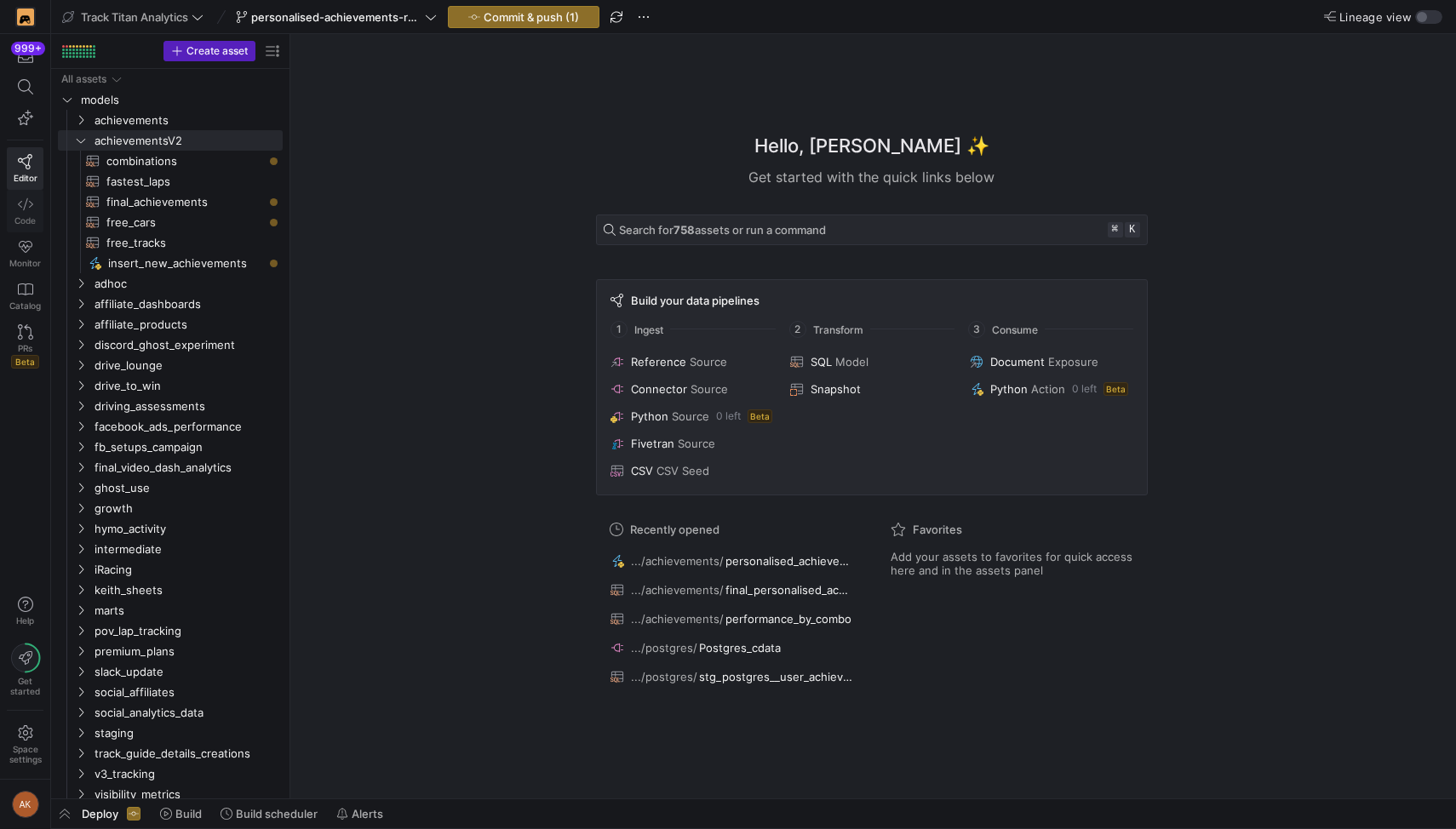
click at [20, 205] on icon at bounding box center [26, 204] width 15 height 15
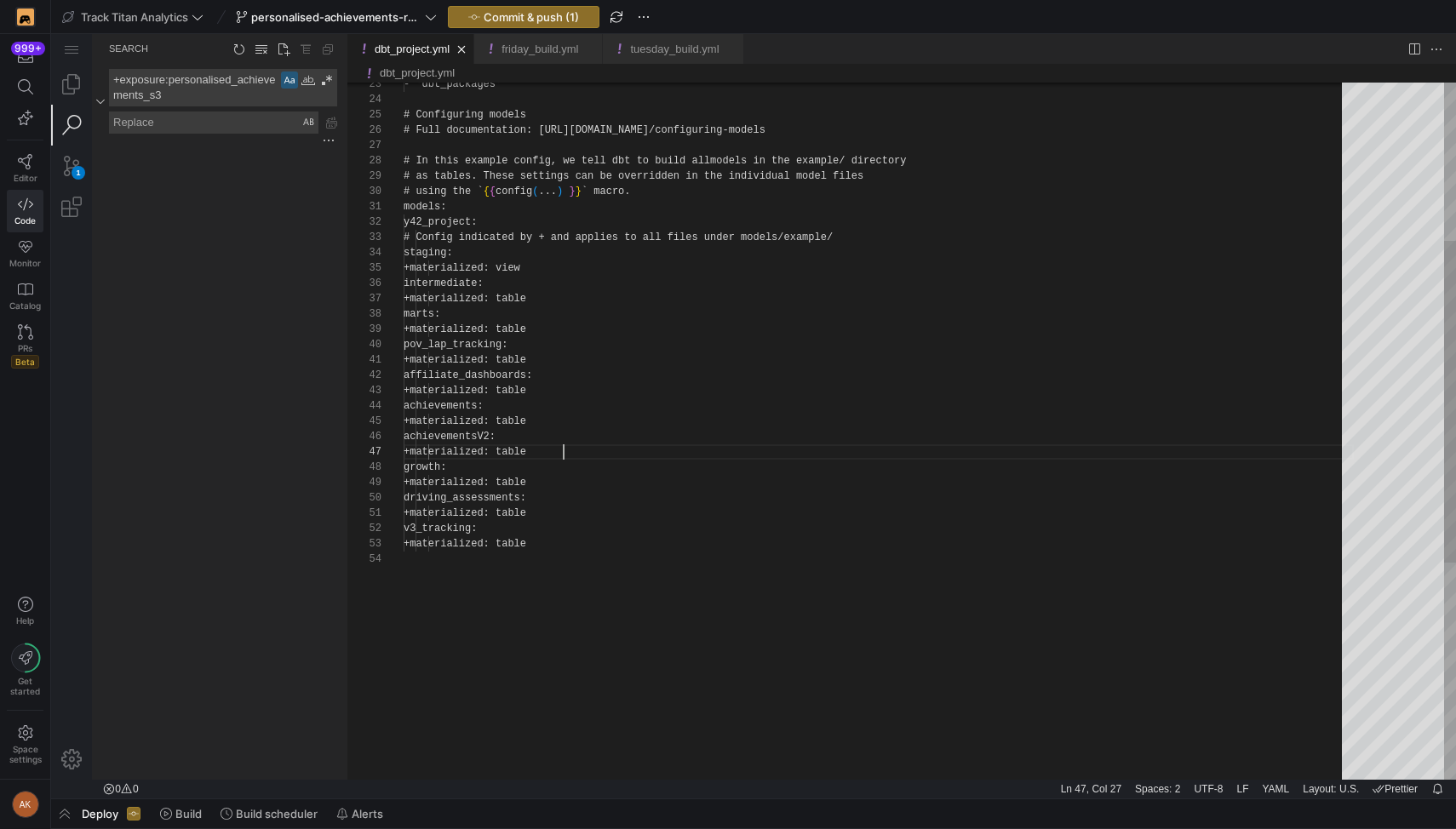
scroll to position [92, 159]
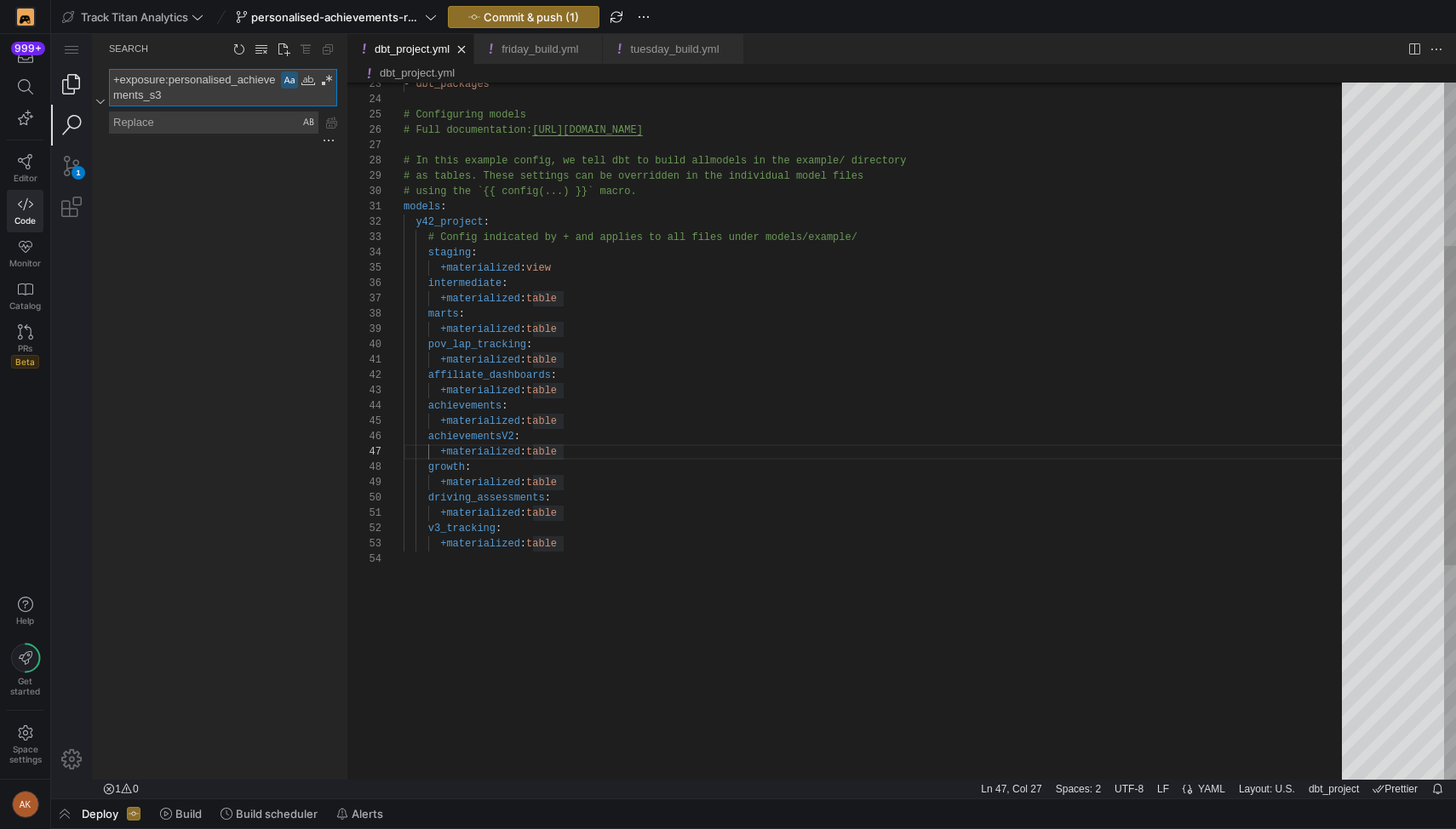
drag, startPoint x: 195, startPoint y: 98, endPoint x: 87, endPoint y: 72, distance: 111.1
click at [87, 72] on div "1 Search Search +exposure:personalised_achievements_s3 +exposure:personalised_a…" at bounding box center [753, 406] width 1405 height 746
click at [195, 102] on textarea "+exposure:personalised_achievements_s3" at bounding box center [194, 87] width 170 height 36
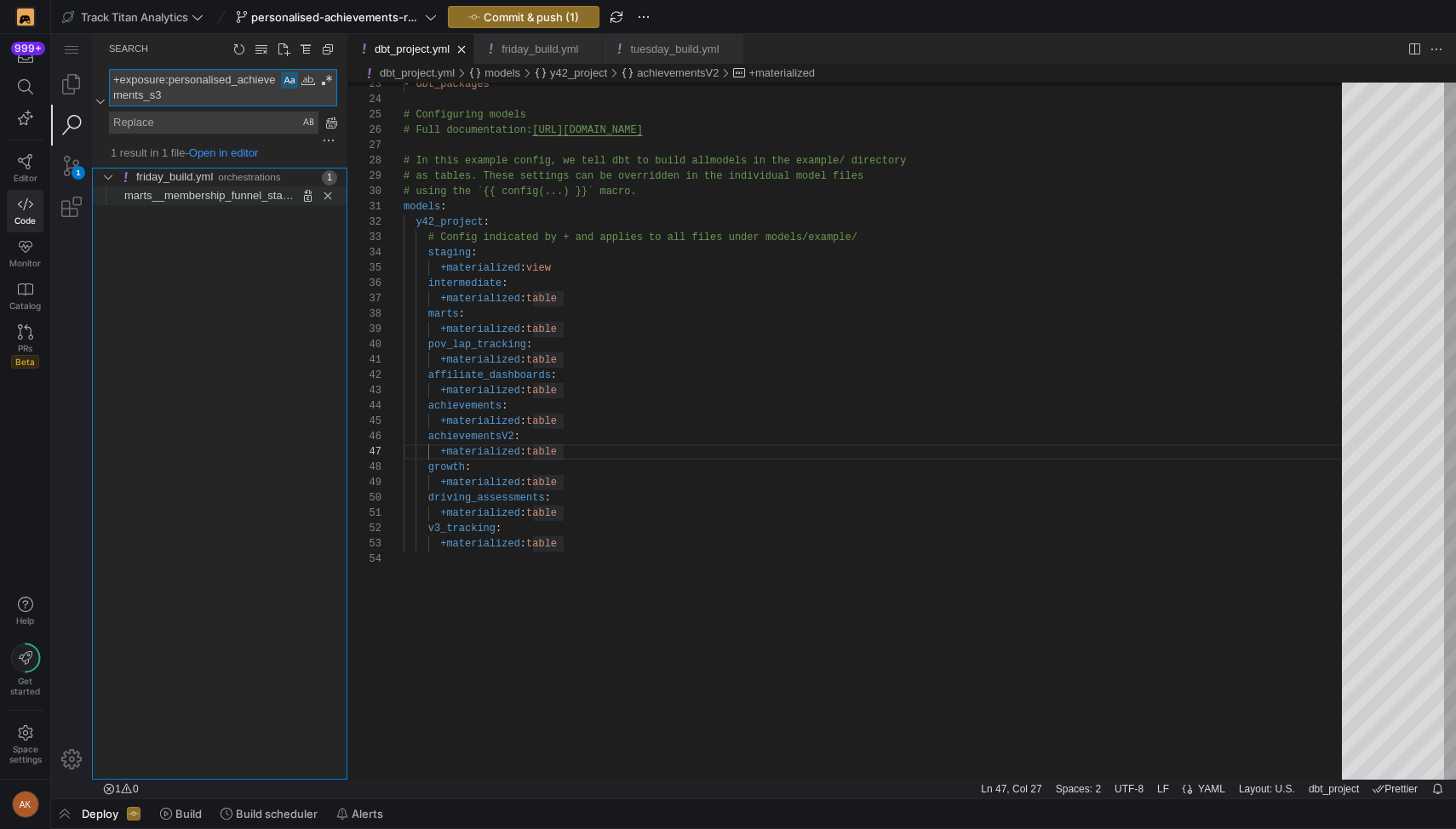
click at [212, 198] on span "marts__membership_funnel_stacked" at bounding box center [215, 195] width 181 height 12
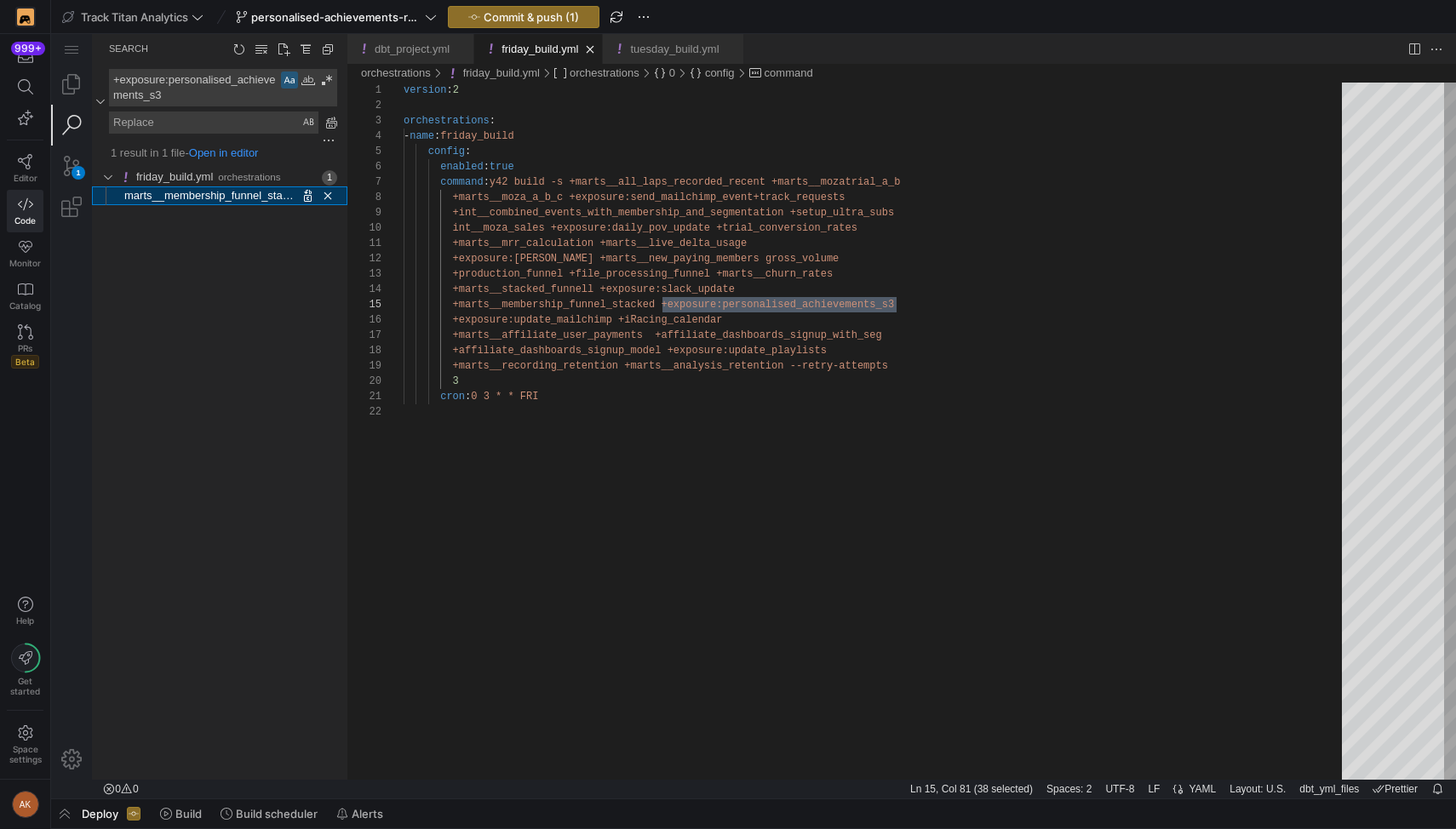
scroll to position [154, 491]
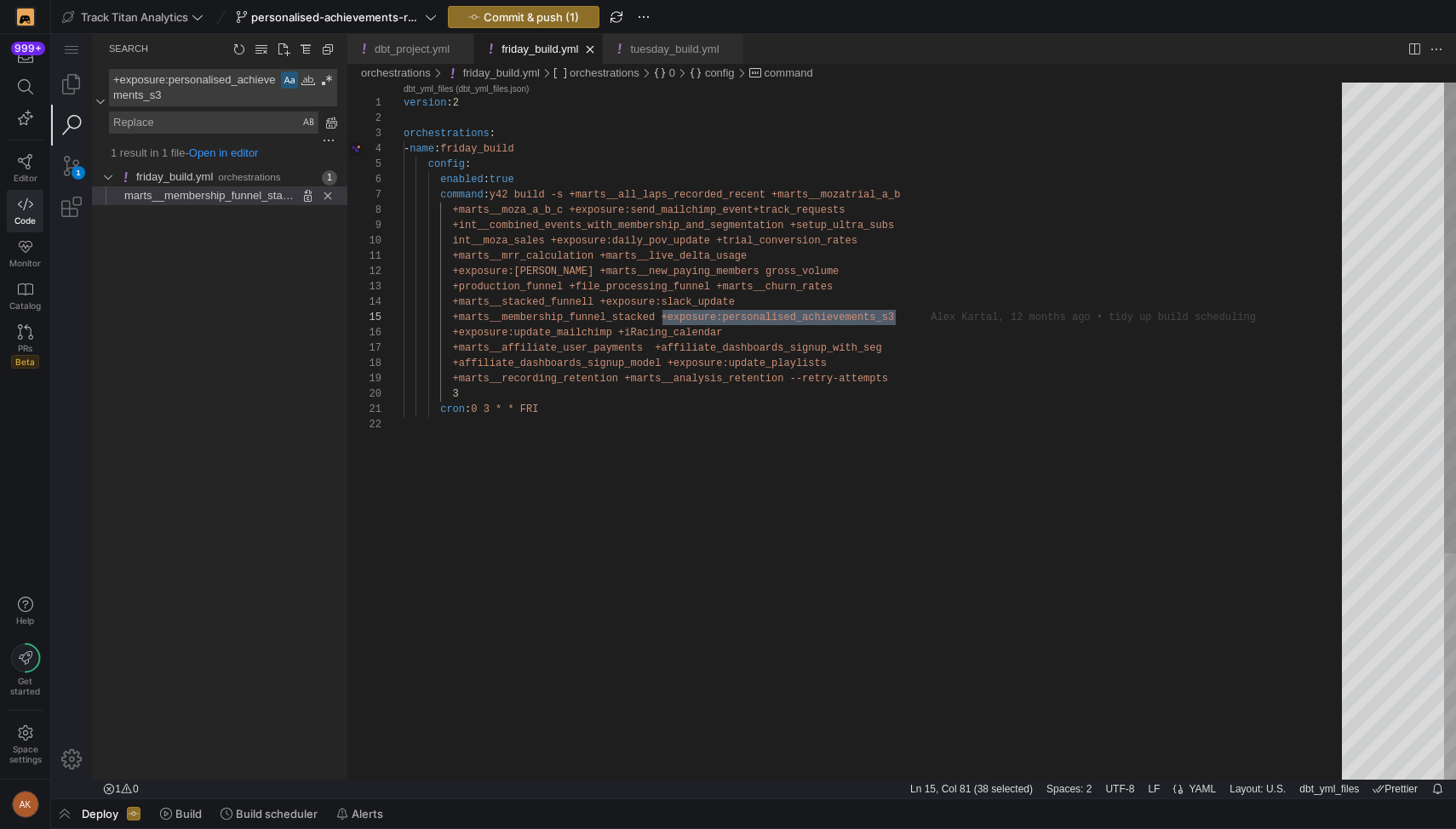
click at [772, 314] on div "version : 2 orchestrations : - name : friday_build config : enabled : true comm…" at bounding box center [879, 598] width 950 height 1031
click at [743, 315] on div "version : 2 orchestrations : - name : friday_build config : enabled : true comm…" at bounding box center [879, 598] width 950 height 1031
click at [724, 317] on div "version : 2 orchestrations : - name : friday_build config : enabled : true comm…" at bounding box center [879, 598] width 950 height 1031
click at [915, 318] on div "version : 2 orchestrations : - name : friday_build config : enabled : true comm…" at bounding box center [879, 598] width 950 height 1031
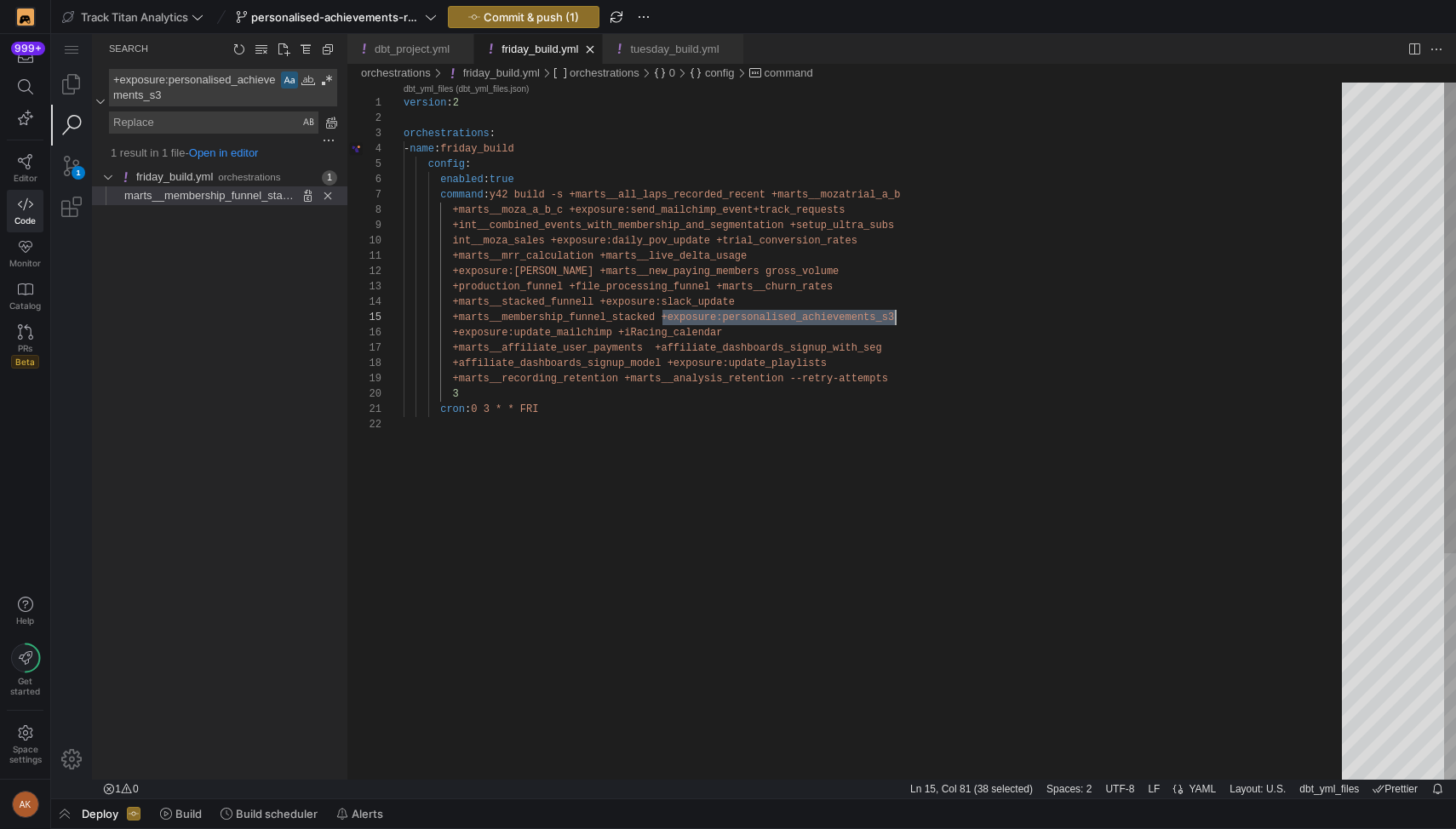
click at [910, 352] on div "version : 2 orchestrations : - name : friday_build config : enabled : true comm…" at bounding box center [879, 598] width 950 height 1031
click at [907, 317] on div "version : 2 orchestrations : - name : friday_build config : enabled : true comm…" at bounding box center [879, 598] width 950 height 1031
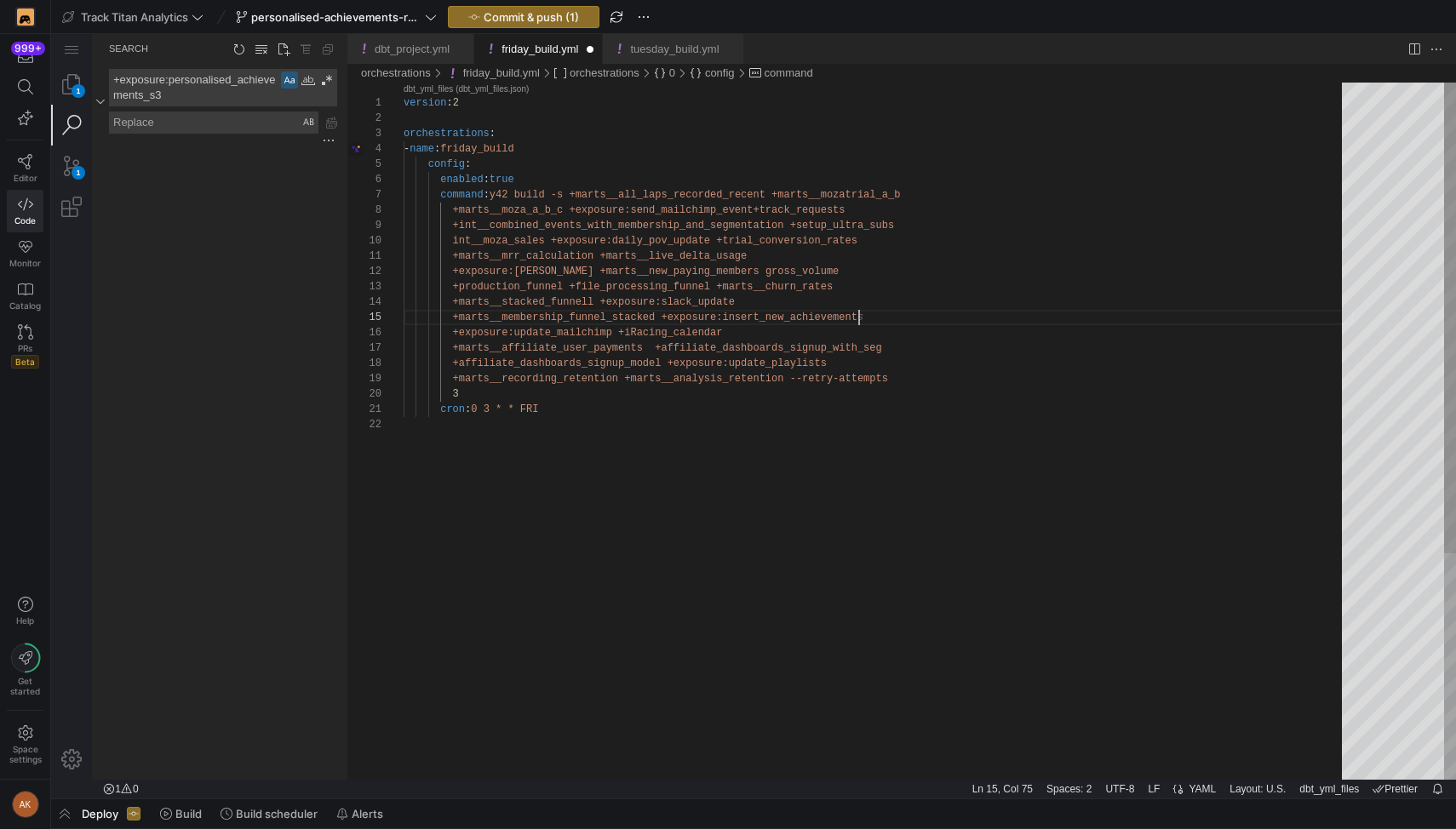
scroll to position [61, 462]
type textarea "+marts__mrr_calculation +marts__live_delta_usage +exposure:keith_scratch_update…"
click at [489, 12] on span "Commit & push (1)" at bounding box center [531, 17] width 95 height 13
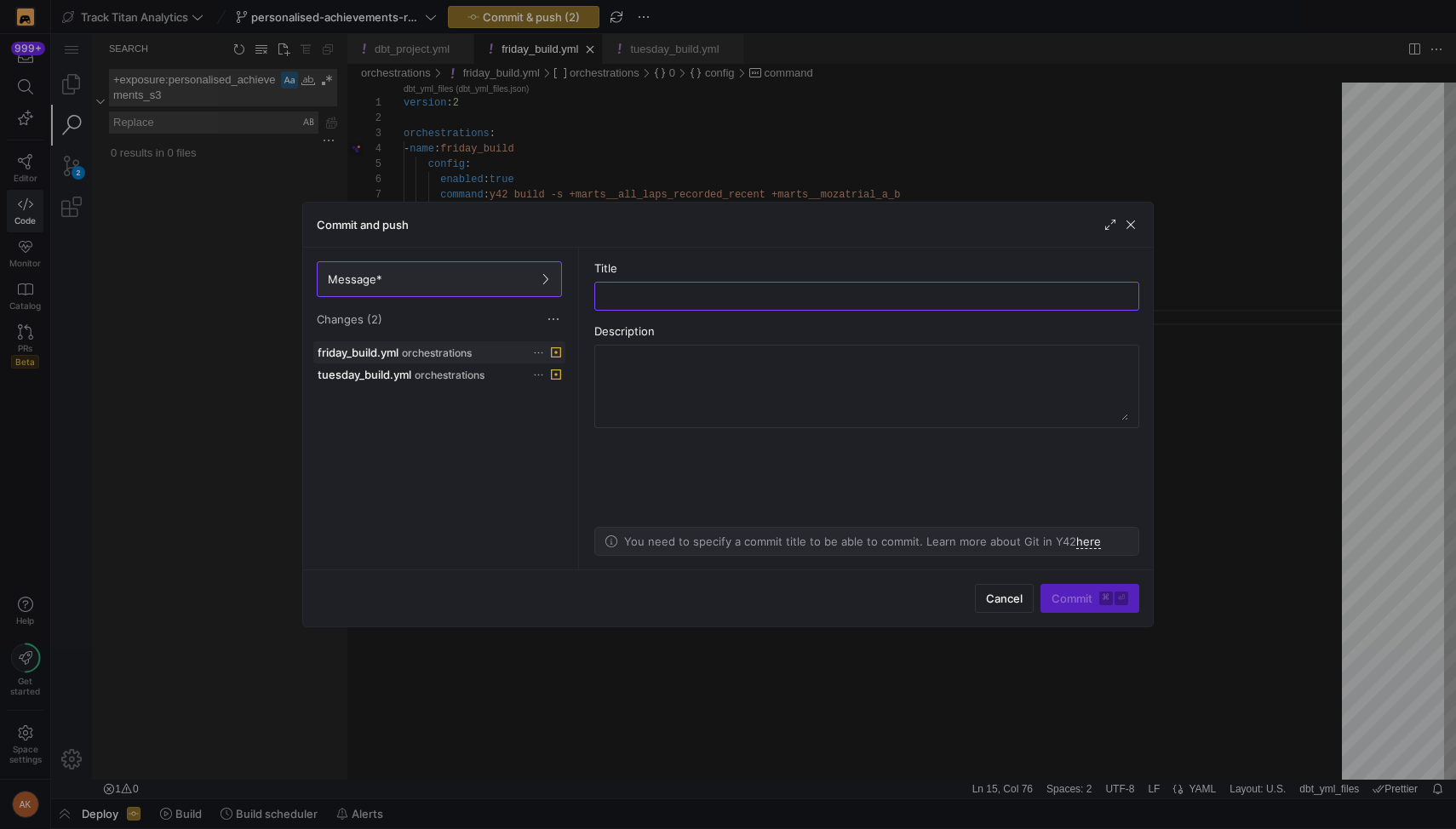
click at [540, 350] on icon at bounding box center [538, 353] width 12 height 12
click at [579, 406] on span "Discard" at bounding box center [562, 401] width 39 height 13
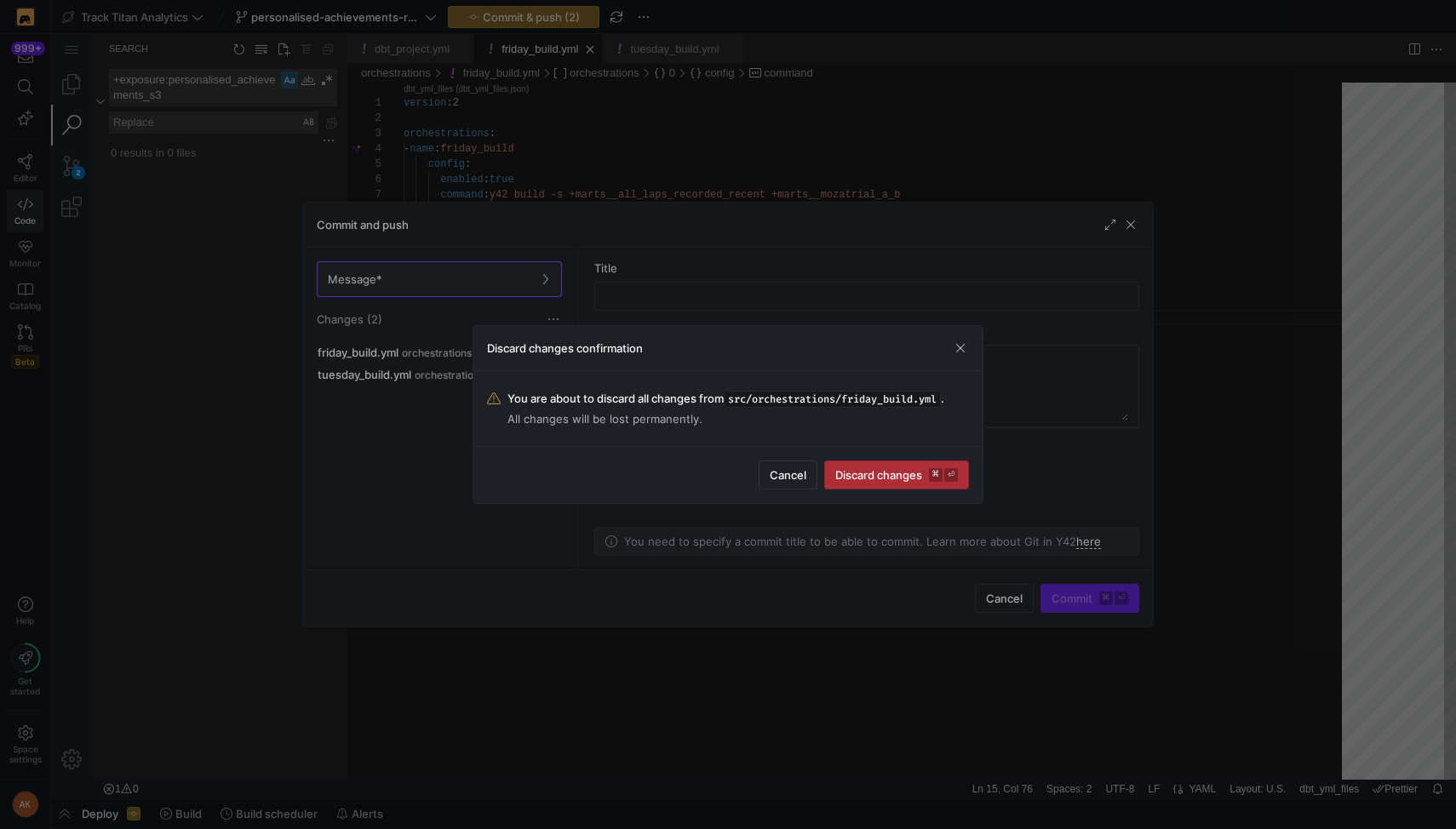
click at [894, 482] on span "submit" at bounding box center [896, 475] width 143 height 27
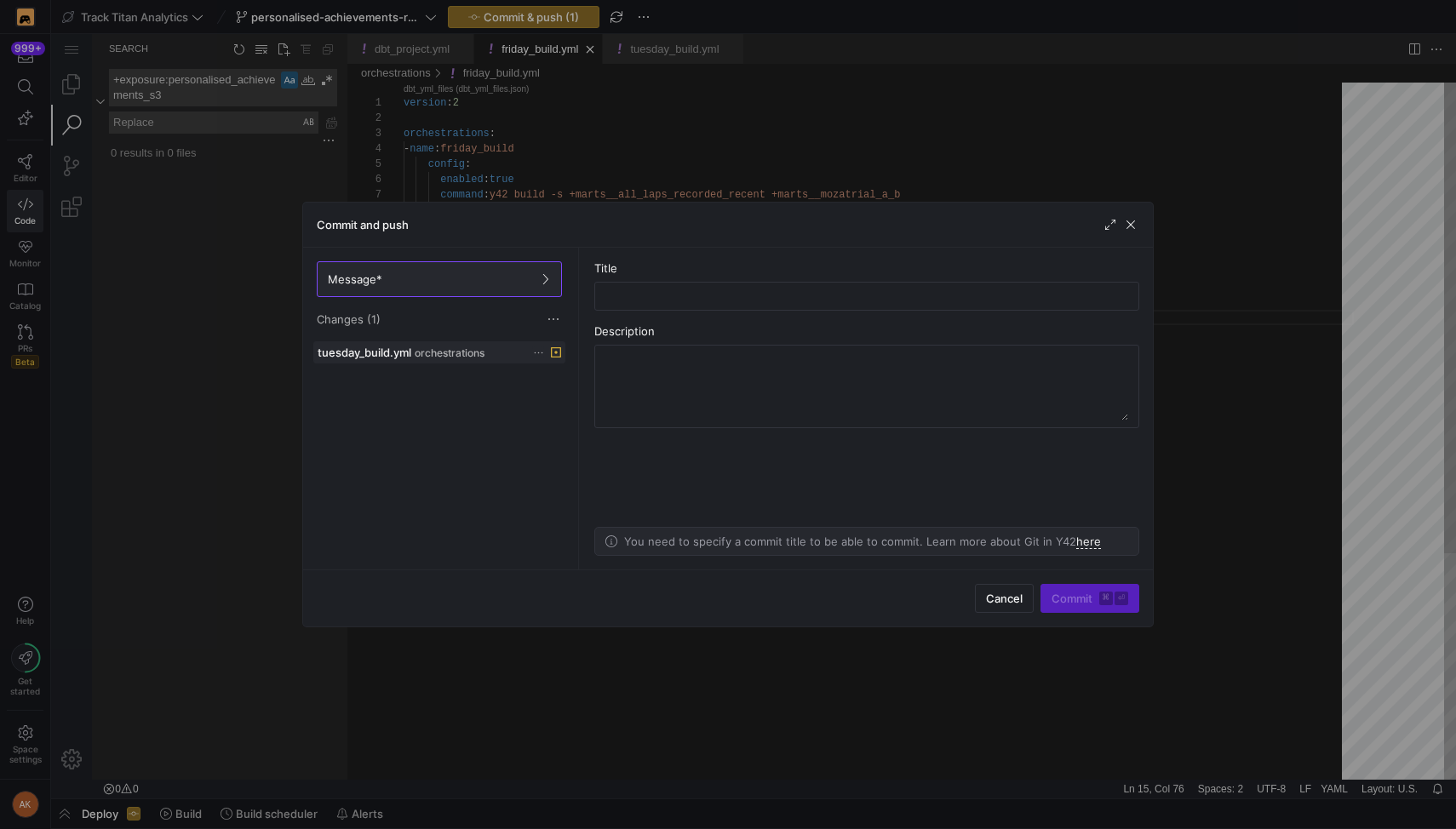
click at [543, 352] on button at bounding box center [538, 352] width 12 height 12
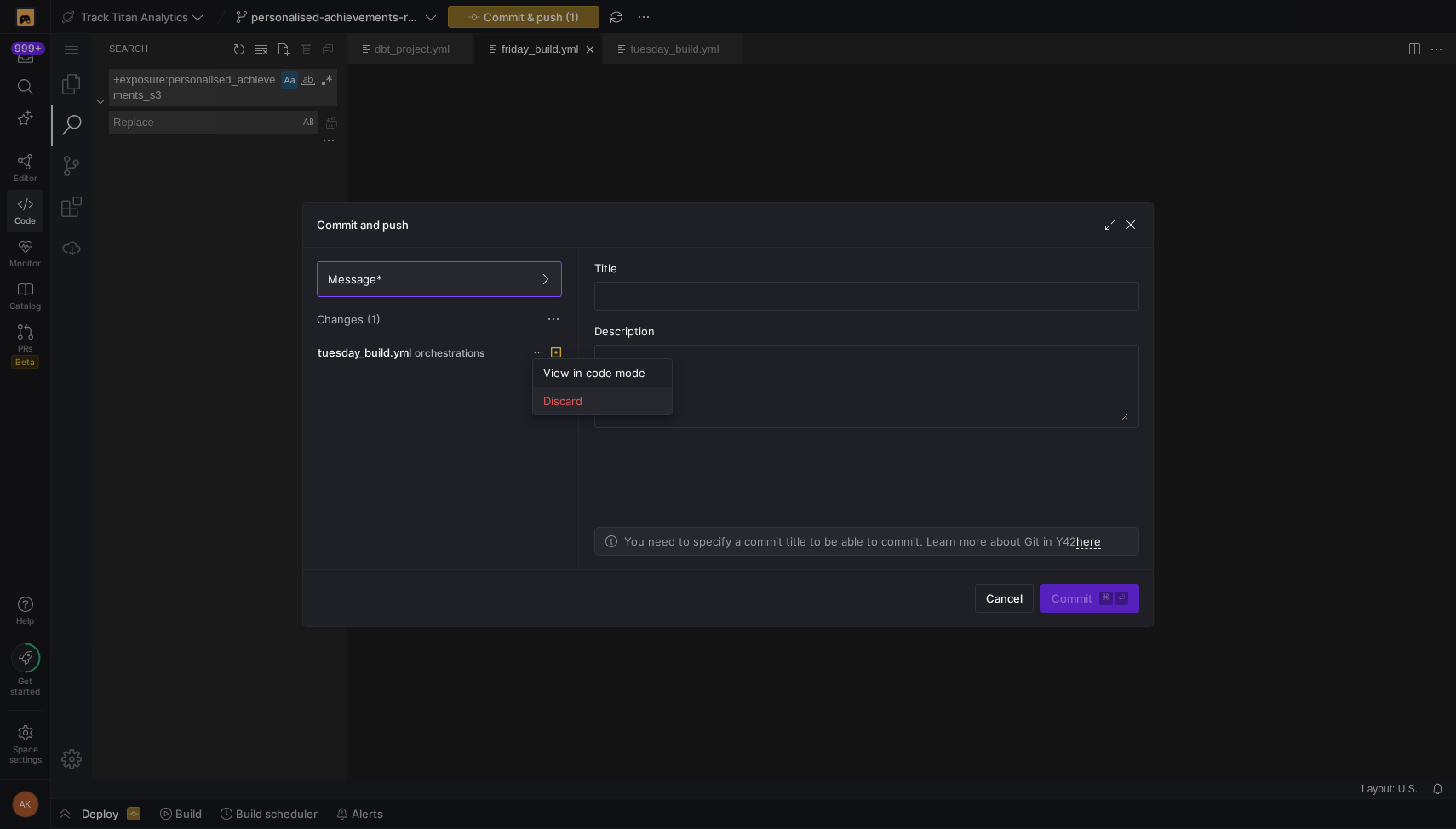
scroll to position [0, 0]
click at [585, 396] on span "Discard" at bounding box center [602, 401] width 118 height 13
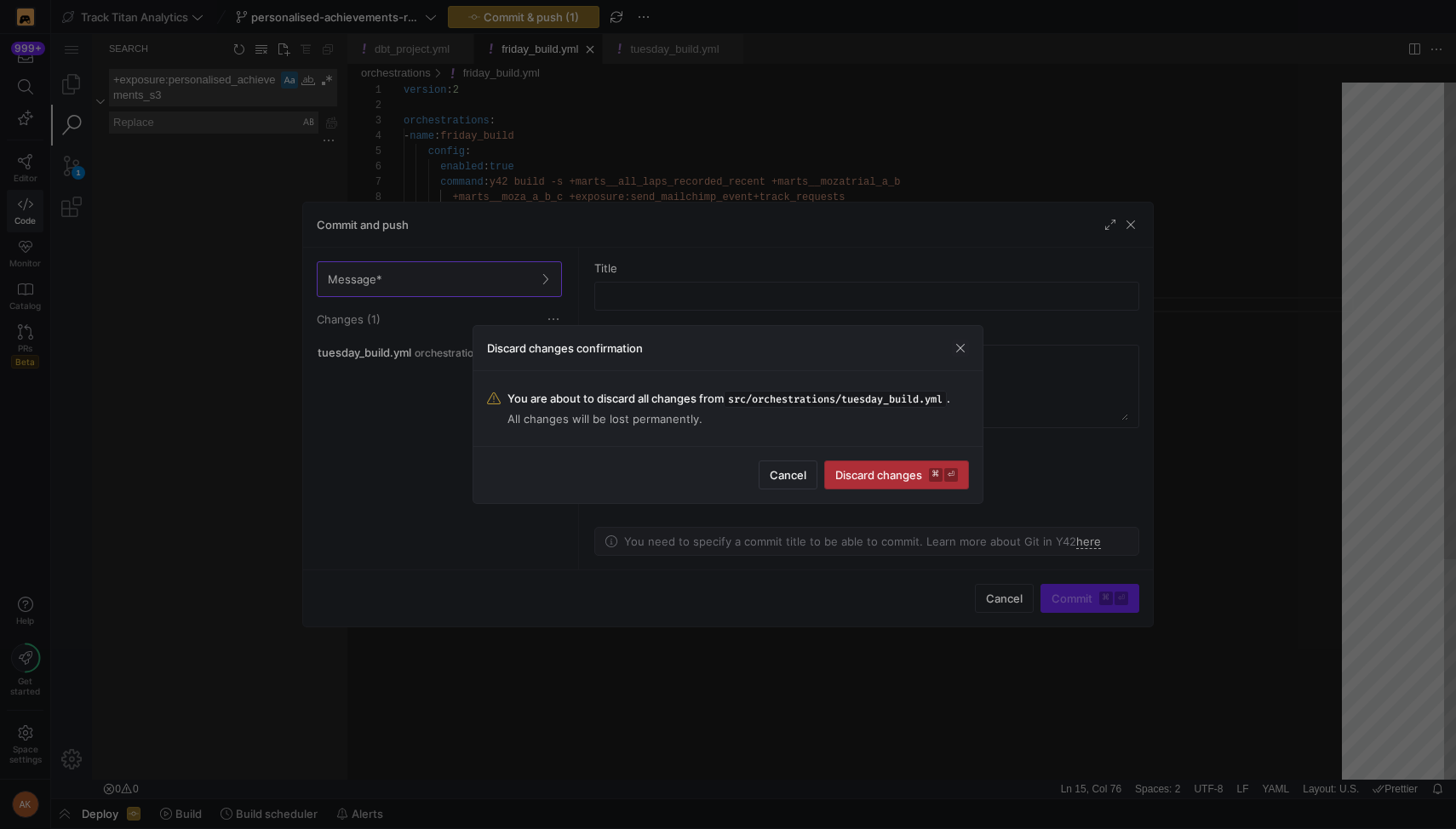
scroll to position [61, 462]
click at [898, 473] on span "Discard changes ⌘ ⏎" at bounding box center [896, 475] width 123 height 13
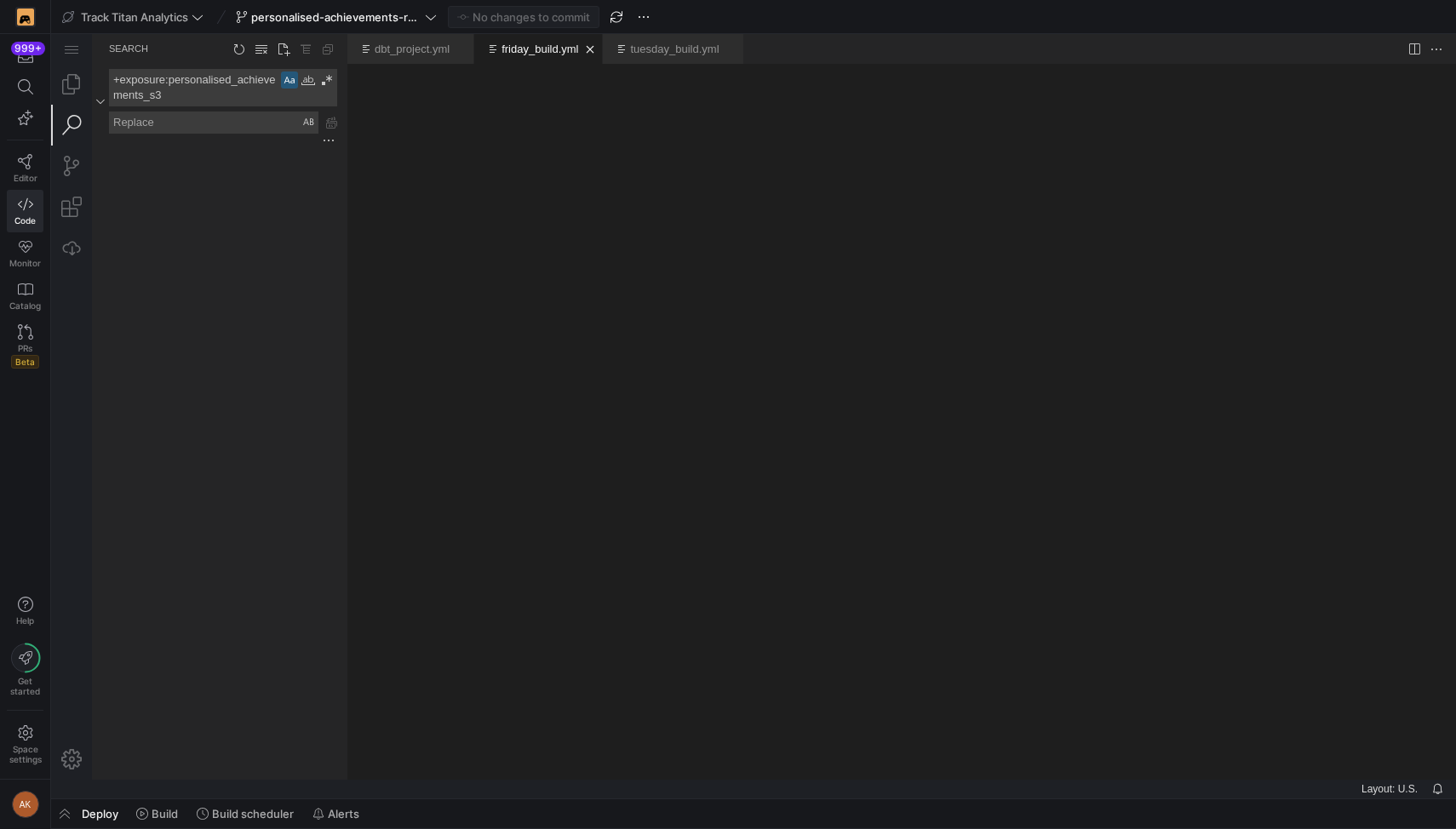
scroll to position [0, 0]
click at [318, 19] on span "personalised-achievements-revamp" at bounding box center [336, 17] width 170 height 13
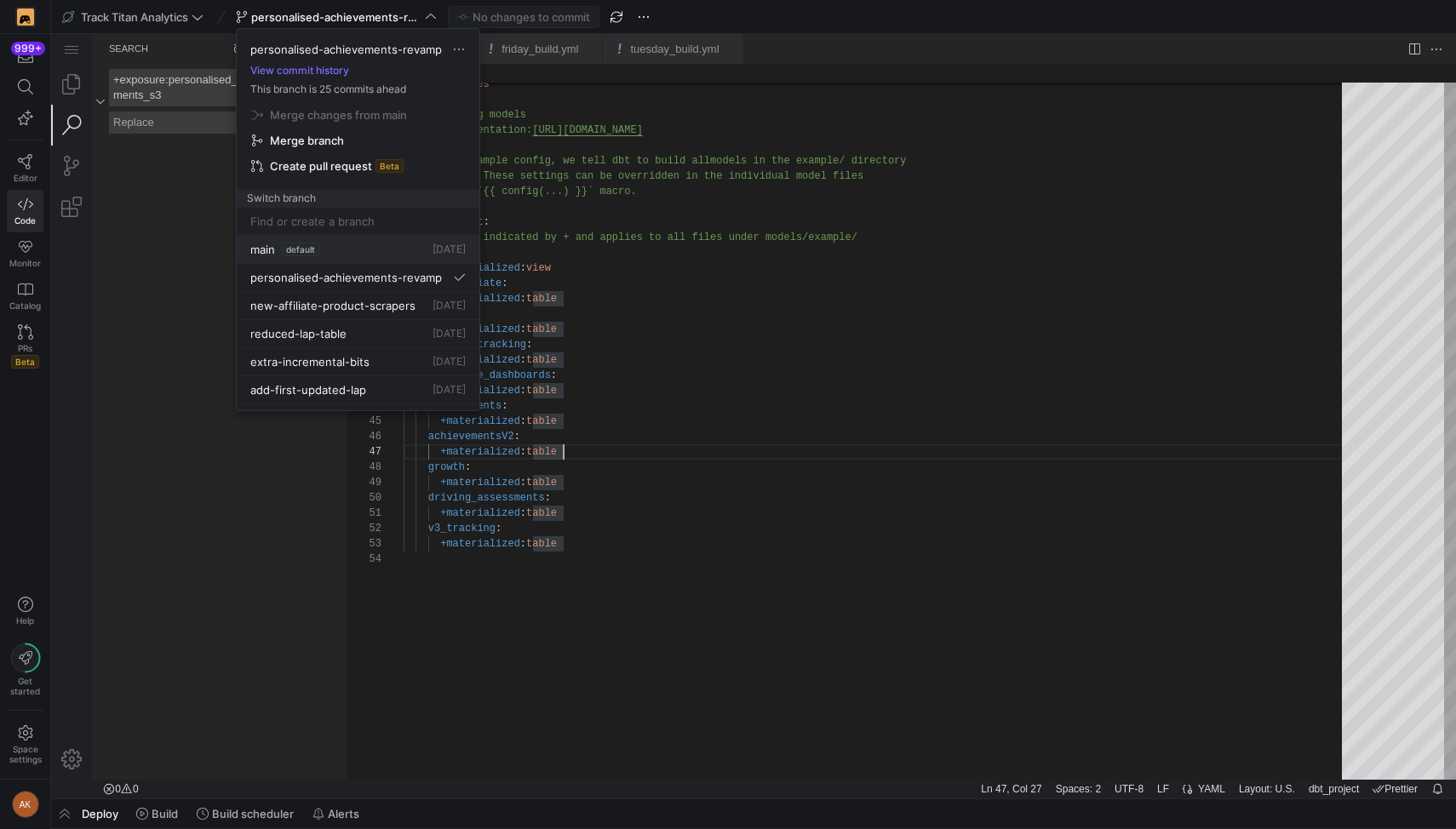
scroll to position [92, 159]
click at [290, 241] on button "main default [DATE]" at bounding box center [358, 249] width 243 height 28
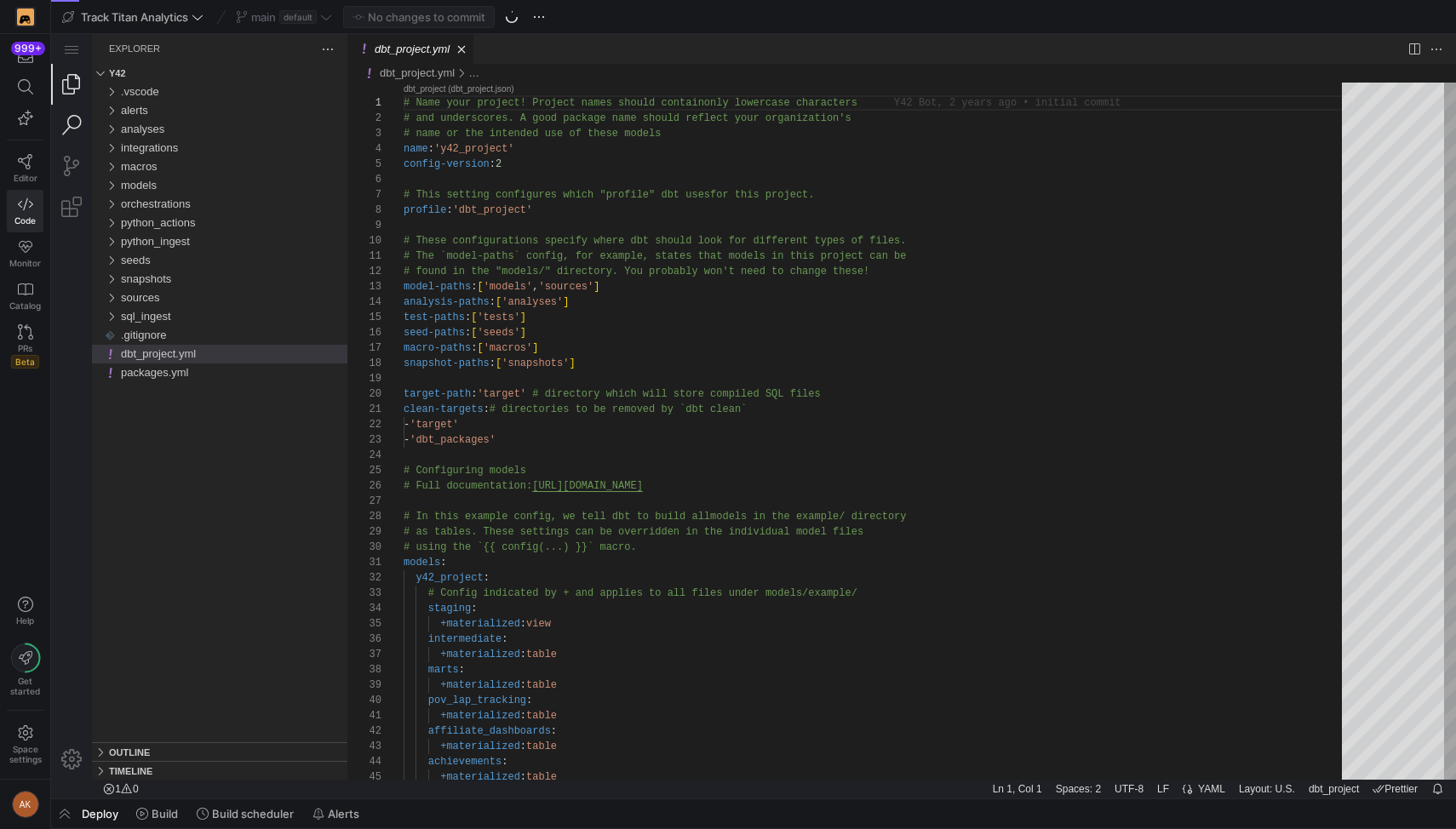
click at [83, 118] on link "Search (⇧⌘F)" at bounding box center [71, 125] width 41 height 41
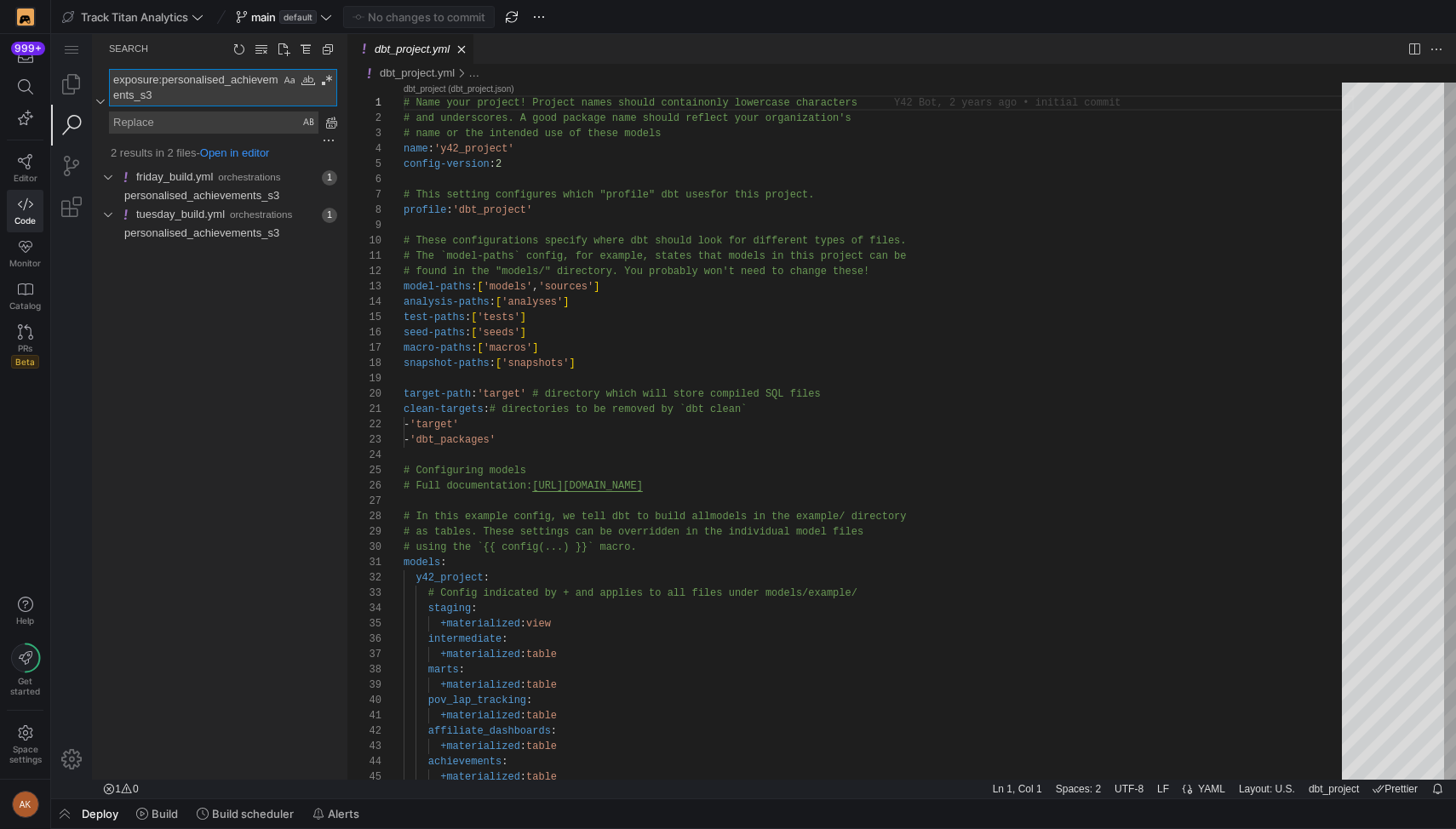
click at [181, 123] on textarea "Replace: Type replace term and press Enter to preview" at bounding box center [213, 122] width 208 height 20
click at [115, 80] on textarea "exposure:personalised_achievements_s3" at bounding box center [194, 87] width 170 height 36
type textarea "+exposure:personalised_achievements_s3"
click at [171, 143] on textarea "Replace: Type replace term and press Enter to preview" at bounding box center [213, 138] width 208 height 20
click at [332, 134] on link "Replace All (⌥⌘Enter)" at bounding box center [331, 139] width 19 height 19
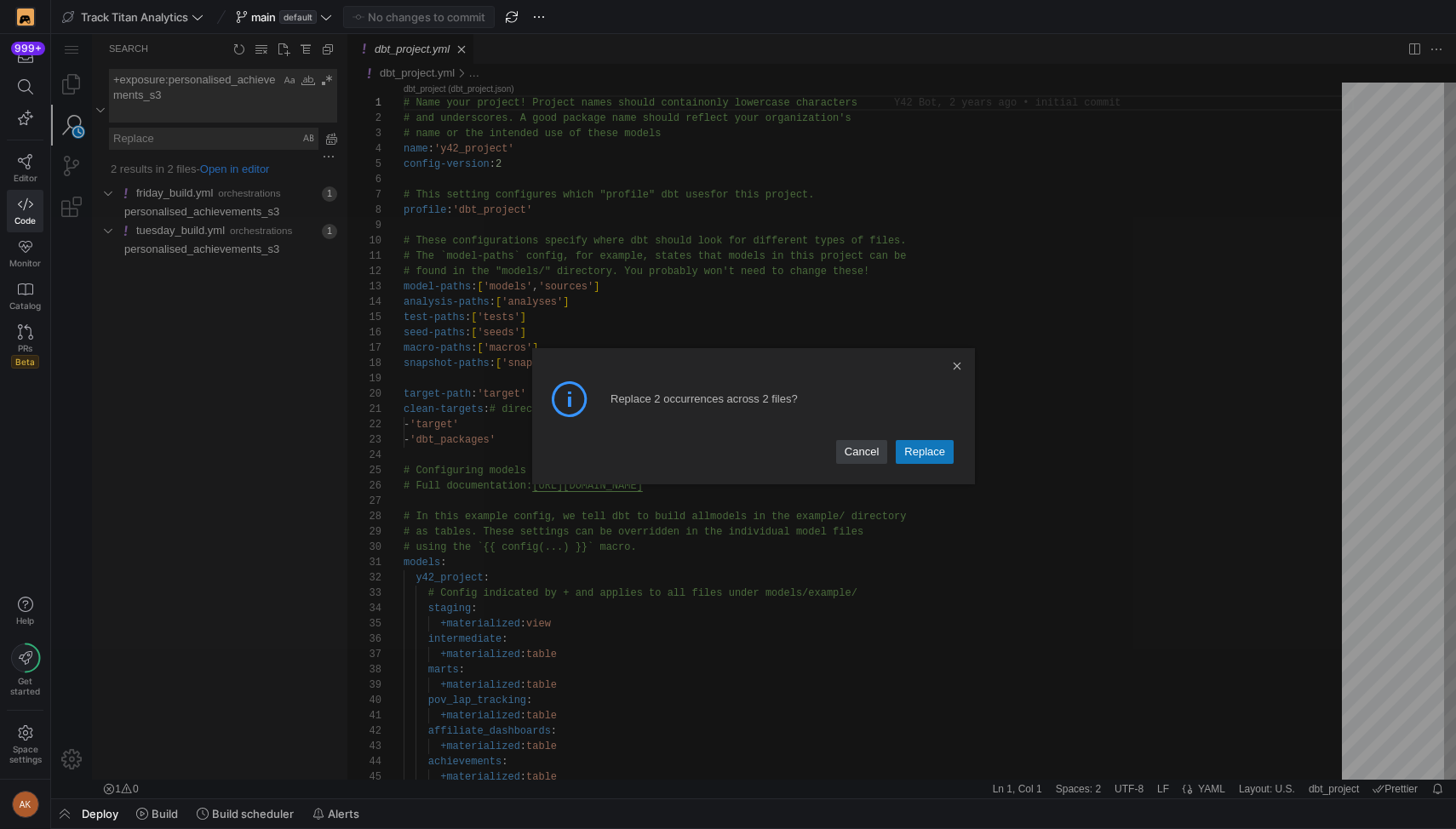
click at [936, 449] on link "Replace" at bounding box center [924, 452] width 58 height 24
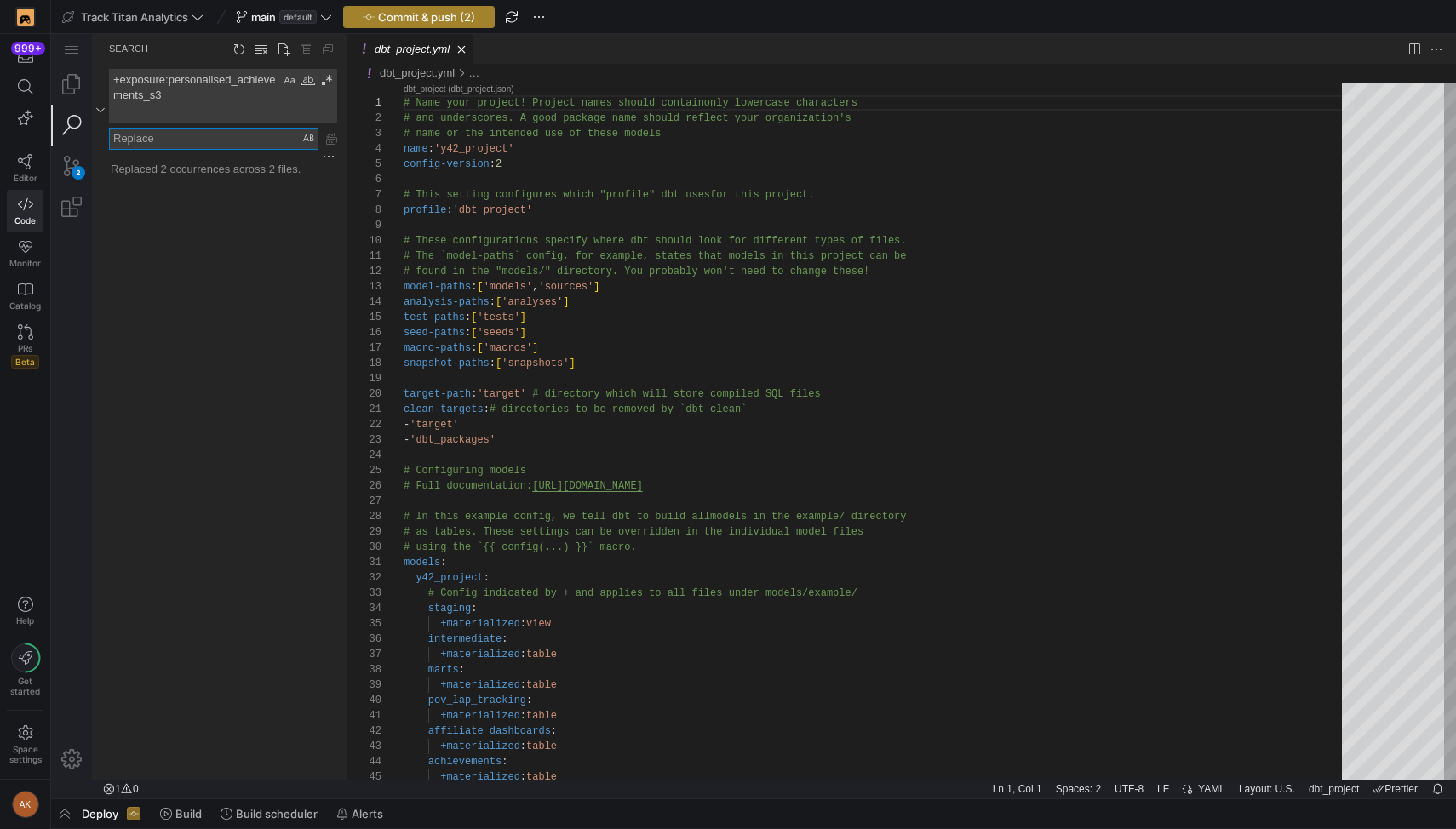
click at [440, 19] on span "Commit & push (2)" at bounding box center [426, 17] width 97 height 13
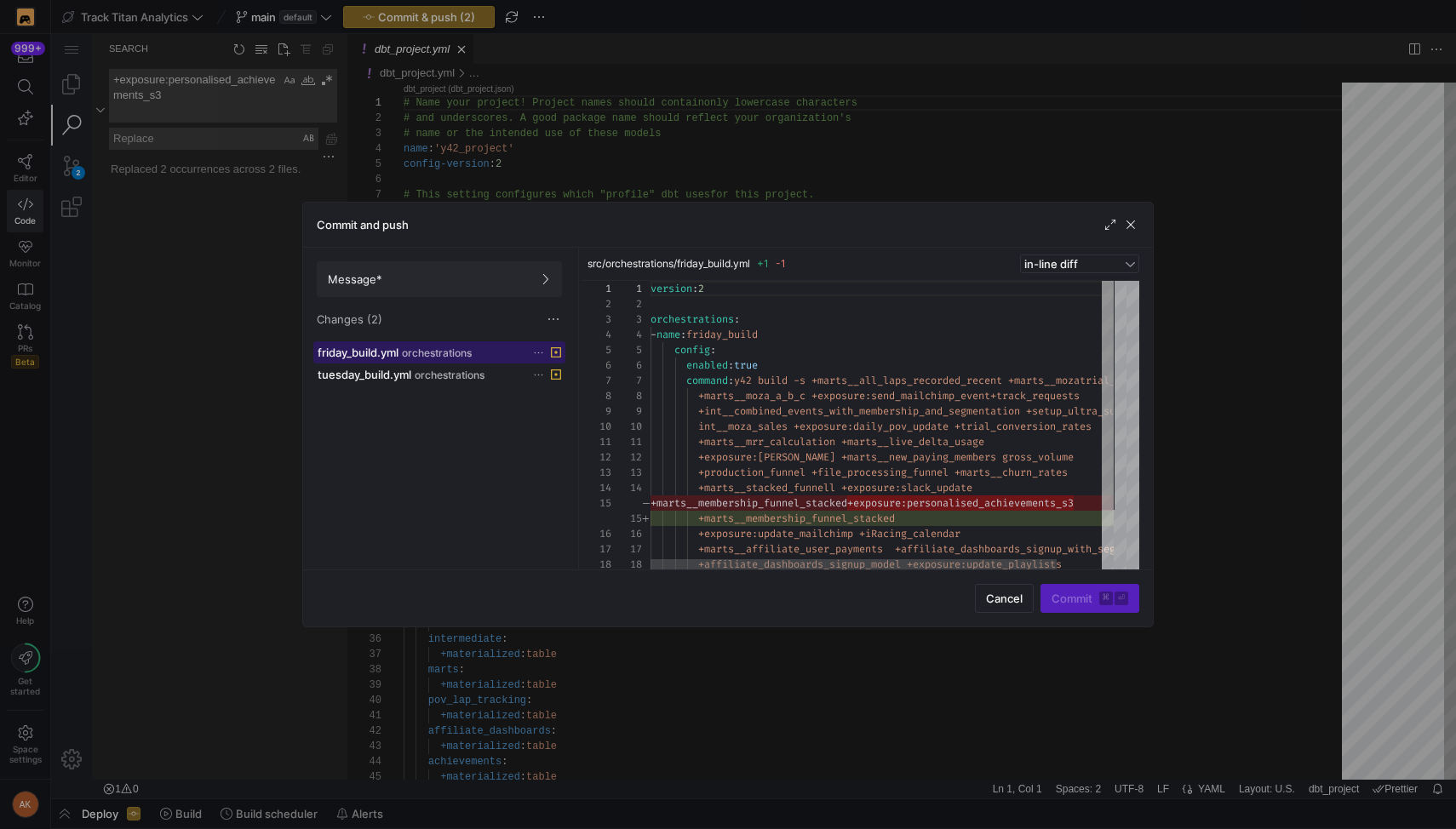
click at [401, 347] on div "friday_build.yml orchestrations" at bounding box center [420, 352] width 206 height 13
click at [400, 375] on span "tuesday_build.yml" at bounding box center [365, 374] width 94 height 13
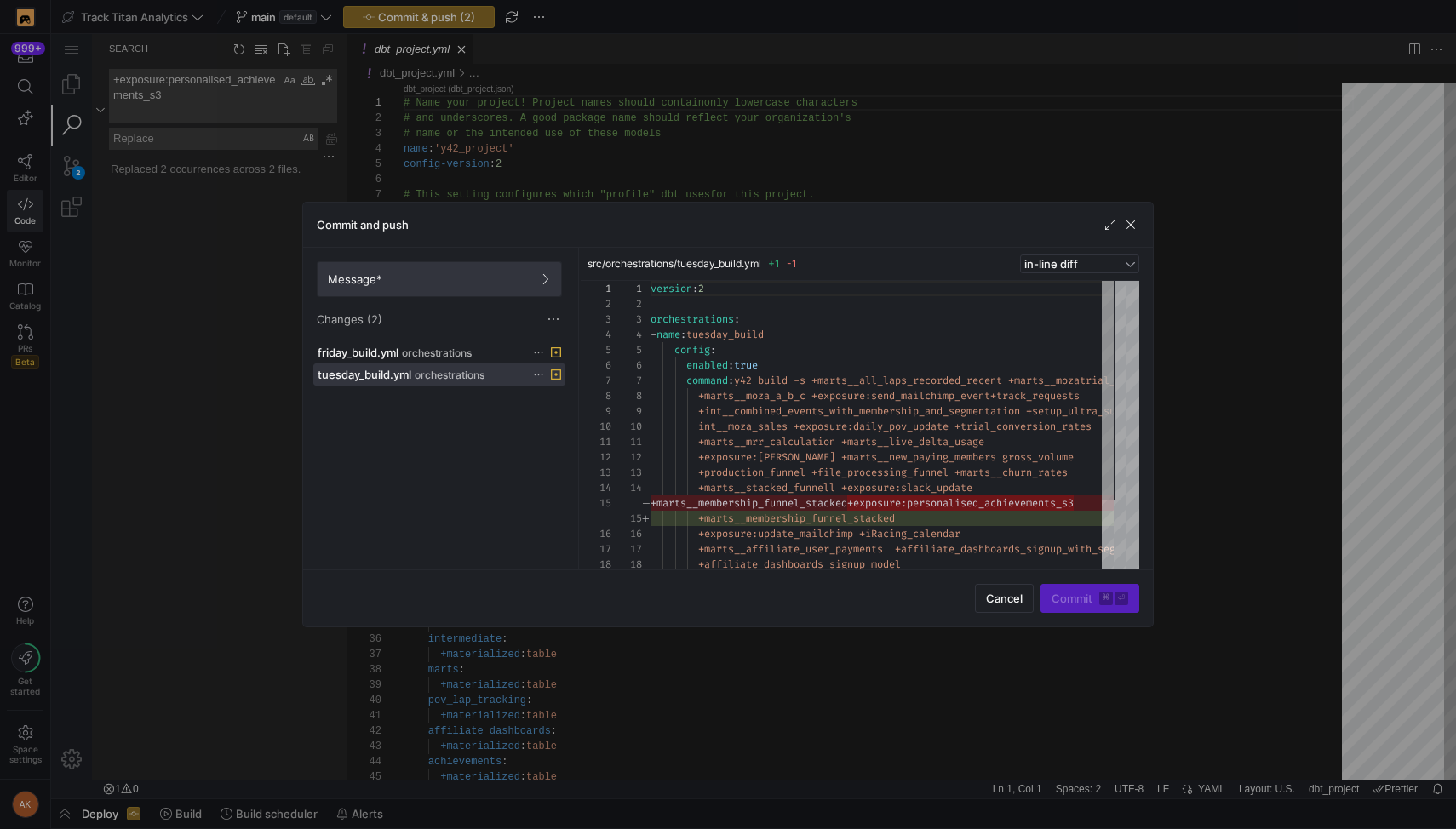
click at [385, 267] on span at bounding box center [440, 278] width 244 height 34
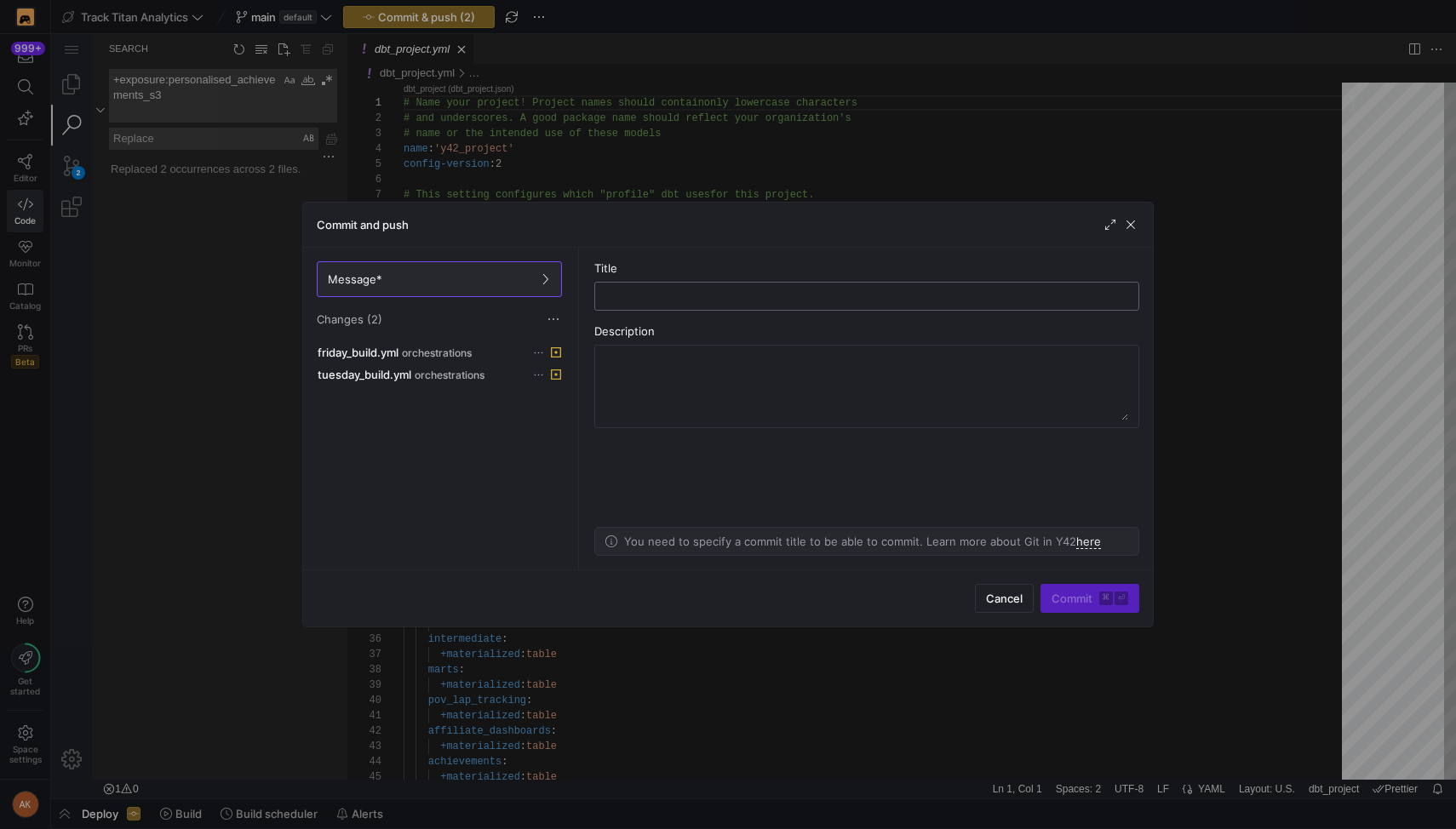
click at [695, 298] on input "text" at bounding box center [867, 296] width 516 height 13
type input "Stop old achievements"
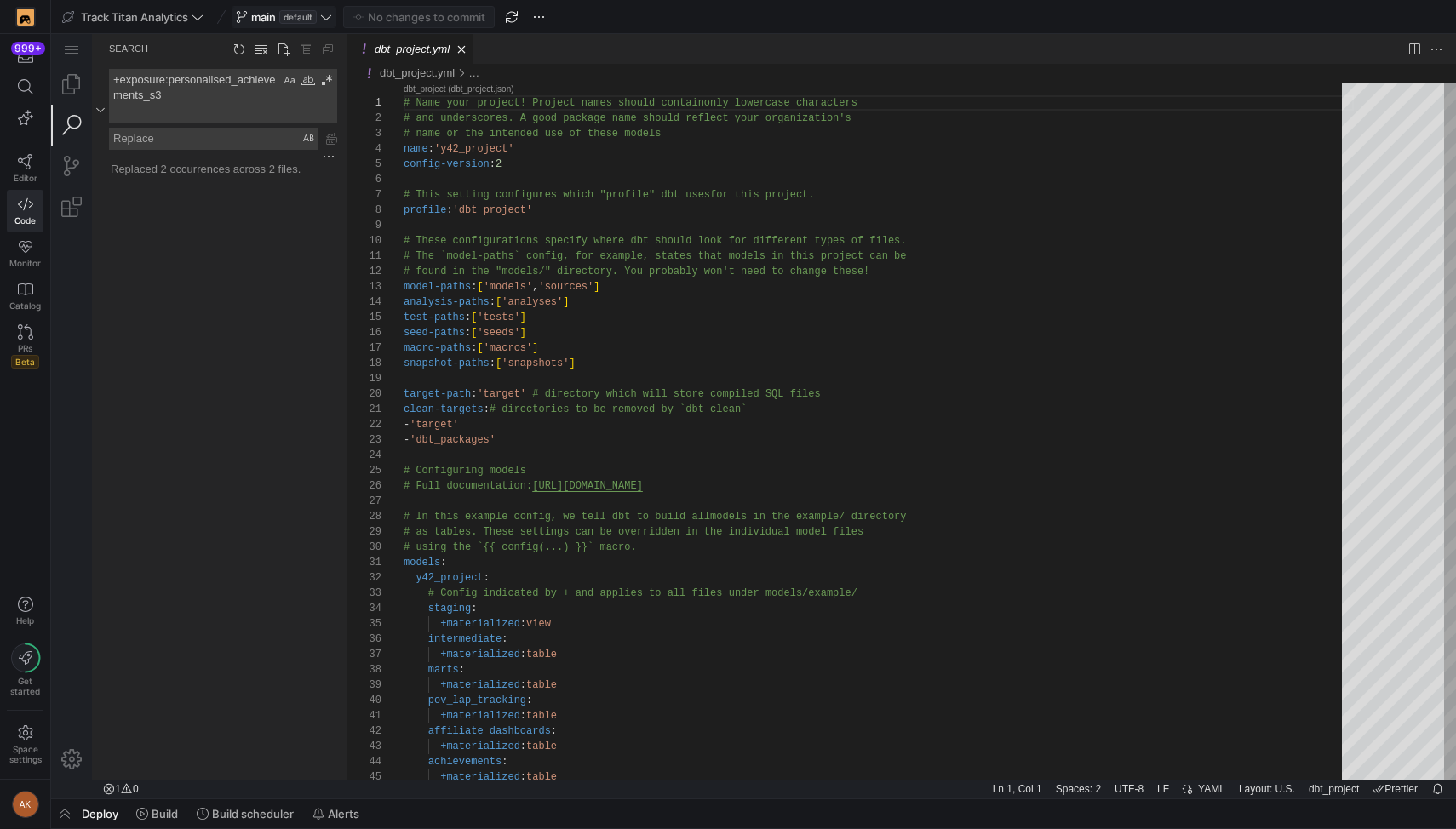
click at [322, 19] on span "main default" at bounding box center [284, 17] width 96 height 13
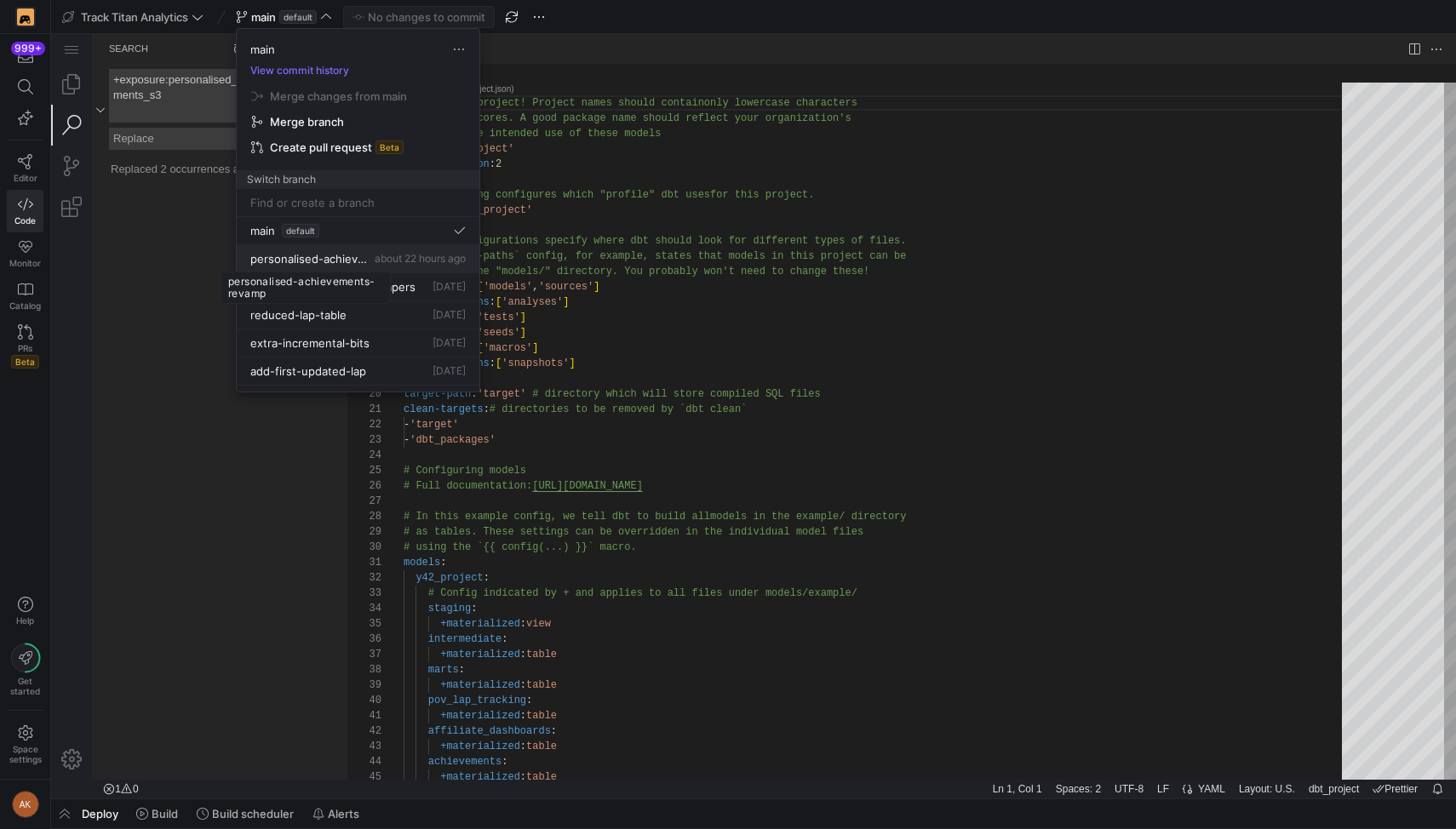
click at [318, 258] on span "personalised-achievements-revamp" at bounding box center [311, 259] width 121 height 13
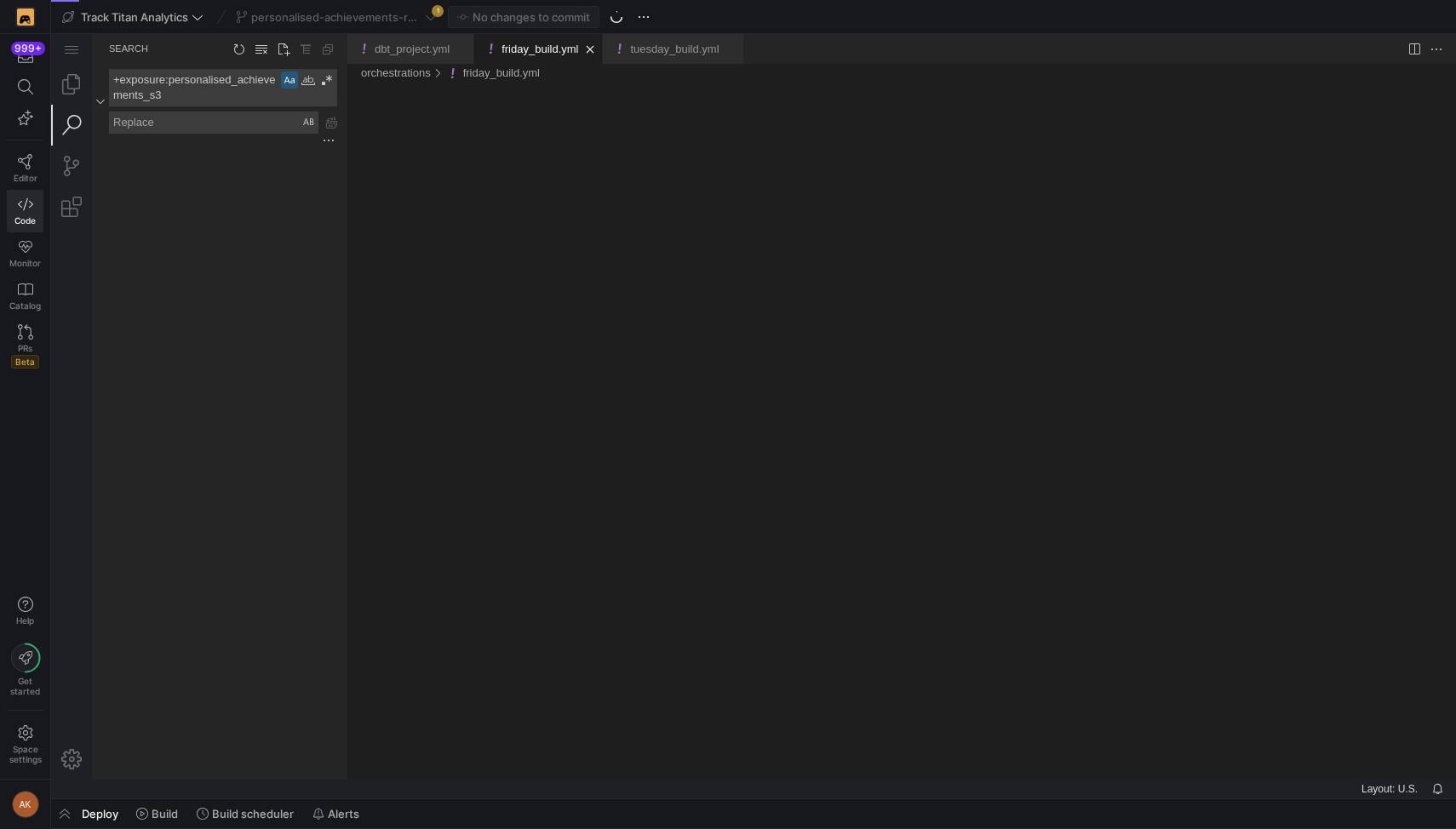
click at [399, 19] on div "personalised-achievements-revamp 1" at bounding box center [336, 16] width 209 height 22
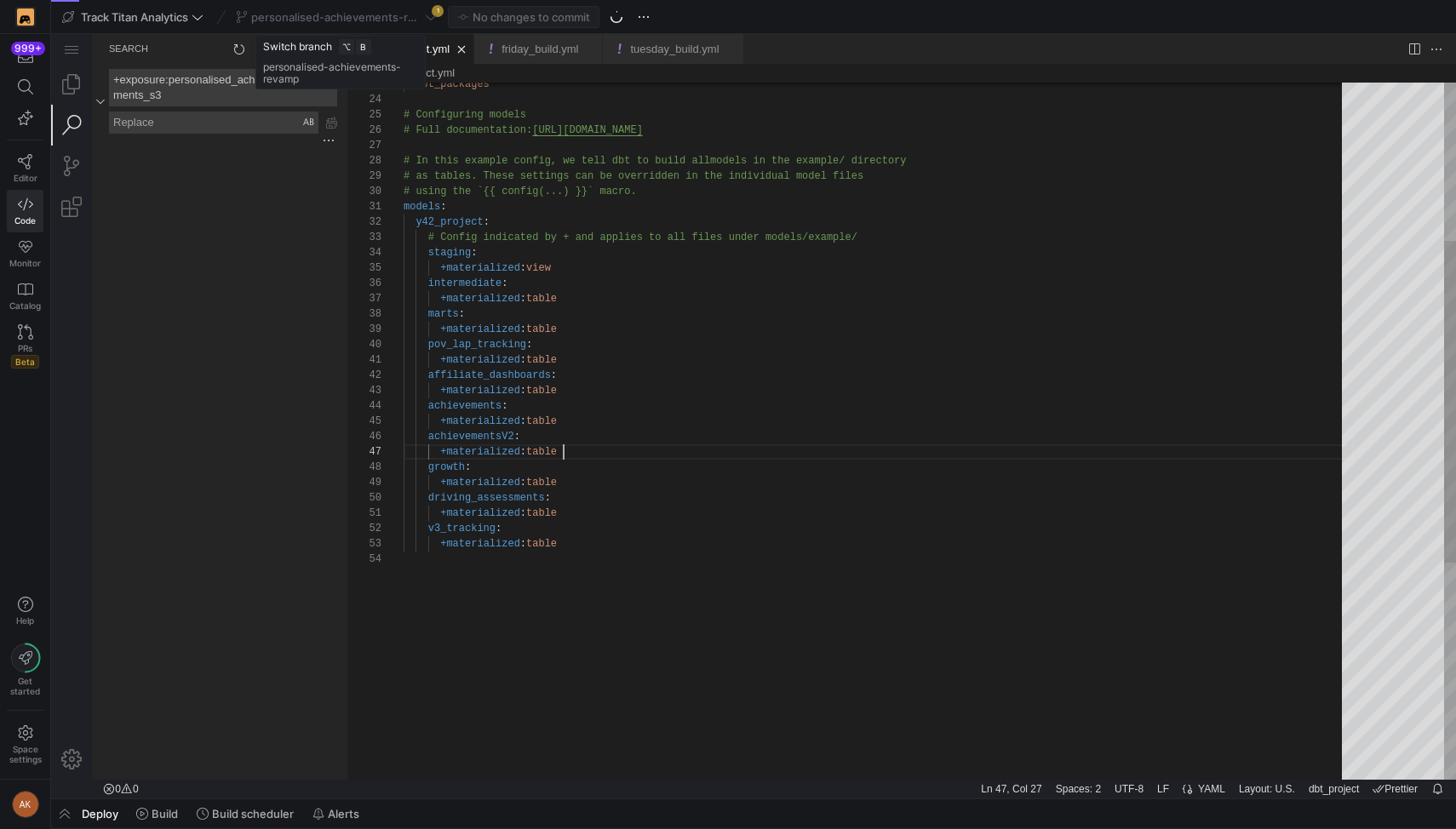
scroll to position [92, 159]
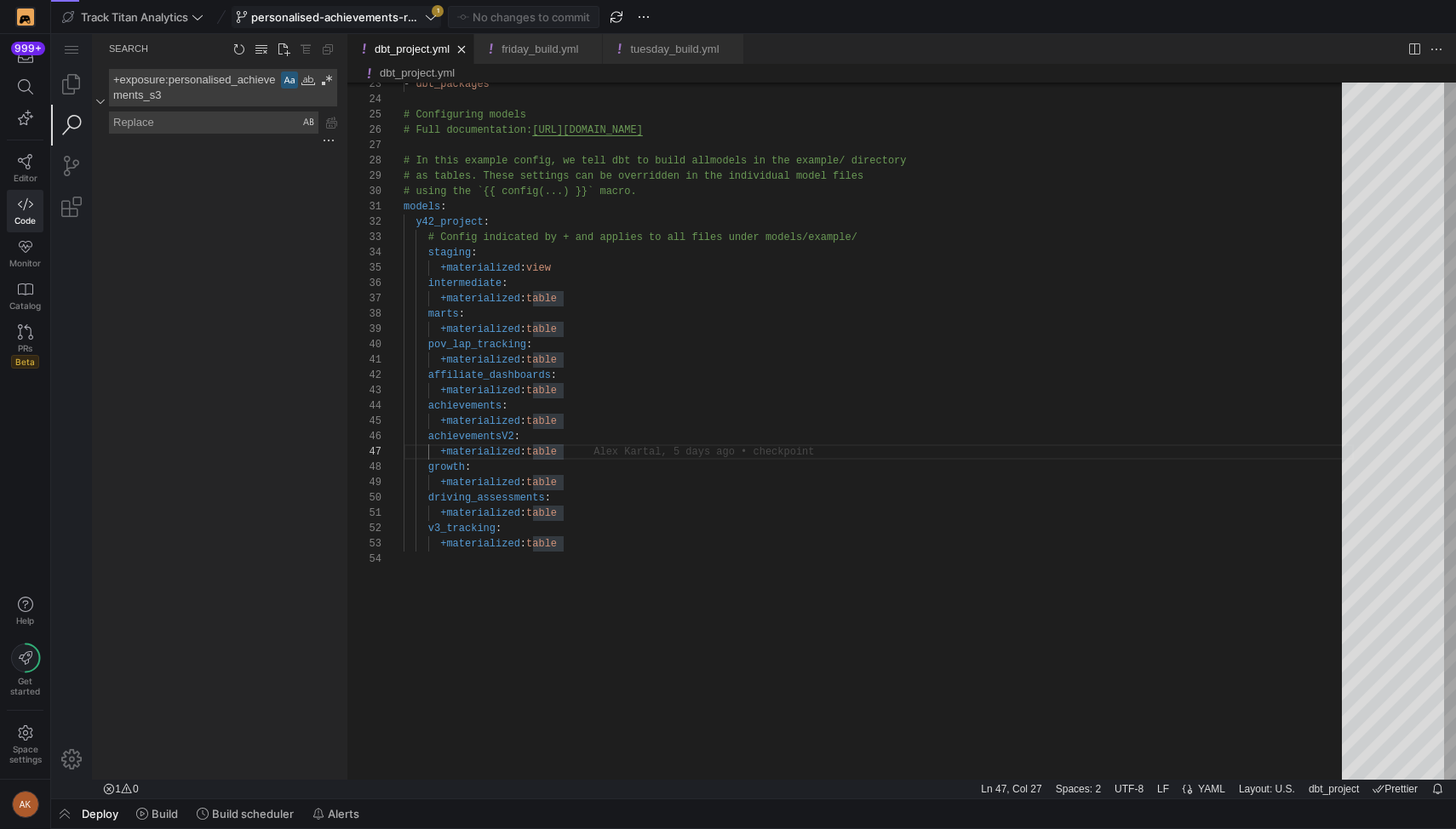
click at [418, 12] on span "personalised-achievements-revamp" at bounding box center [336, 17] width 170 height 13
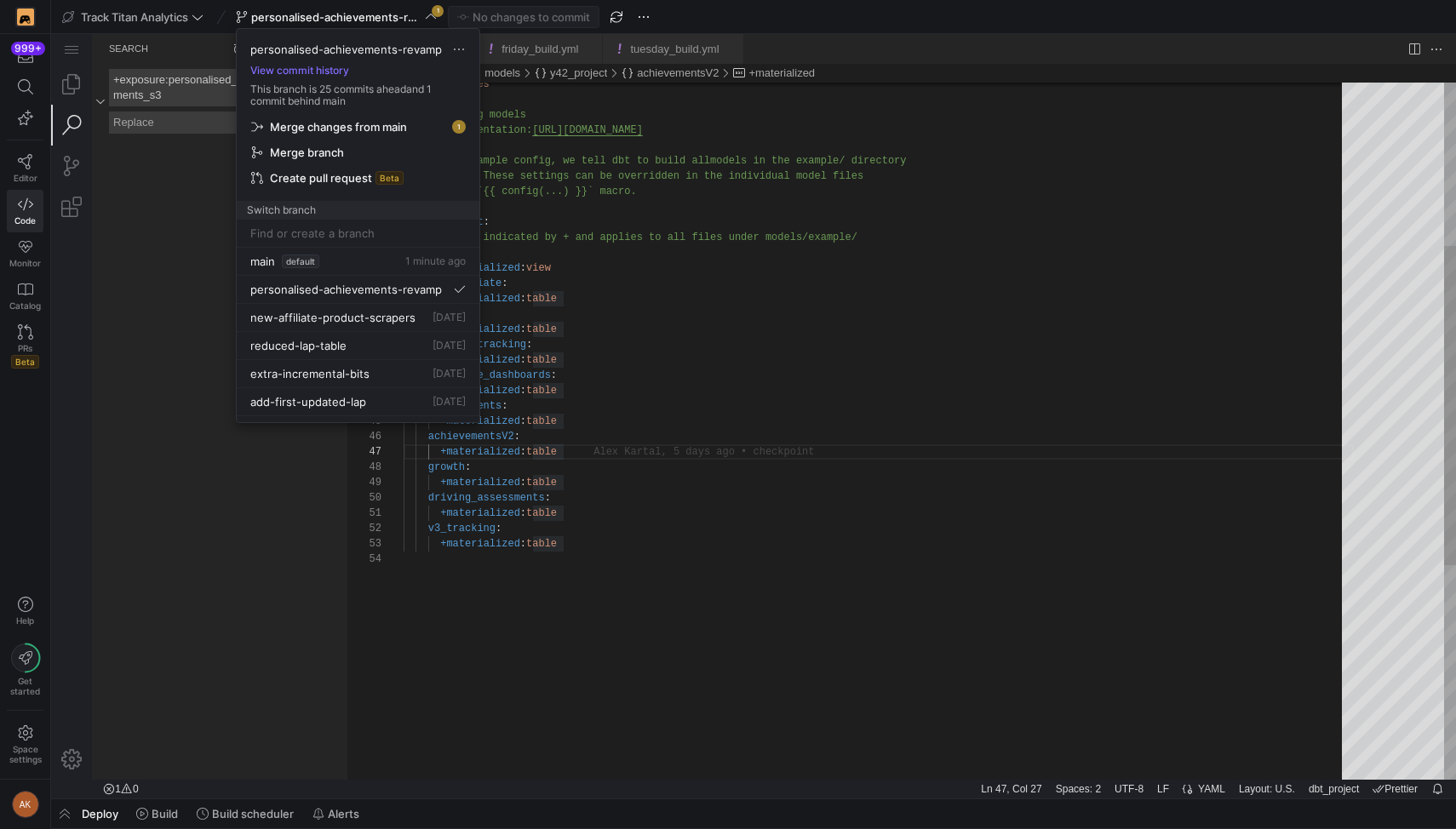
click at [378, 128] on span "Merge changes from main" at bounding box center [338, 127] width 137 height 13
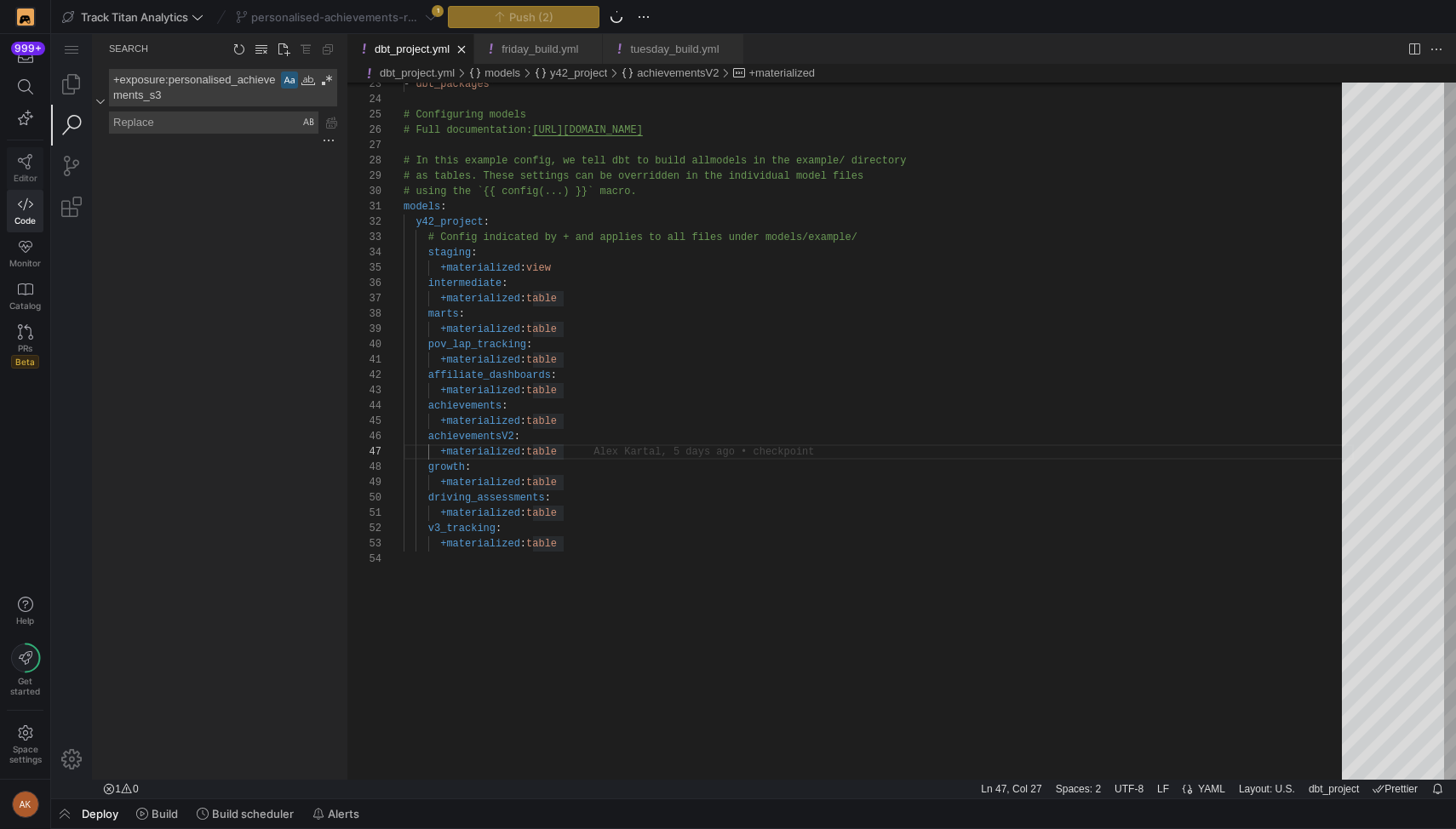
click at [22, 164] on icon at bounding box center [26, 162] width 15 height 15
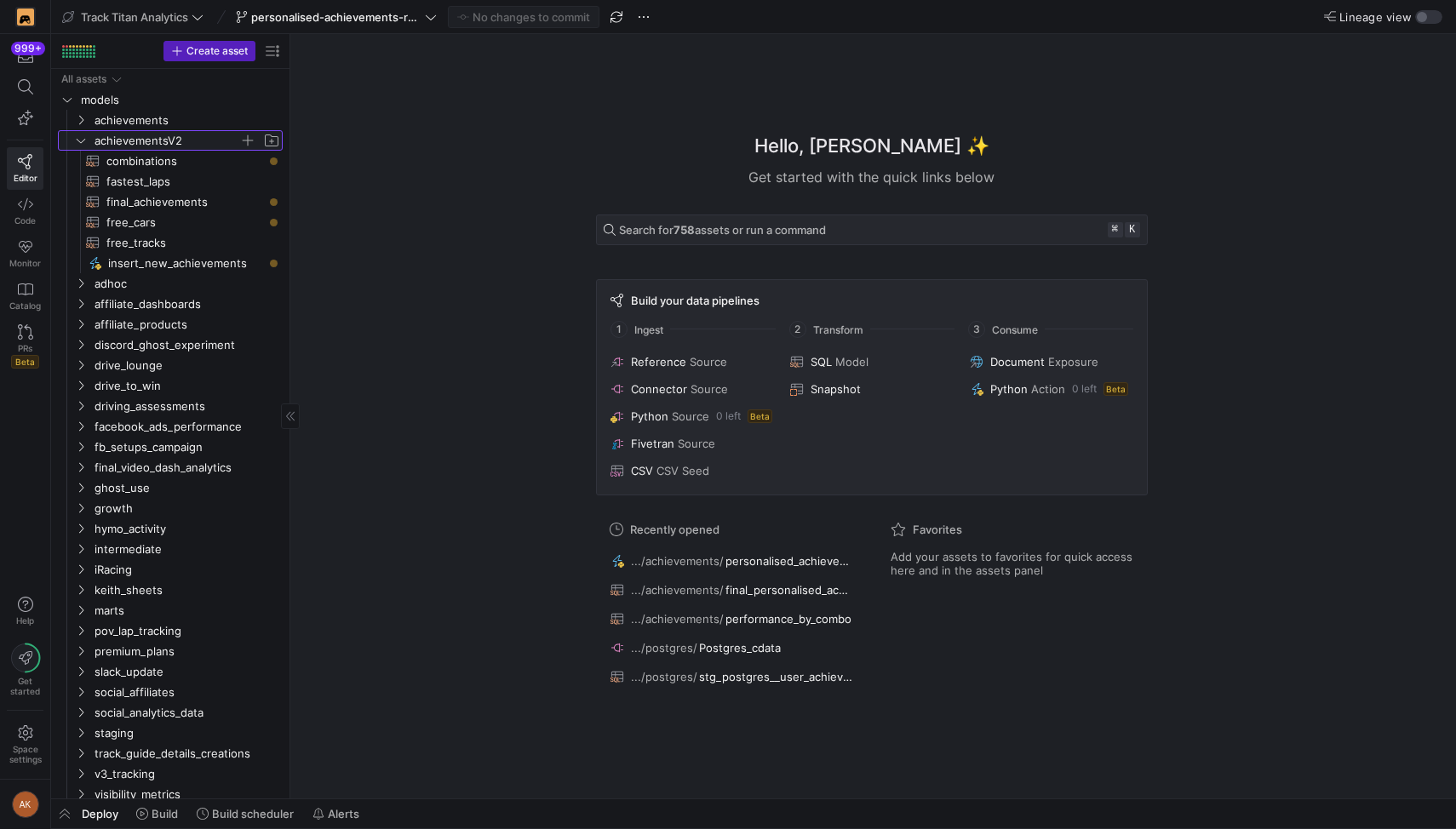
click at [113, 139] on span "achievementsV2" at bounding box center [166, 141] width 145 height 19
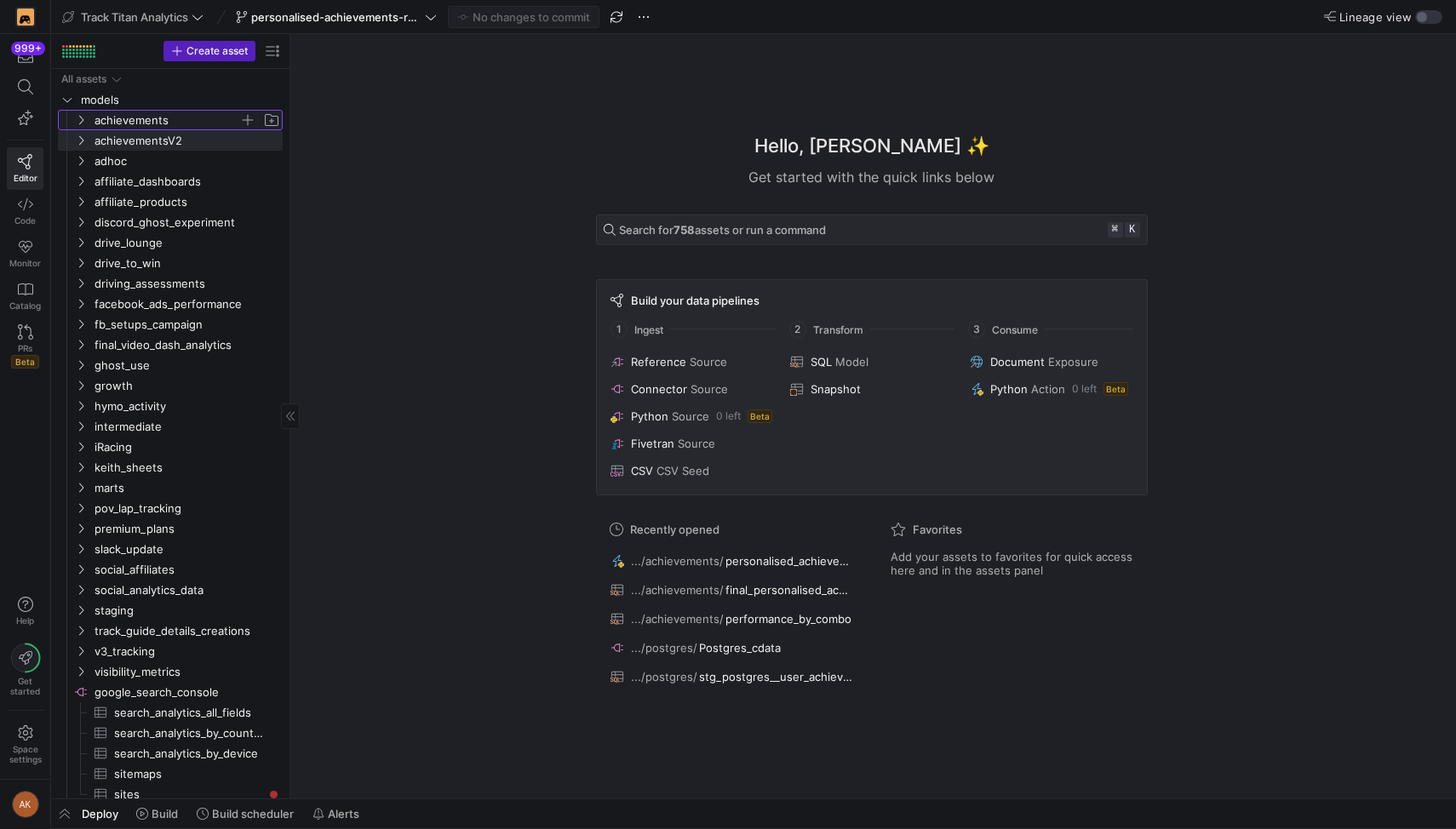
click at [107, 117] on span "achievements" at bounding box center [166, 120] width 145 height 19
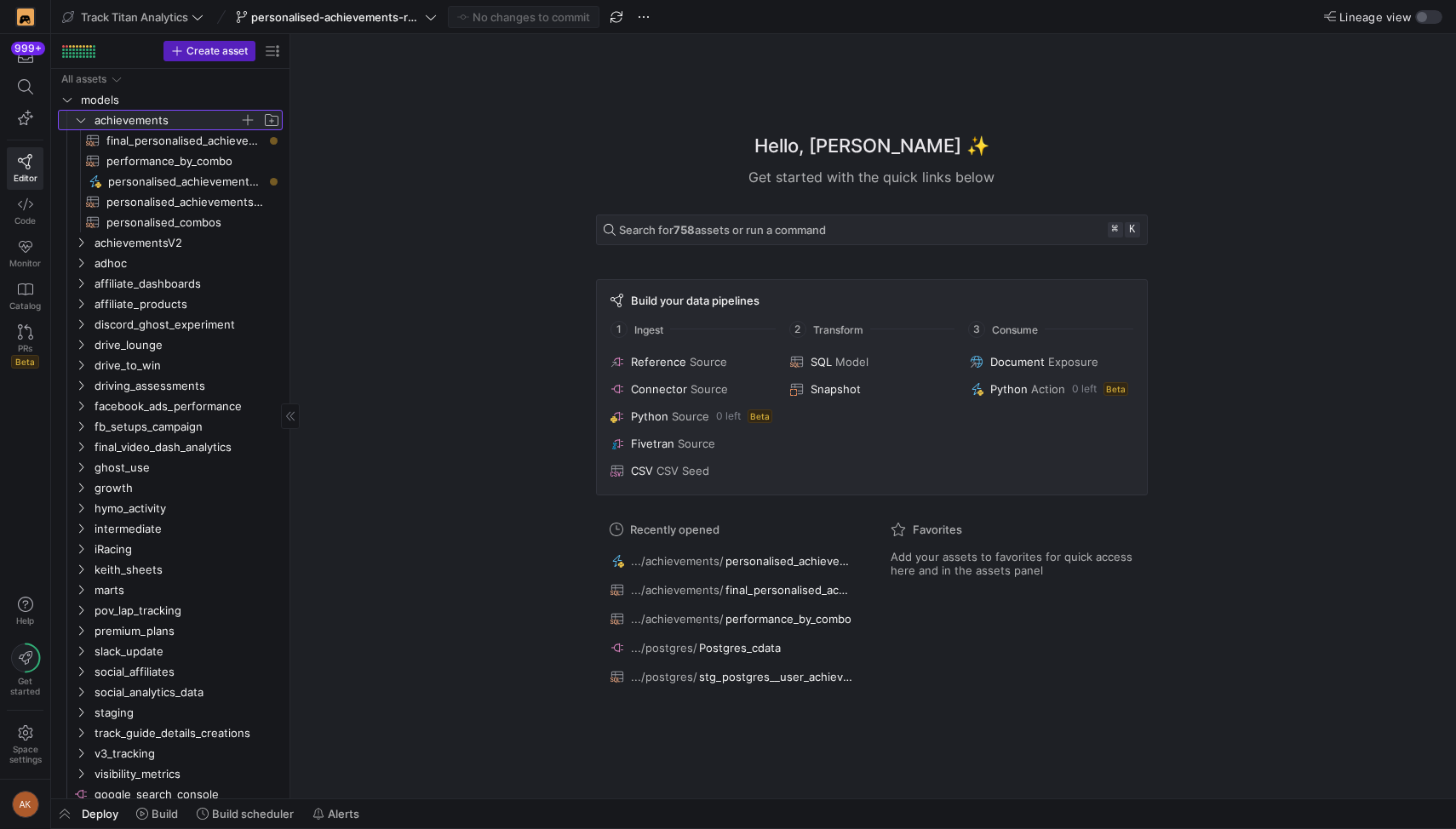
click at [107, 117] on span "achievements" at bounding box center [166, 120] width 145 height 19
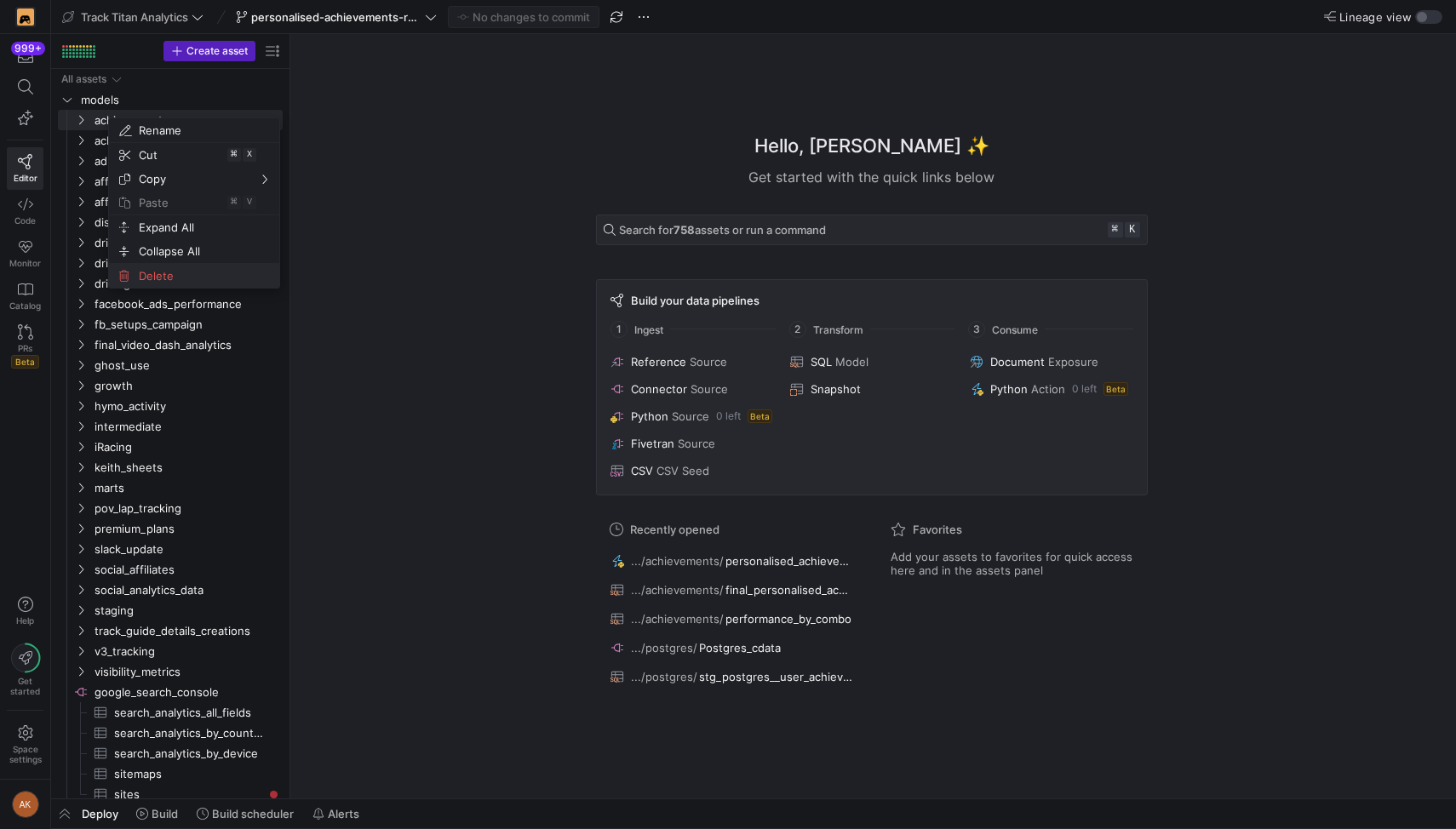
click at [149, 268] on span "Delete" at bounding box center [179, 275] width 95 height 24
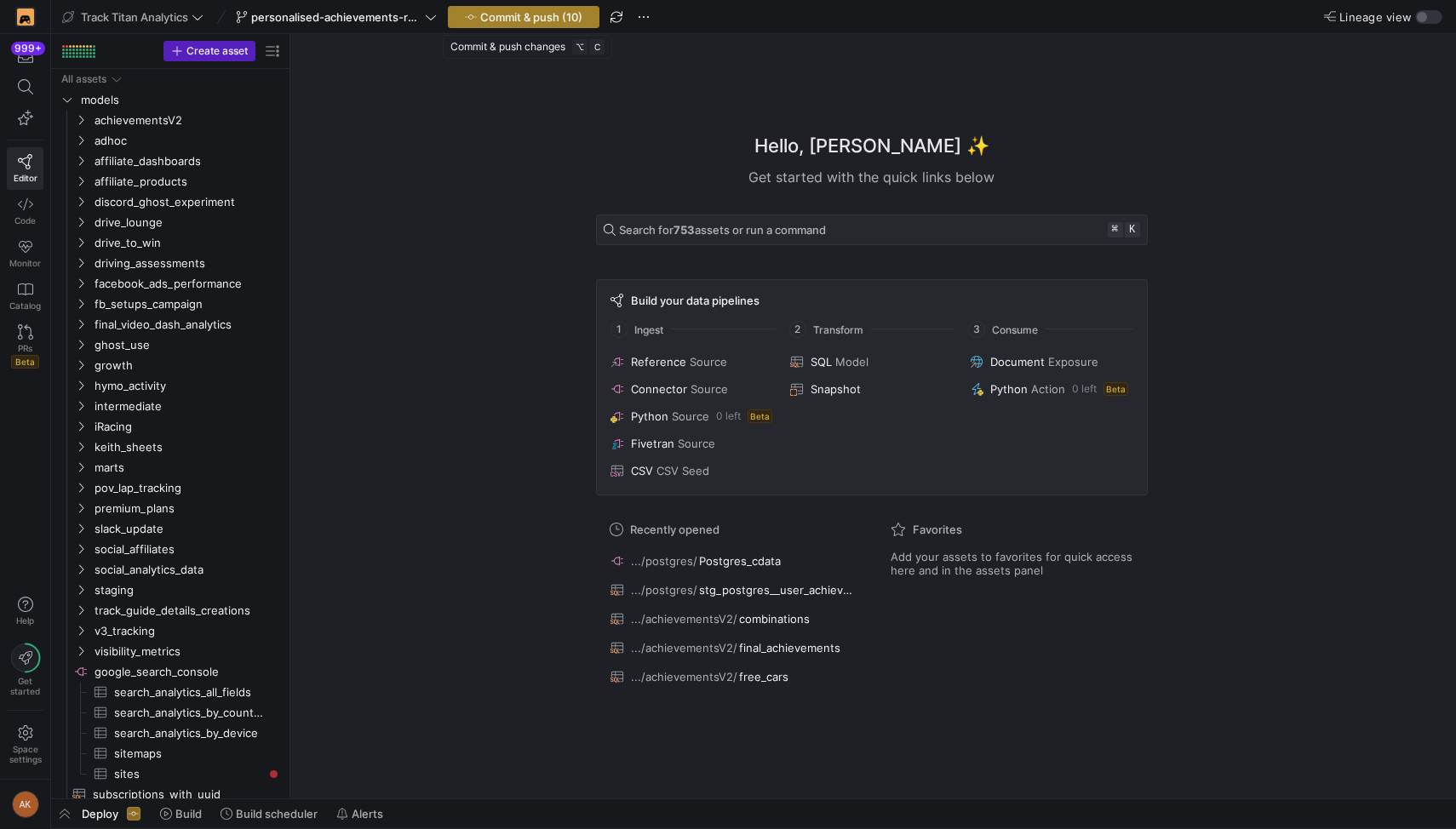
click at [484, 13] on span "Commit & push (10)" at bounding box center [531, 17] width 102 height 13
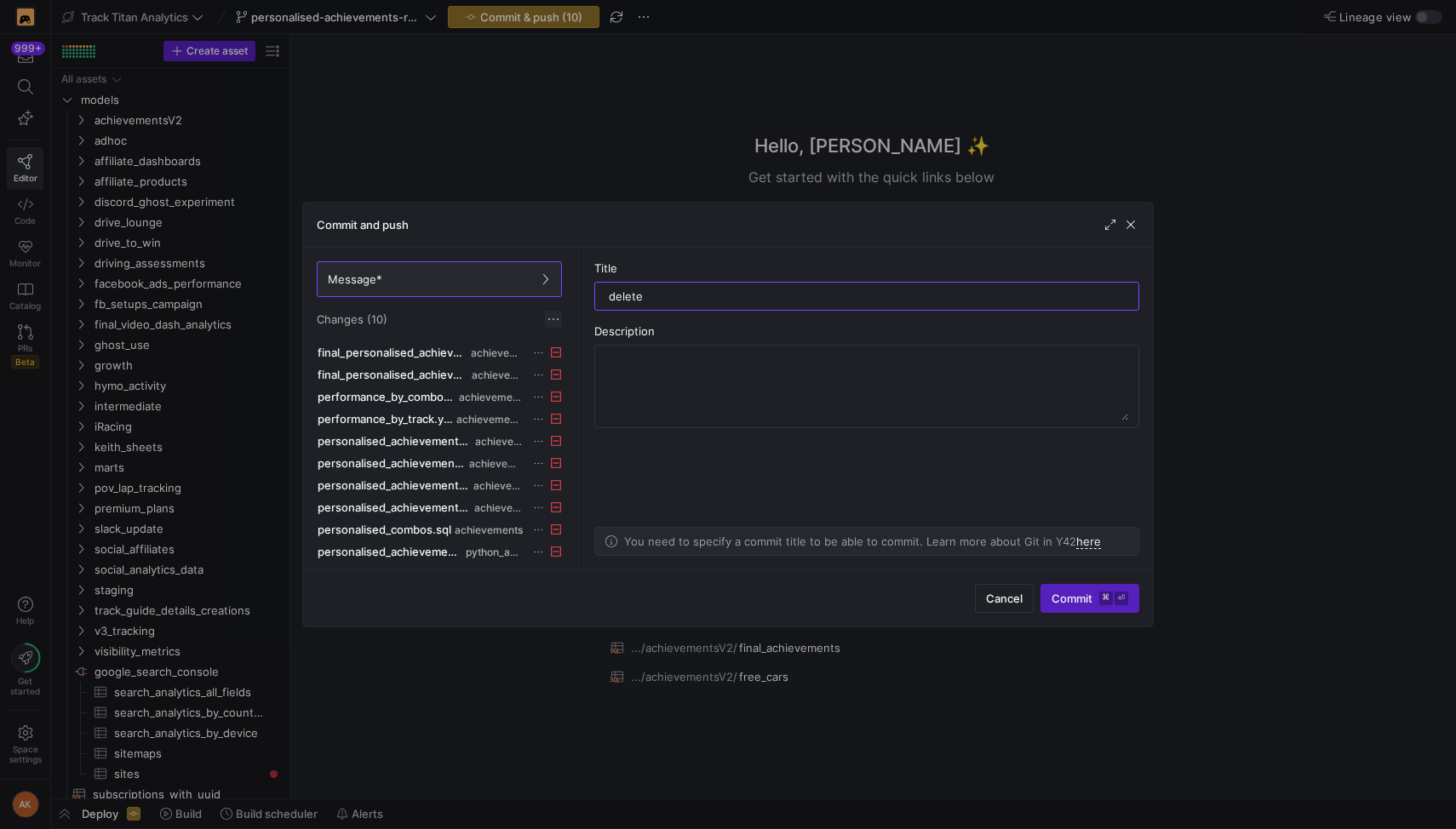
type input "delete"
click at [552, 312] on span at bounding box center [554, 320] width 17 height 17
click at [627, 372] on span "Discard all changes" at bounding box center [614, 370] width 118 height 13
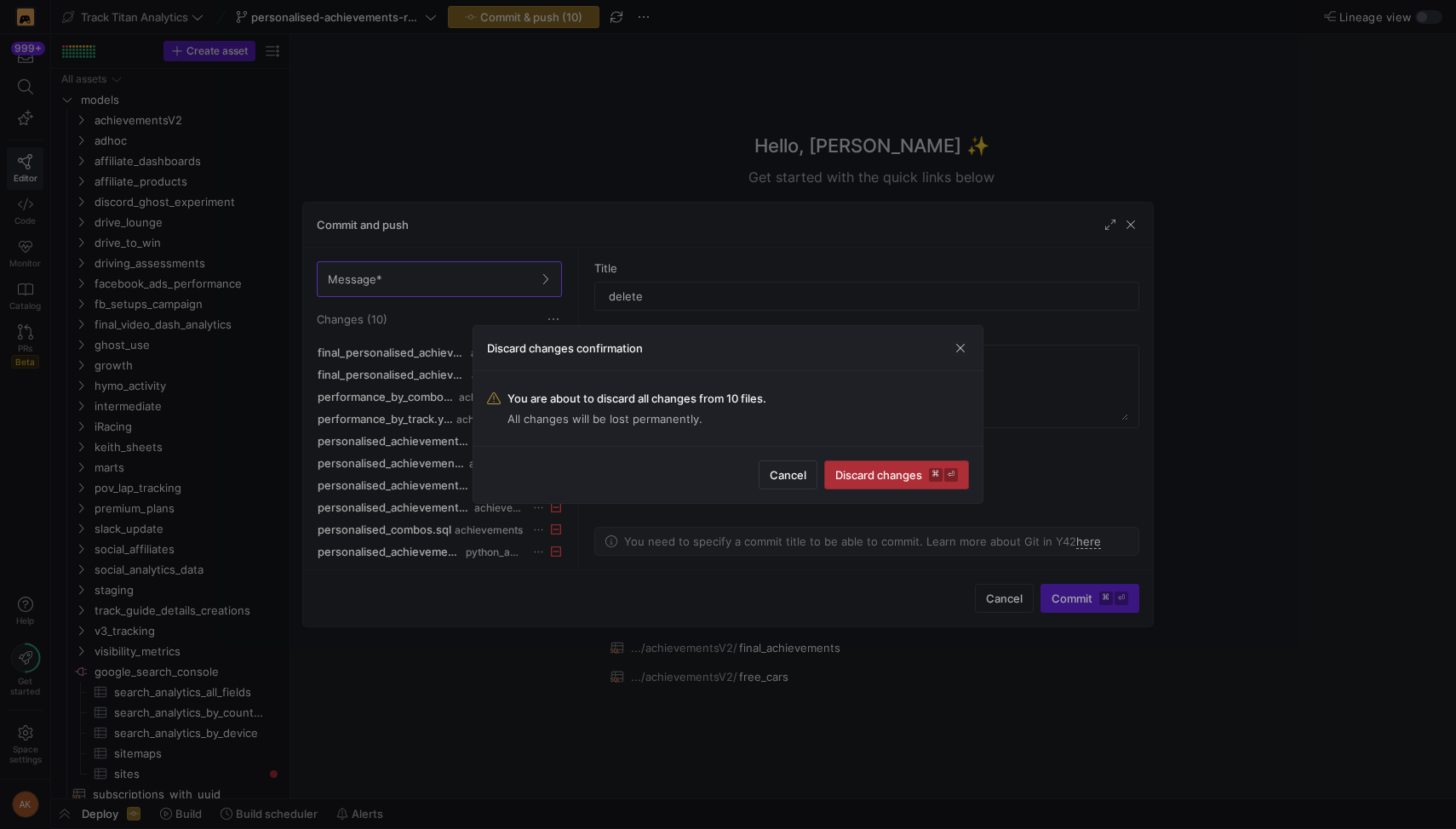
click at [862, 475] on span "Discard changes ⌘ ⏎" at bounding box center [896, 475] width 123 height 13
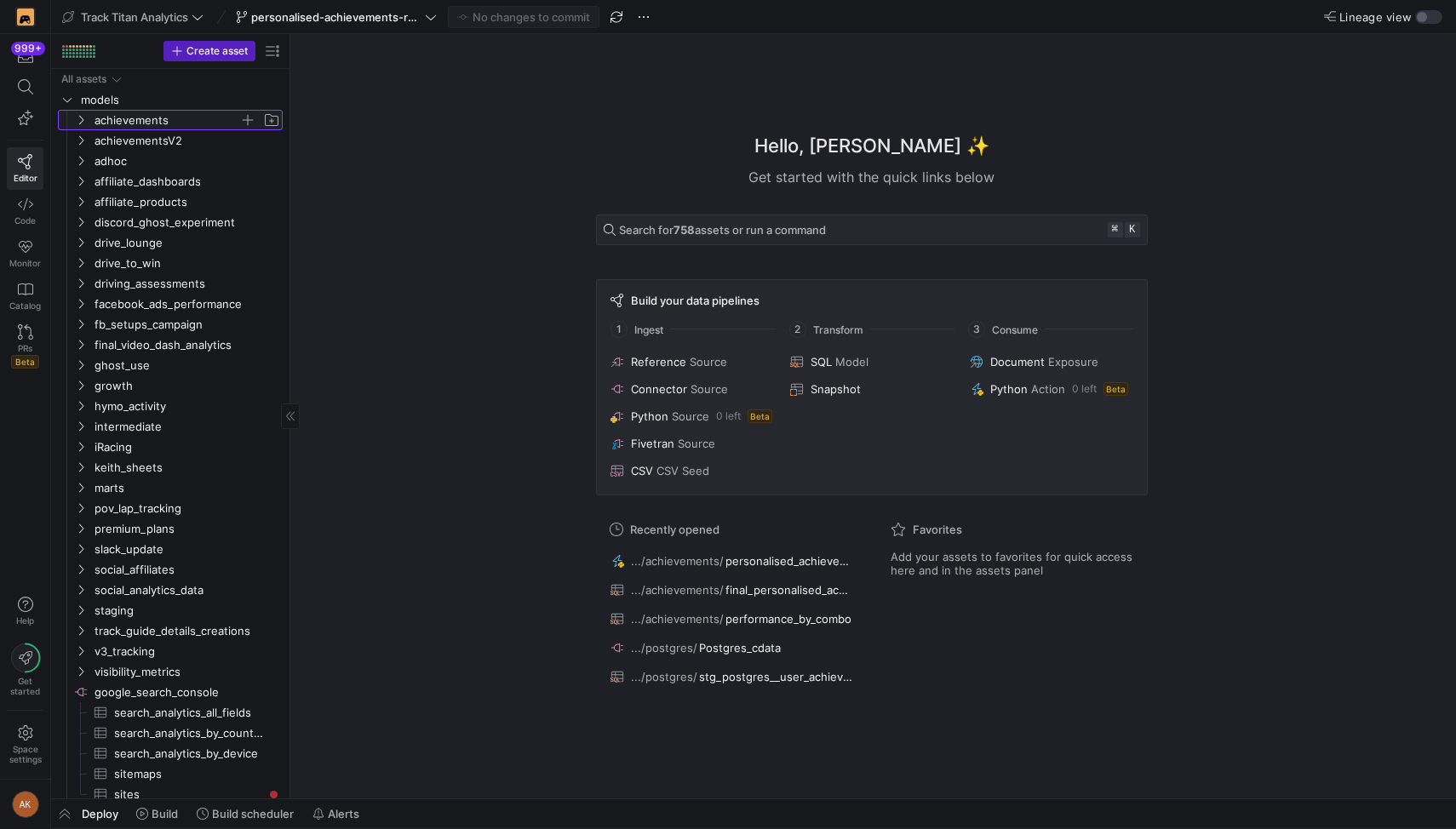
click at [120, 124] on span "achievements" at bounding box center [166, 120] width 145 height 19
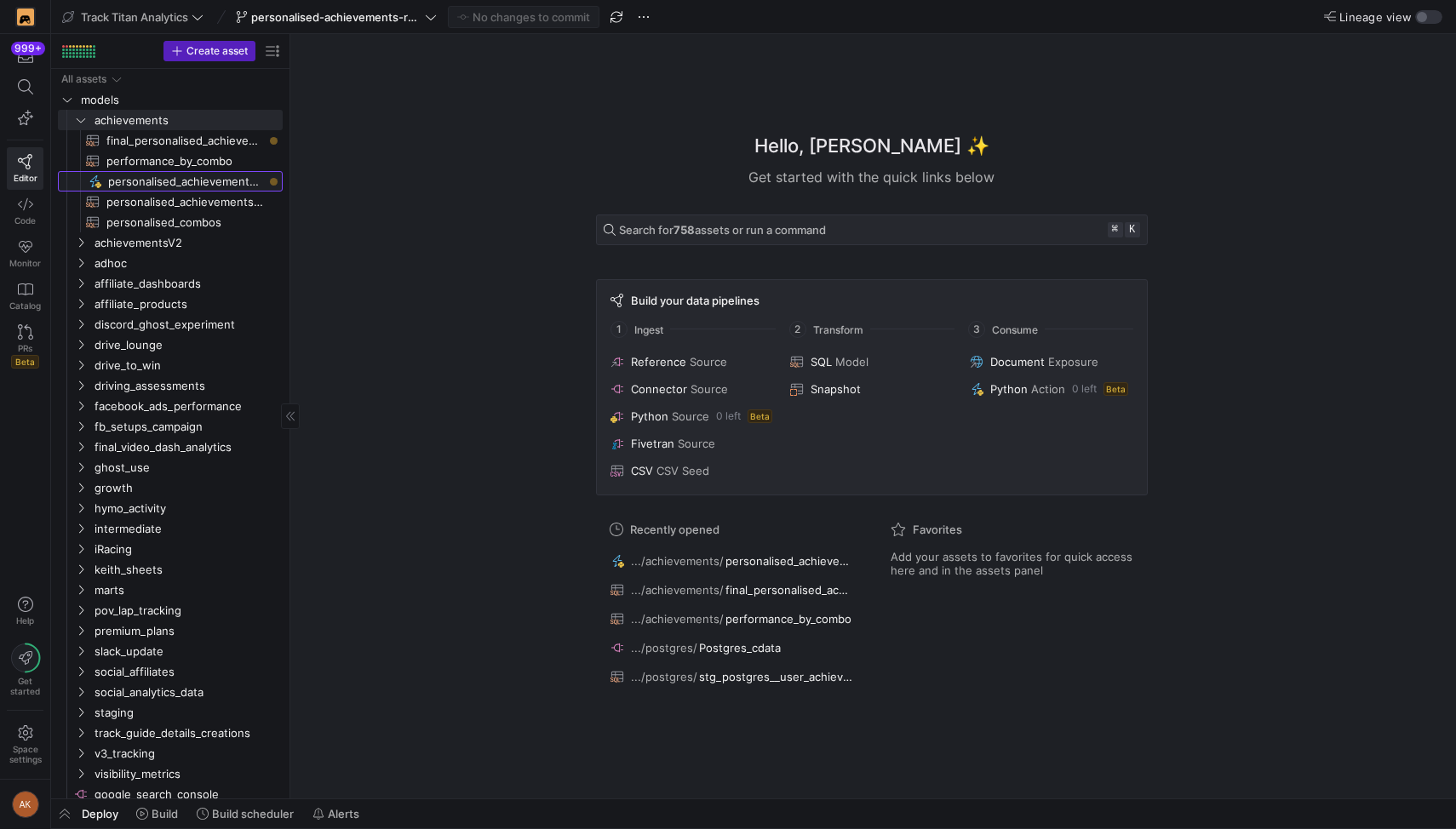
click at [159, 183] on span "personalised_achievements_s3​​​​​" at bounding box center [185, 181] width 155 height 19
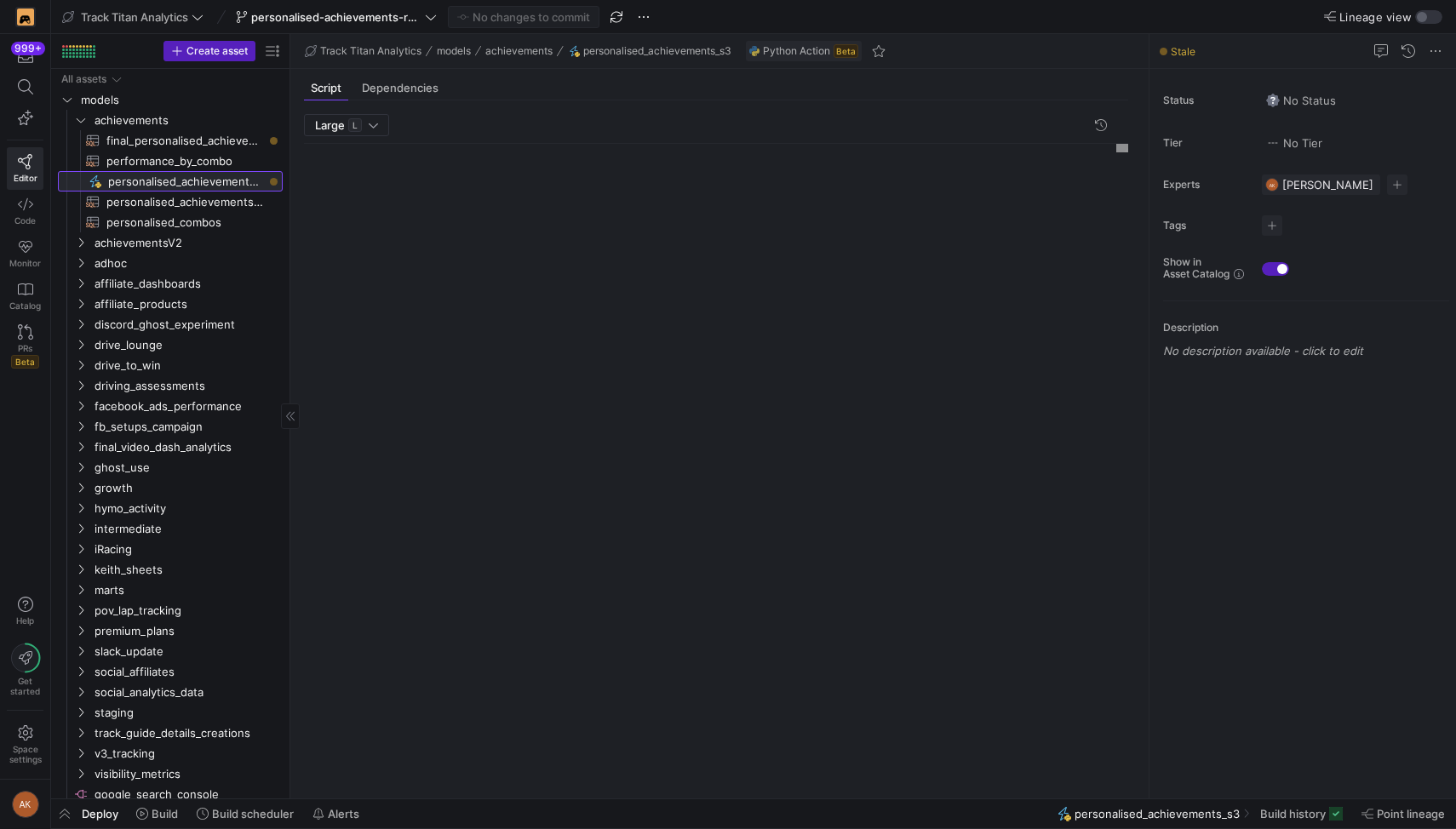
scroll to position [154, 0]
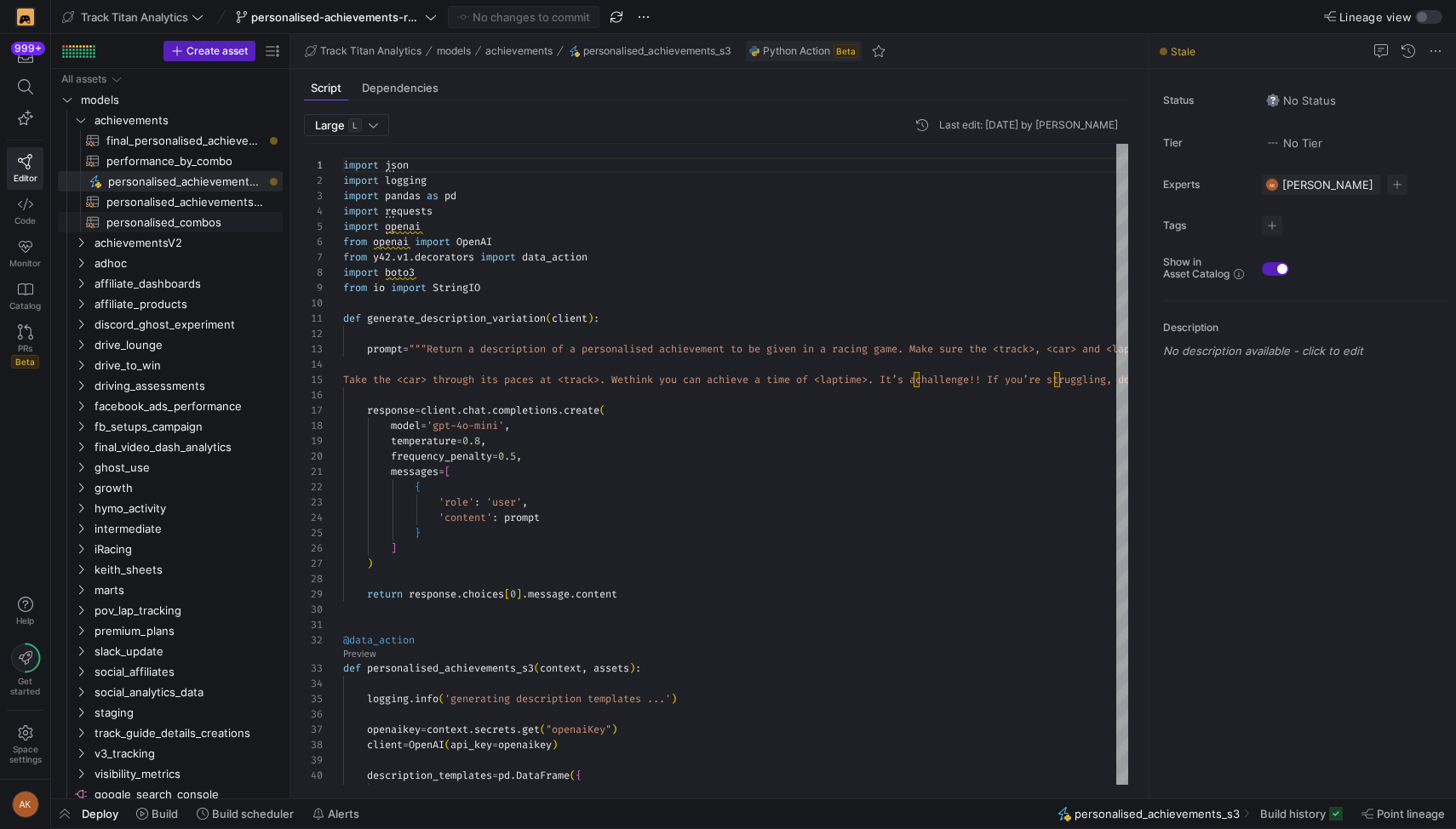
scroll to position [154, 0]
click at [186, 219] on span "personalised_combos​​​​​​​​​​" at bounding box center [184, 223] width 156 height 19
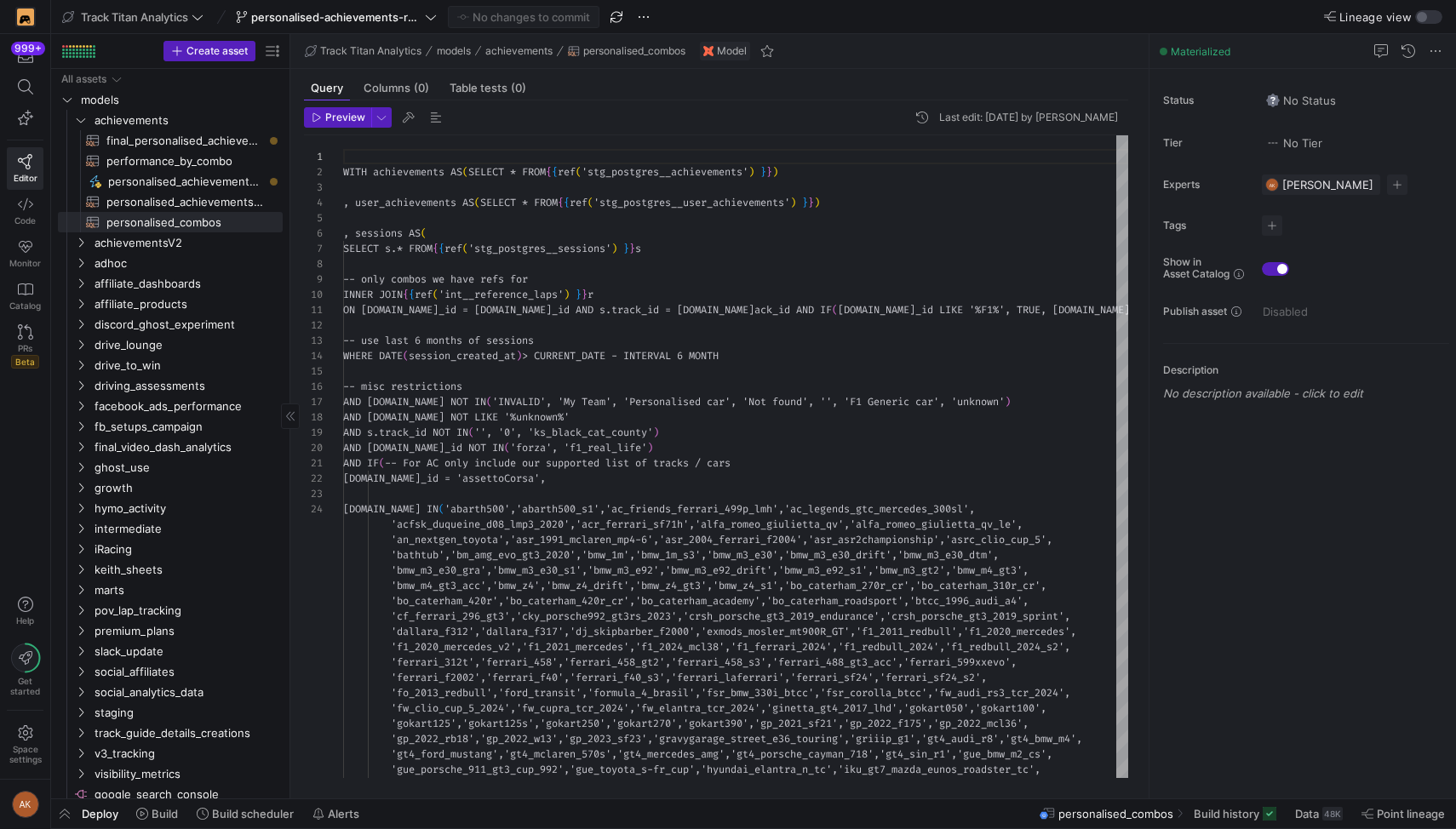
scroll to position [154, 0]
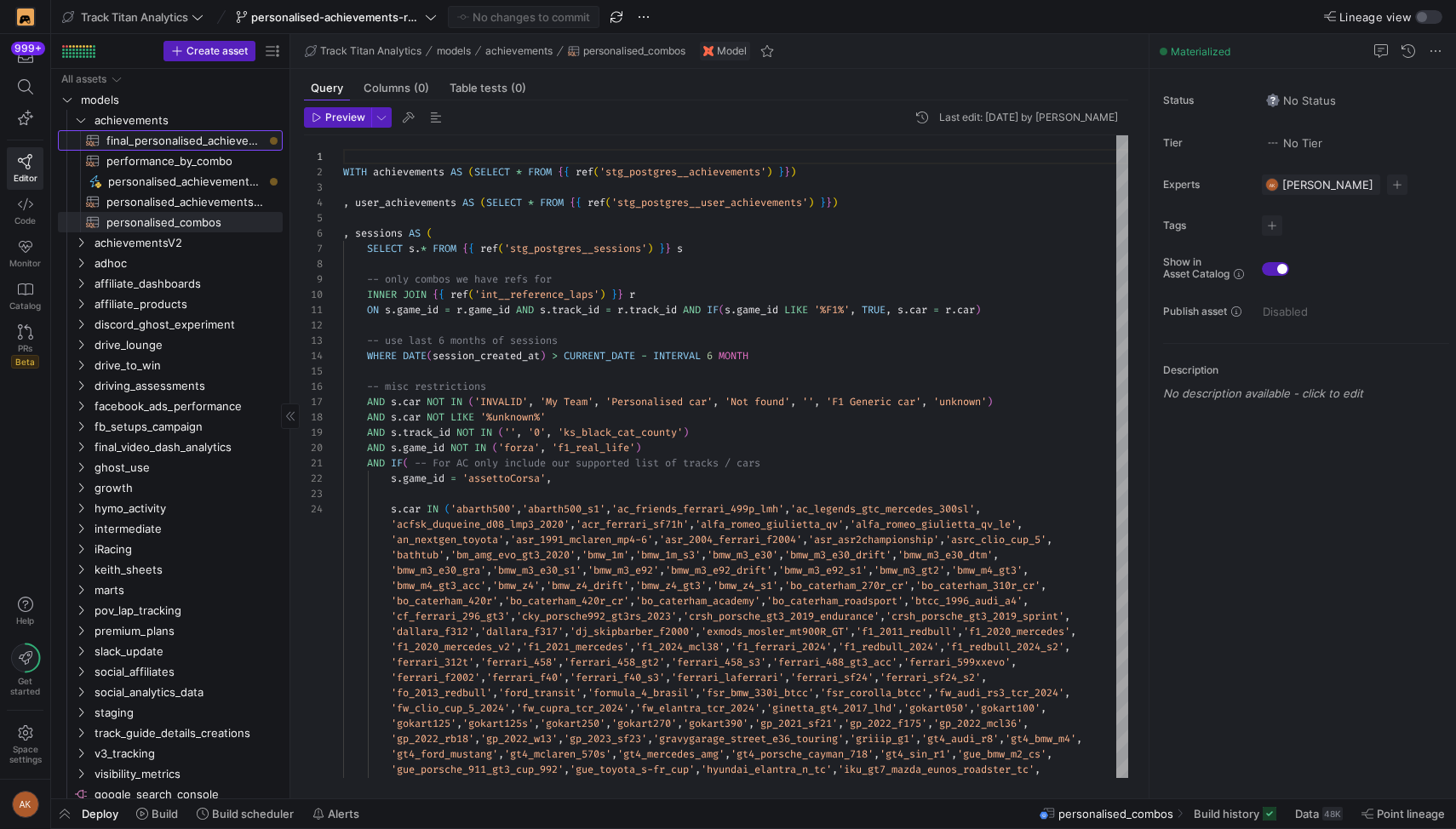
click at [185, 136] on span "final_personalised_achievements​​​​​​​​​​" at bounding box center [184, 141] width 156 height 19
type textarea "WITH combos AS (SELECT * FROM {{ ref('personalised_combos') }}) , performance A…"
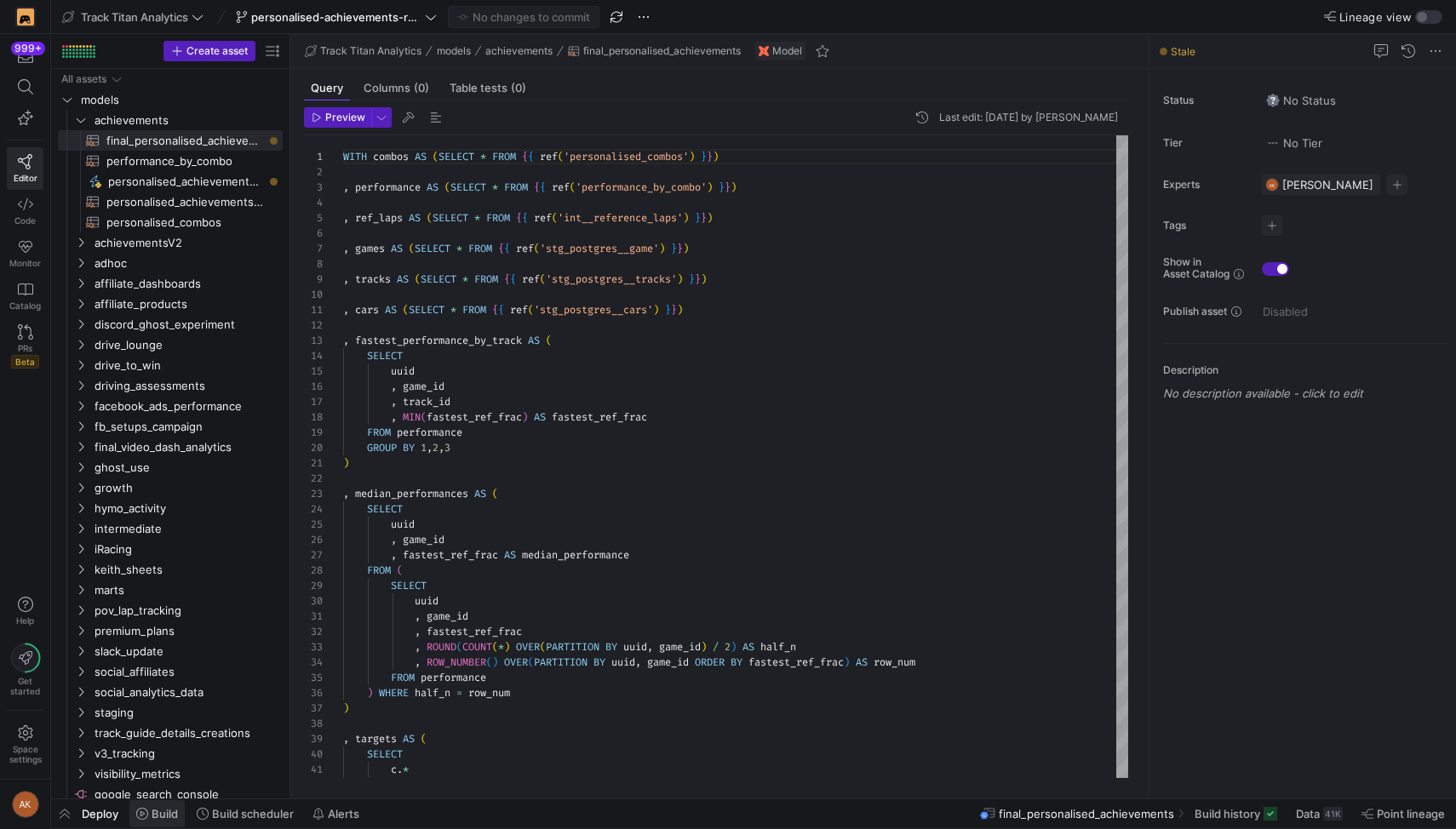
click at [172, 812] on span "Build" at bounding box center [165, 814] width 27 height 13
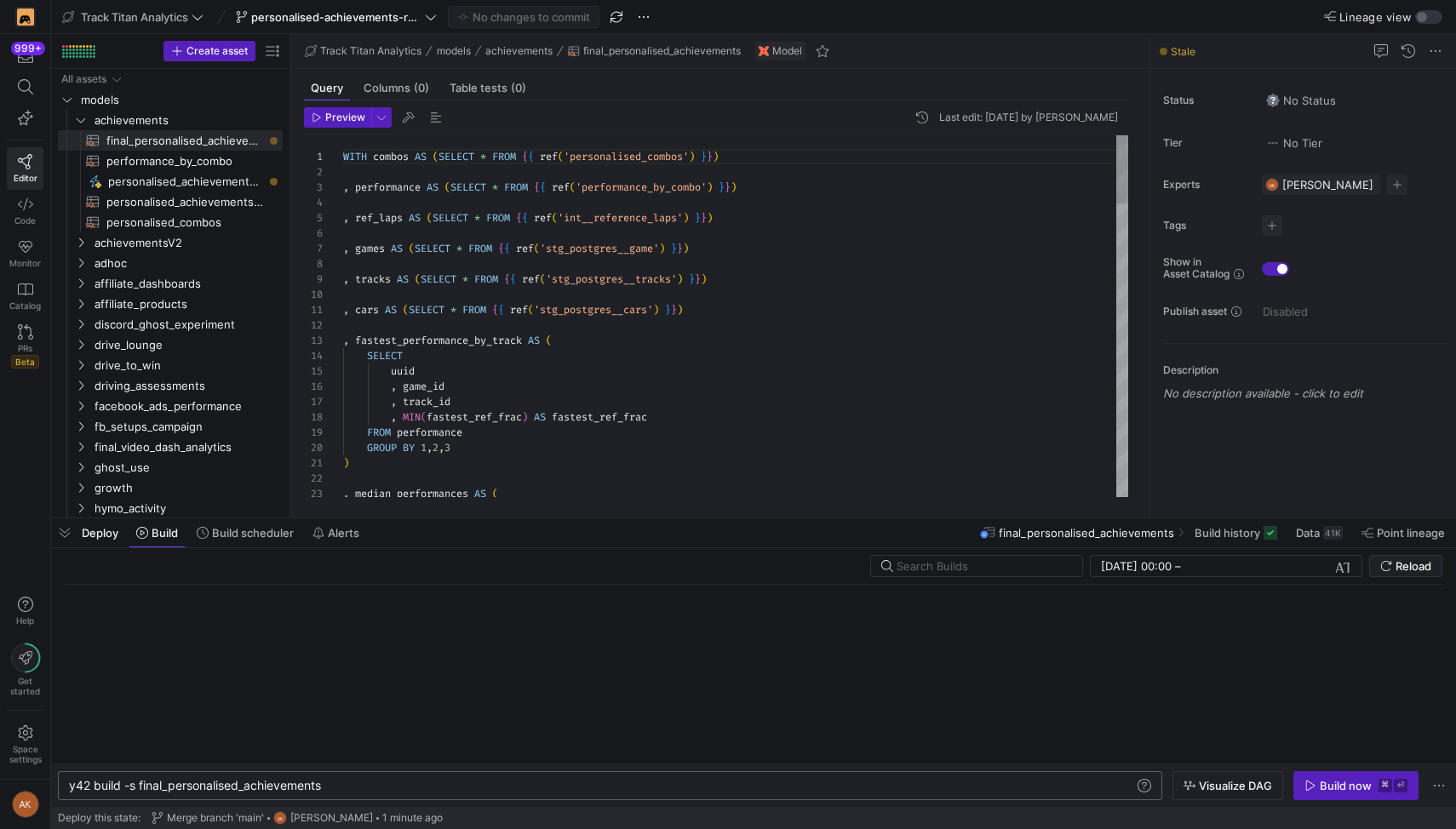
scroll to position [0, 255]
click at [375, 772] on div "y42 build -s final_personalised_achievements y42 build -s final_personalised_ac…" at bounding box center [609, 786] width 1105 height 29
click at [370, 780] on div "y42 build -s final_personalised_achievements" at bounding box center [602, 786] width 1065 height 13
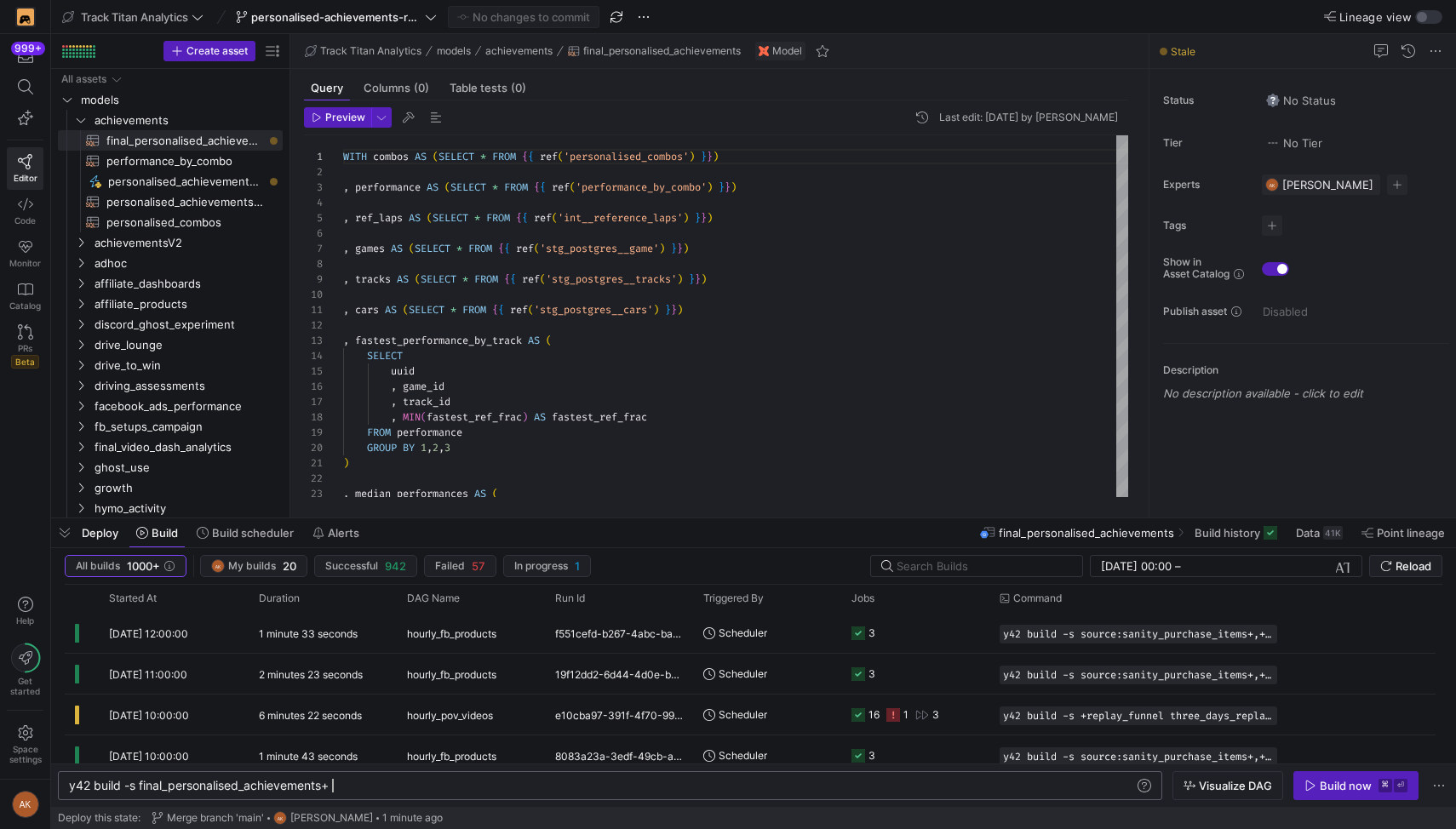
scroll to position [0, 263]
type textarea "y42 build -s final_personalised_achievements+"
click at [1230, 779] on span "Visualize DAG" at bounding box center [1235, 786] width 73 height 13
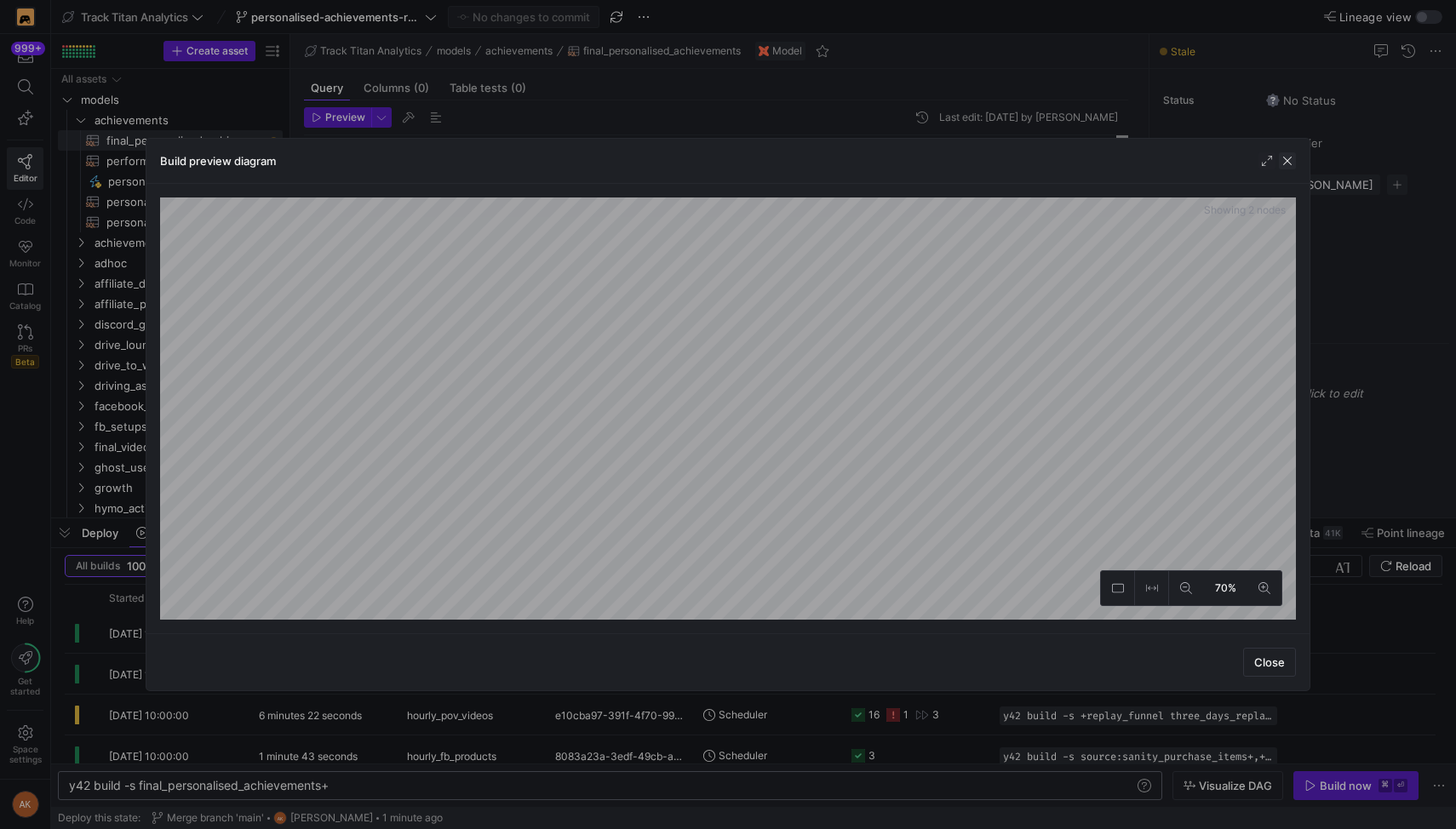
click at [1290, 160] on span "button" at bounding box center [1288, 161] width 17 height 17
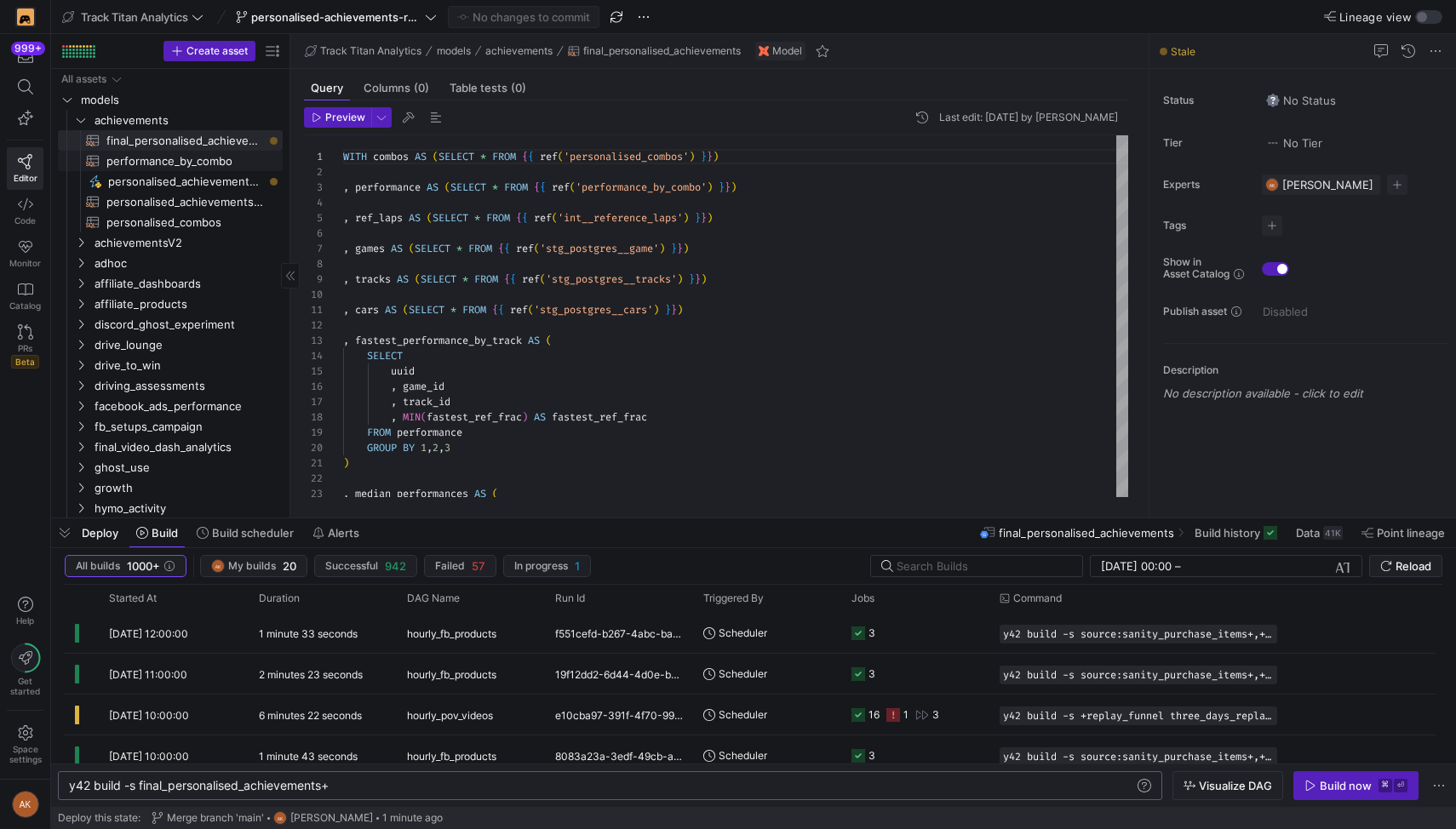
click at [142, 154] on span "performance_by_combo​​​​​​​​​​" at bounding box center [184, 161] width 156 height 19
type textarea "WITH all_laps_recorded AS (SELECT * FROM {{ ref('marts__all_laps_recorded_no_fi…"
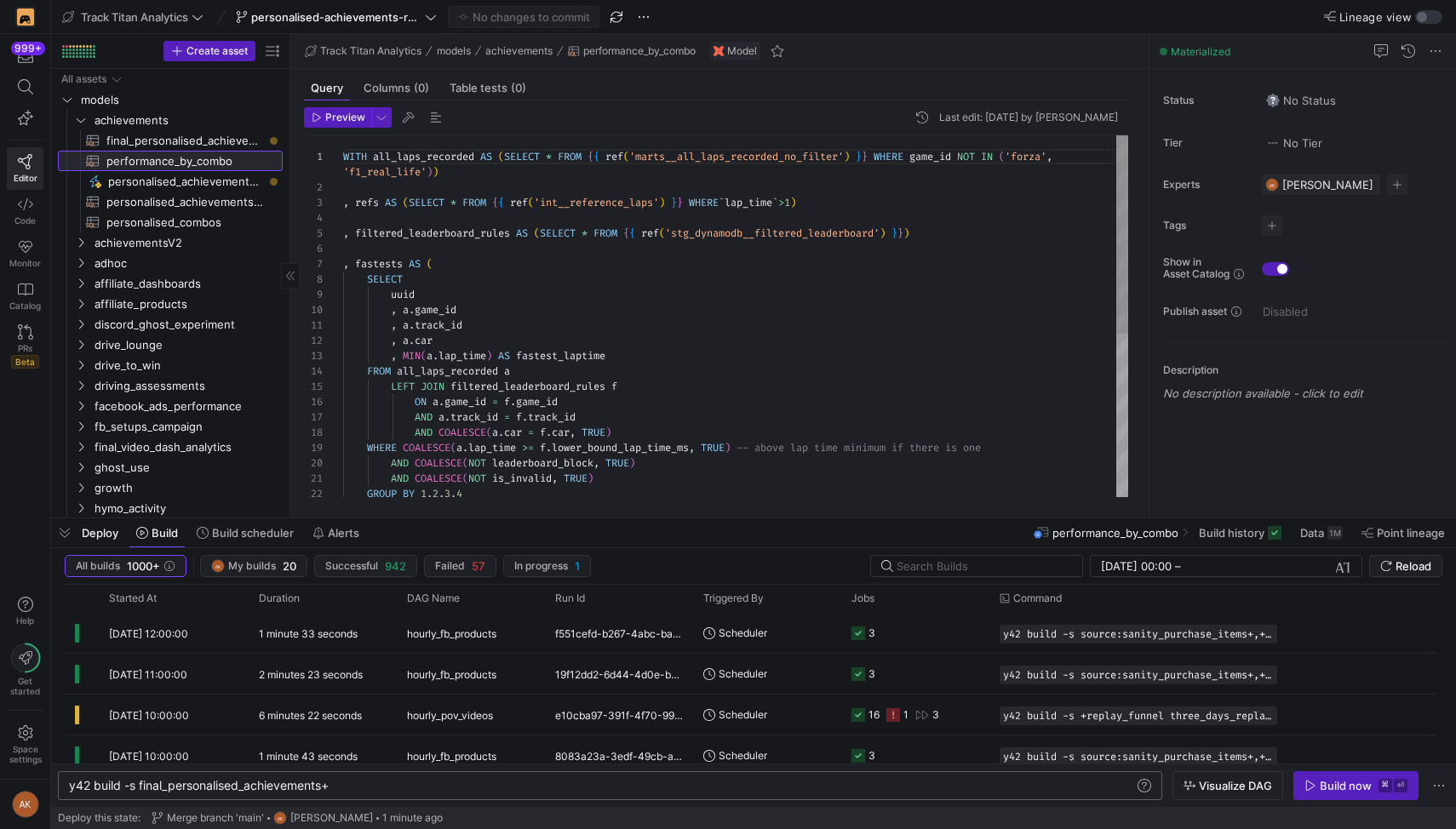
scroll to position [138, 0]
click at [1228, 781] on span "Visualize DAG" at bounding box center [1235, 786] width 73 height 13
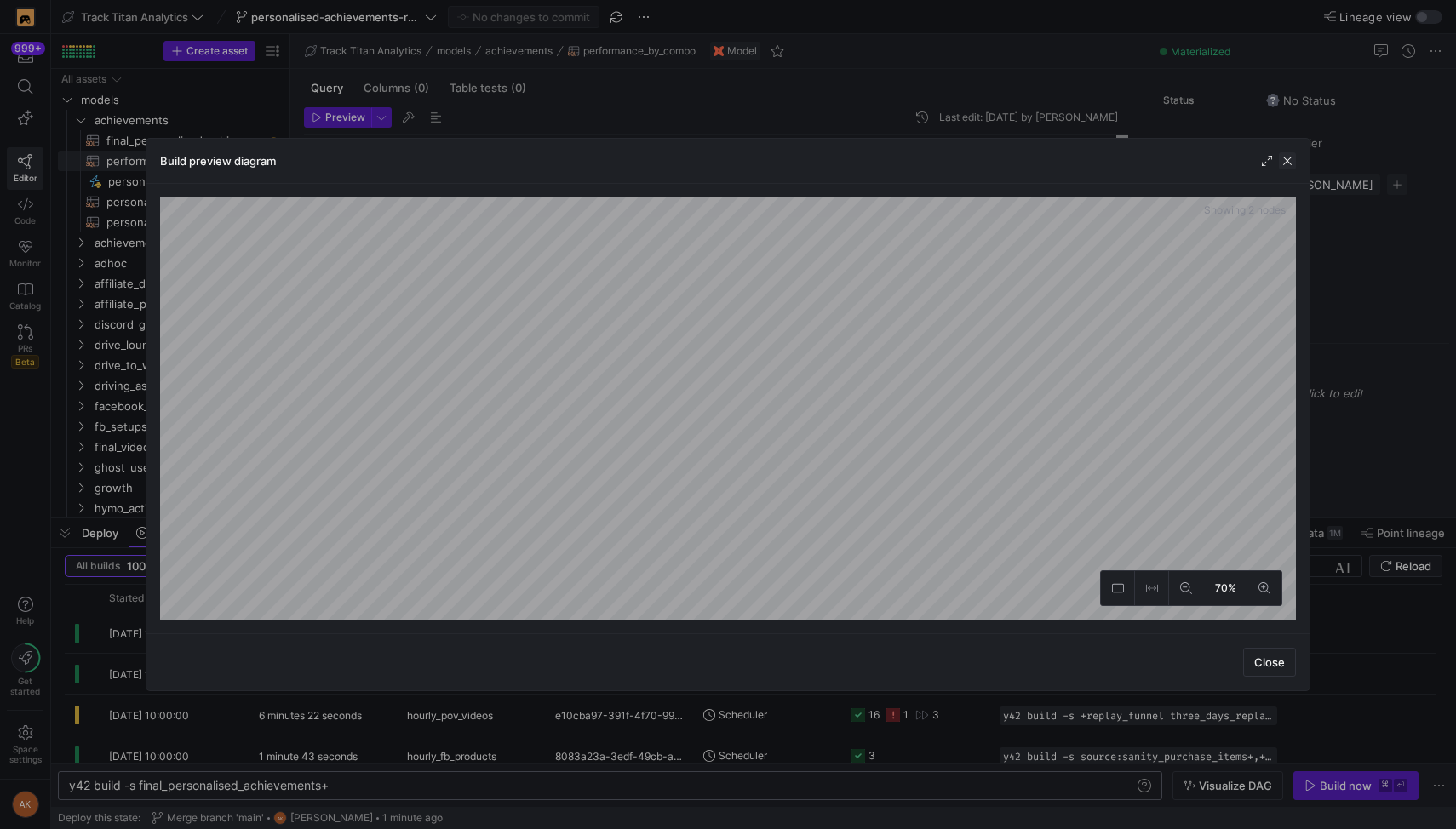
click at [1287, 160] on span "button" at bounding box center [1288, 161] width 17 height 17
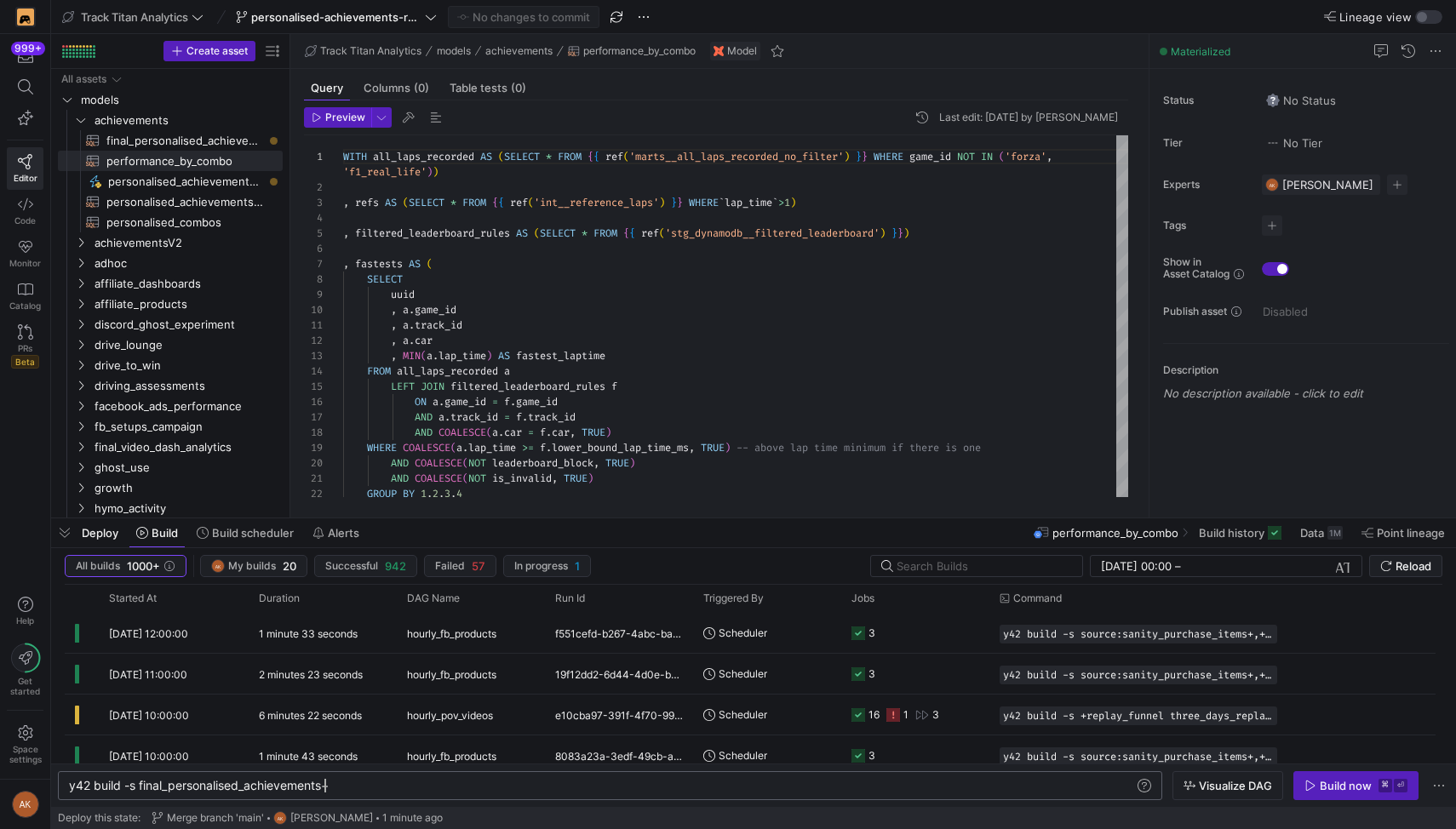
click at [325, 787] on div "y42 build -s final_personalised_achievements+" at bounding box center [602, 786] width 1065 height 13
type textarea "y42 build -s performance_by_combo+"
click at [1212, 773] on span "button" at bounding box center [1229, 786] width 109 height 27
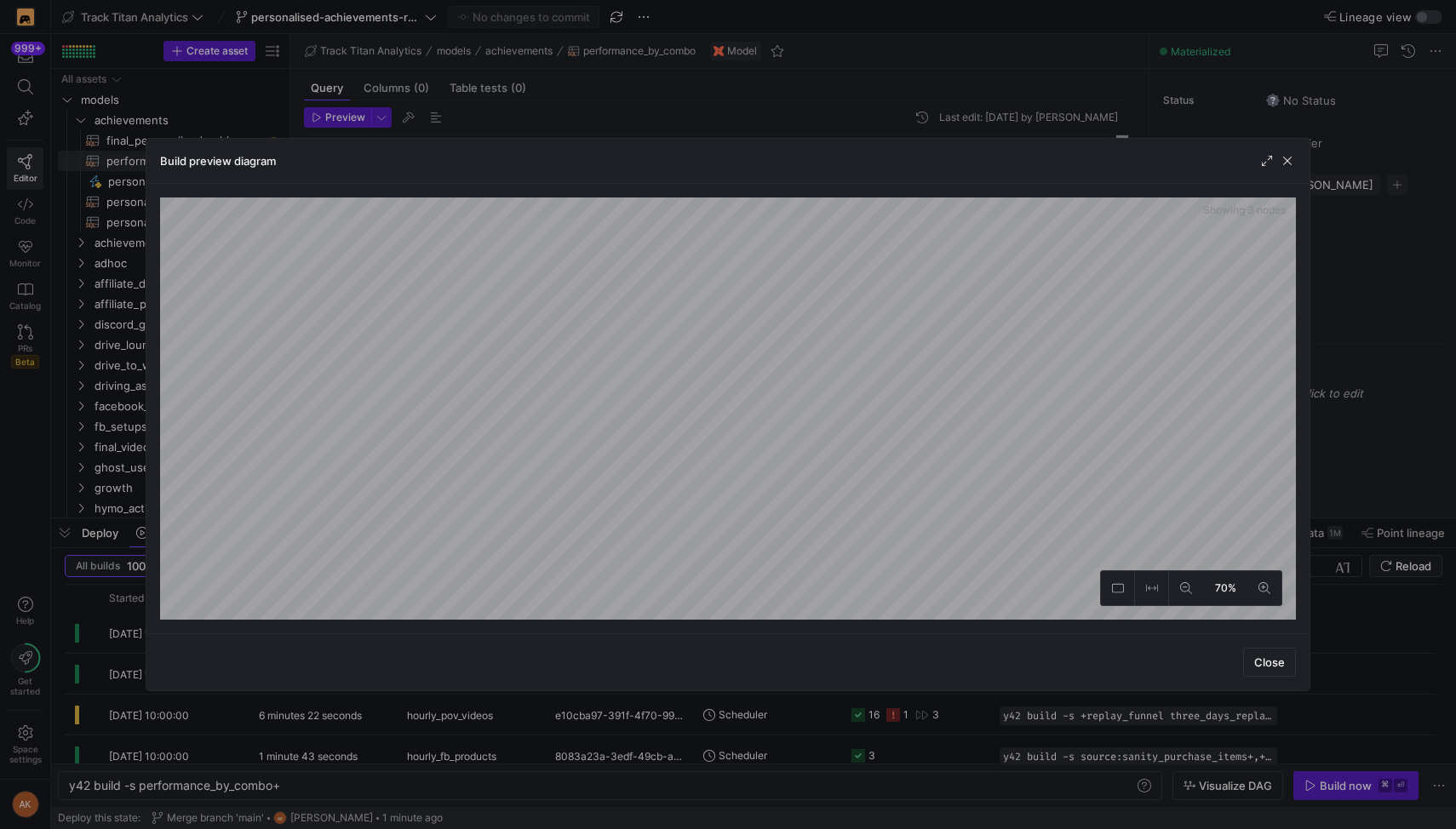
click at [1276, 159] on div at bounding box center [1277, 161] width 37 height 17
click at [1288, 161] on span "button" at bounding box center [1288, 161] width 17 height 17
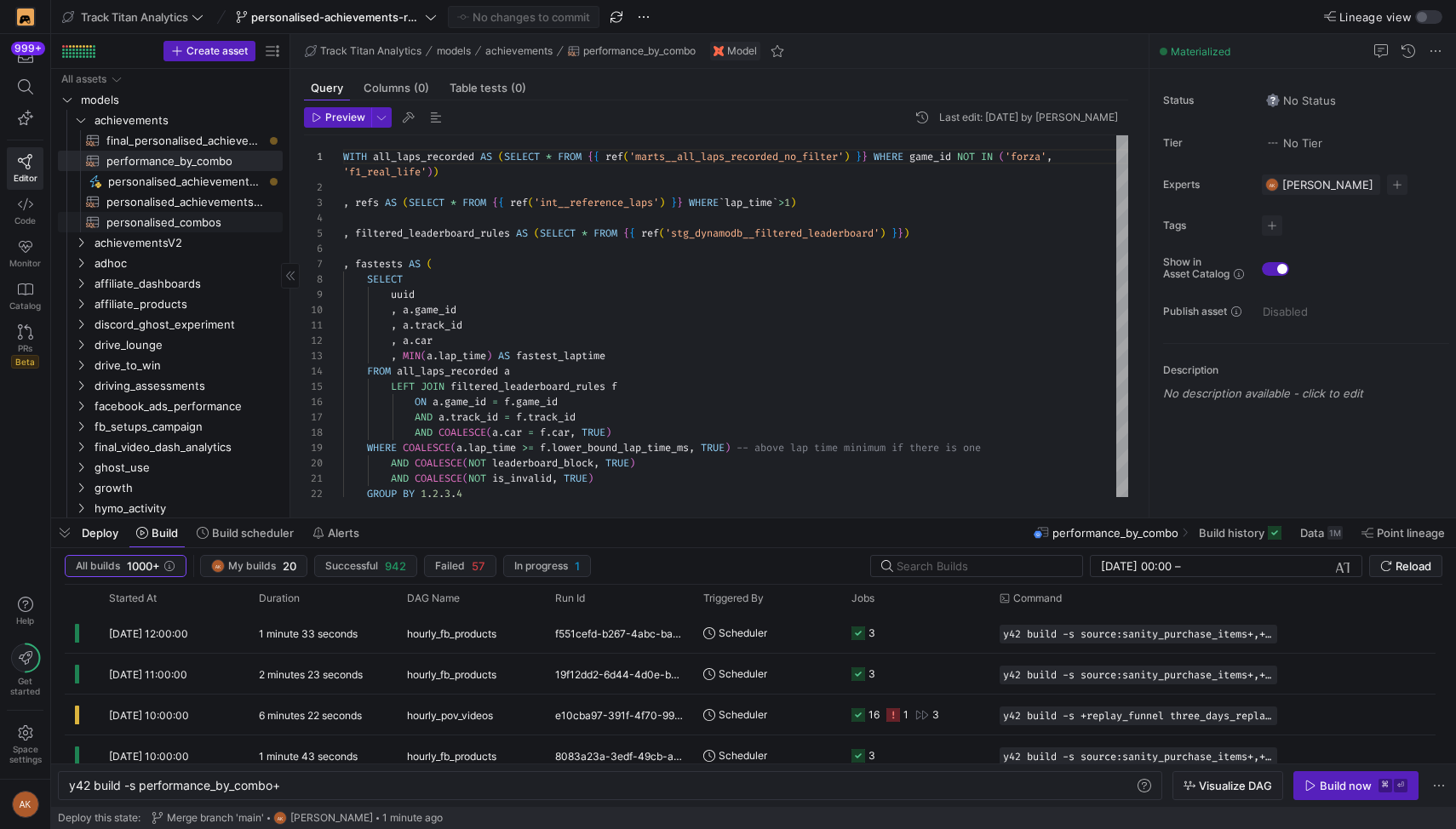
click at [194, 223] on span "personalised_combos​​​​​​​​​​" at bounding box center [184, 223] width 156 height 19
type textarea "WITH achievements AS (SELECT * FROM {{ ref('stg_postgres__achievements') }}) , …"
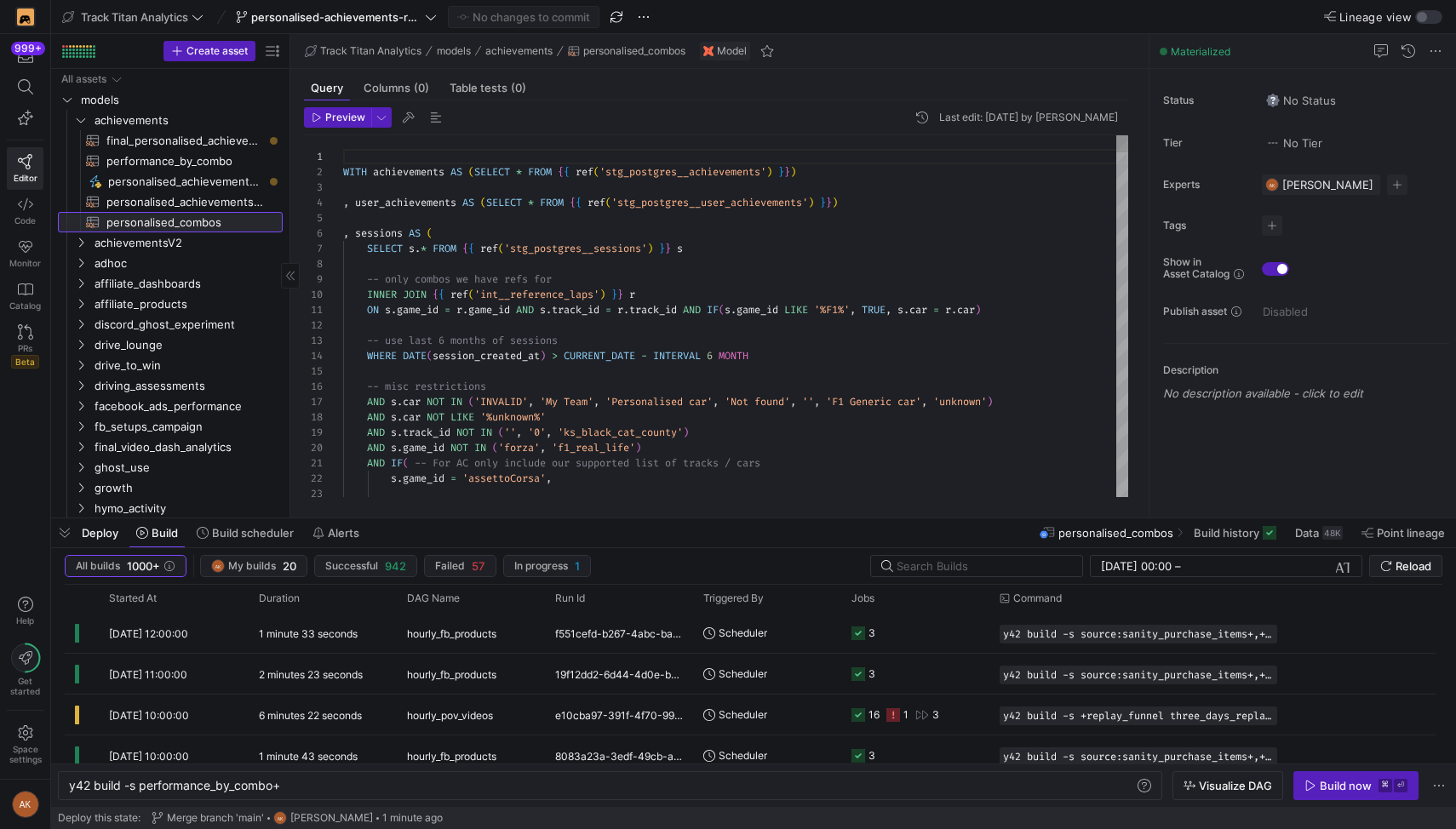
scroll to position [154, 0]
click at [230, 783] on div "y42 build -s performance_by_combo+" at bounding box center [602, 786] width 1065 height 13
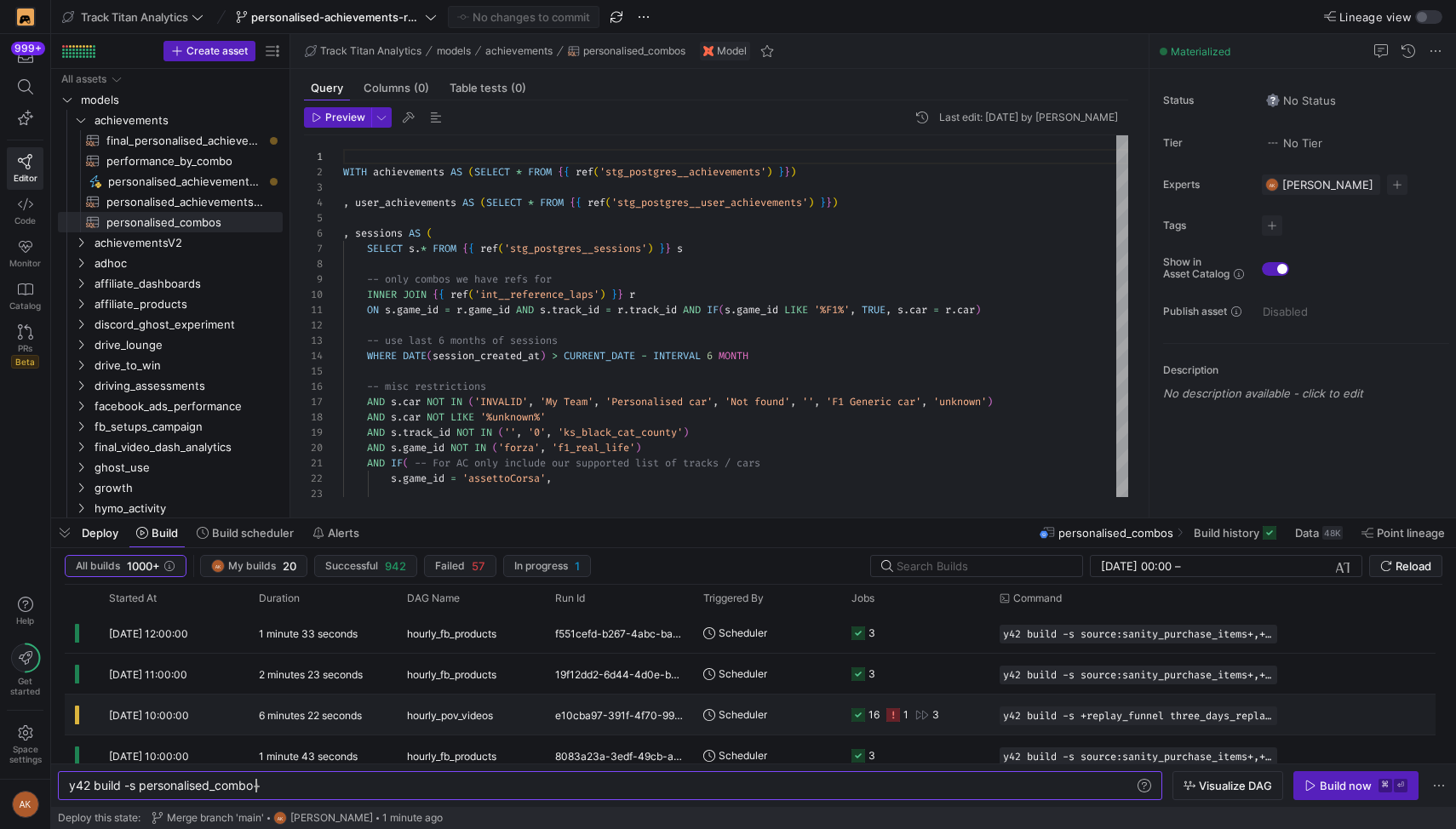
scroll to position [0, 193]
type textarea "y42 build -s personalised_combos+"
click at [1221, 781] on span "Visualize DAG" at bounding box center [1235, 786] width 73 height 13
